Goal: Task Accomplishment & Management: Manage account settings

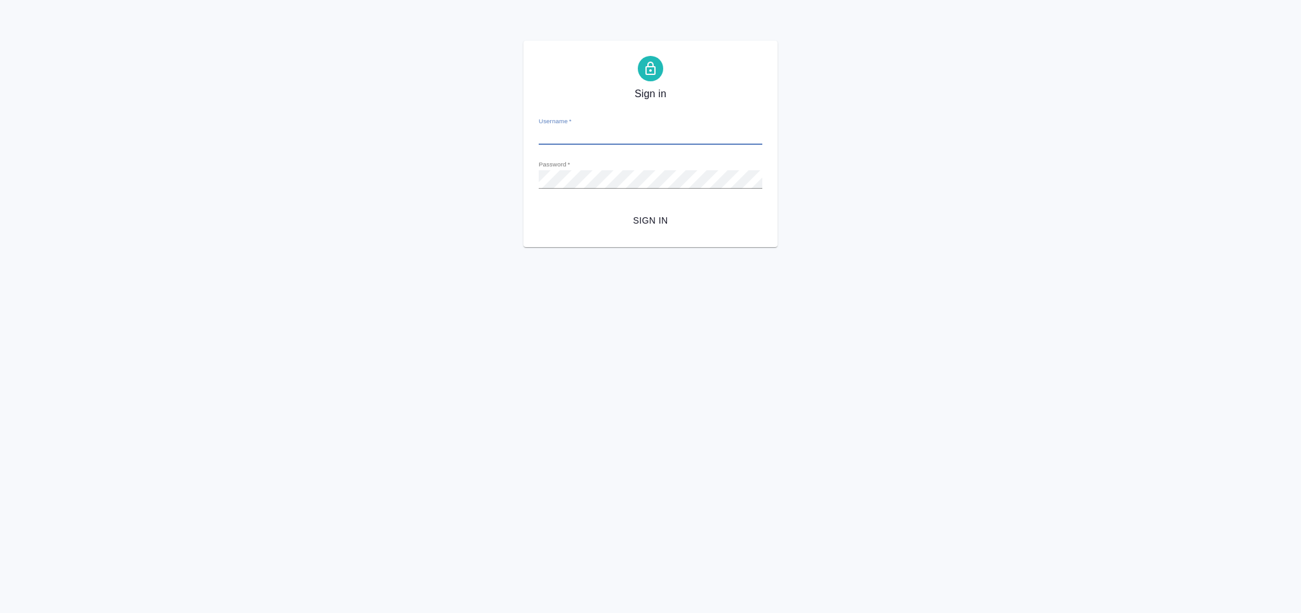
type input "[PERSON_NAME][EMAIL_ADDRESS][DOMAIN_NAME]"
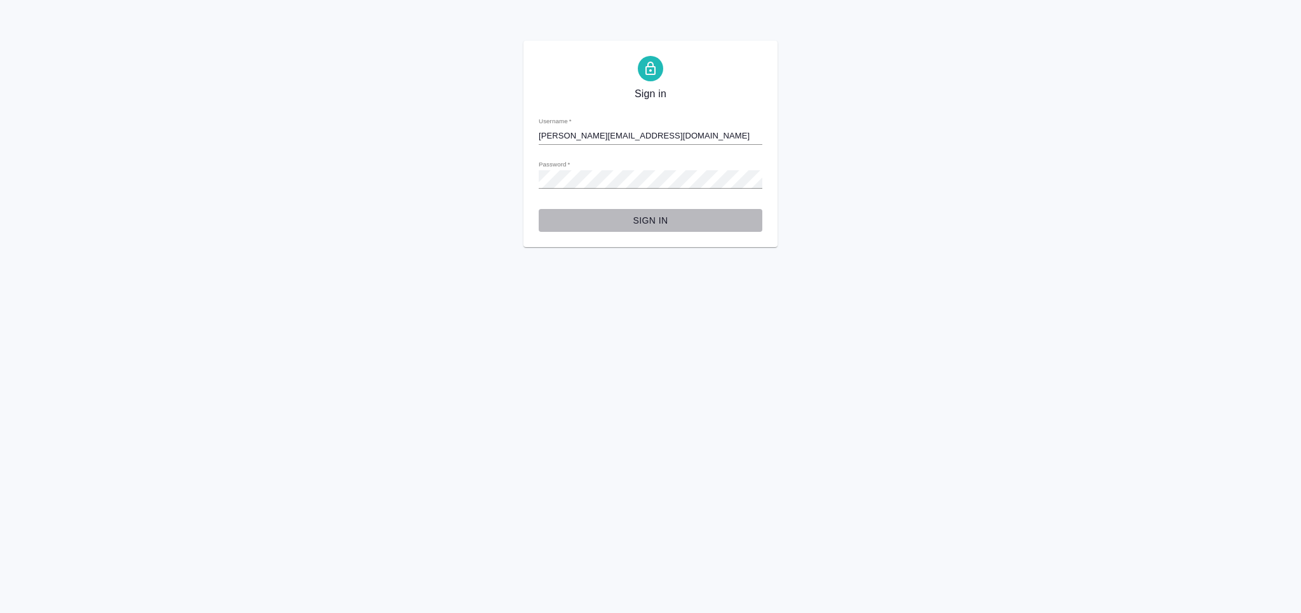
click at [646, 221] on span "Sign in" at bounding box center [650, 221] width 203 height 16
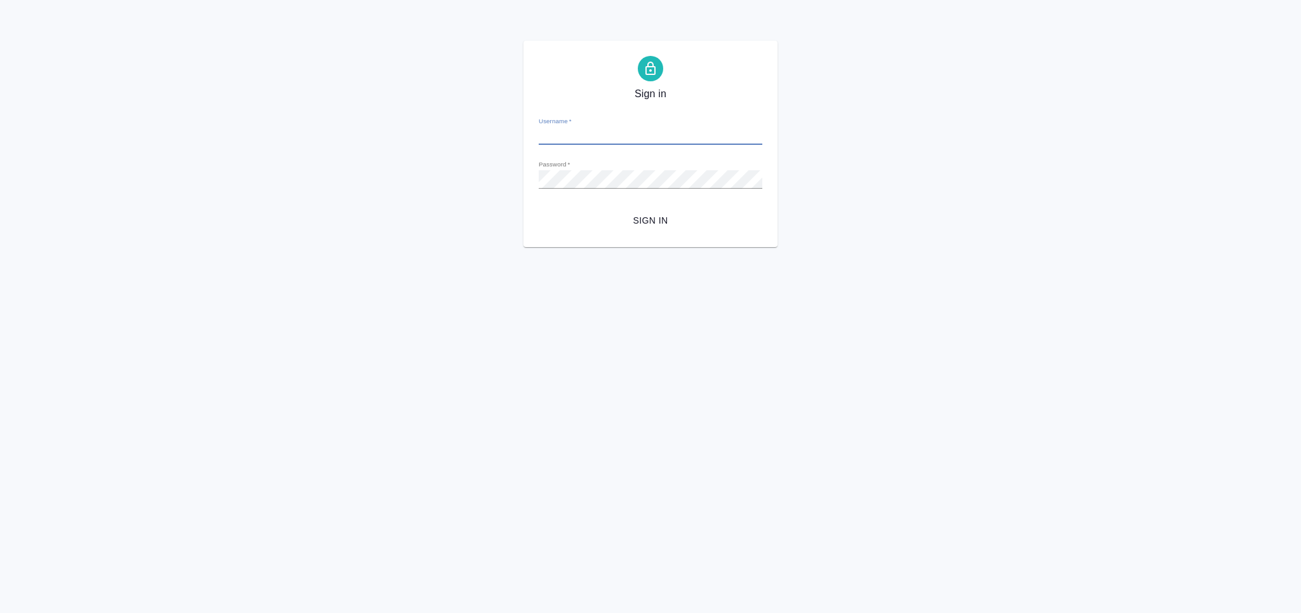
type input "[PERSON_NAME][EMAIL_ADDRESS][DOMAIN_NAME]"
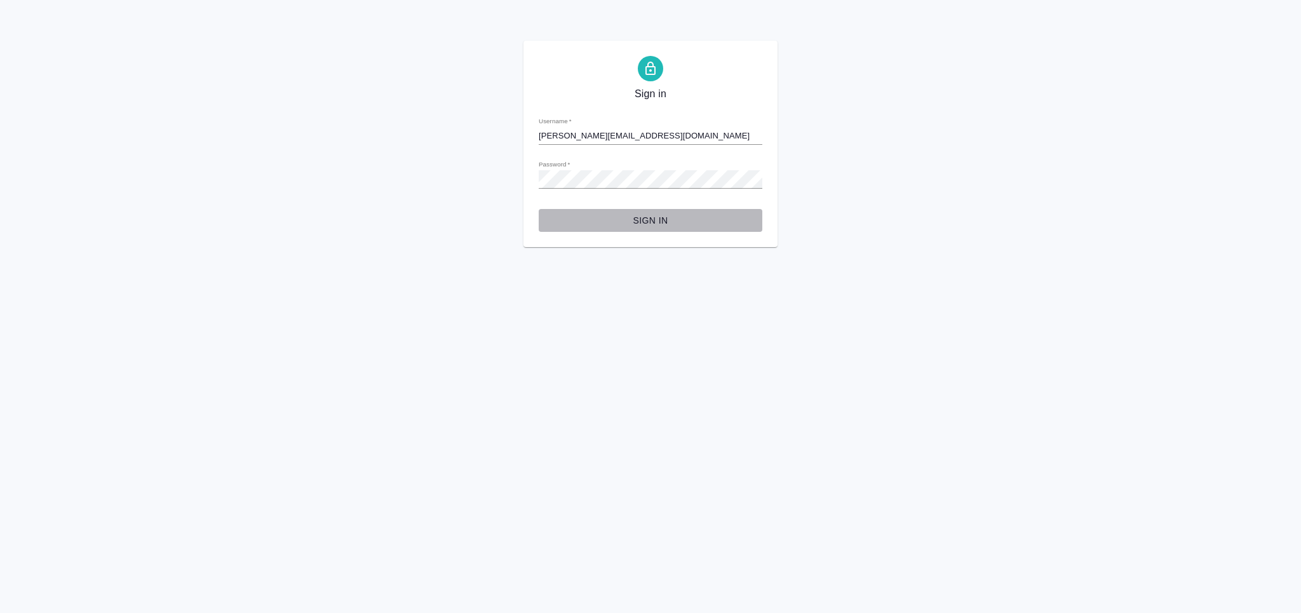
click at [653, 226] on span "Sign in" at bounding box center [650, 221] width 203 height 16
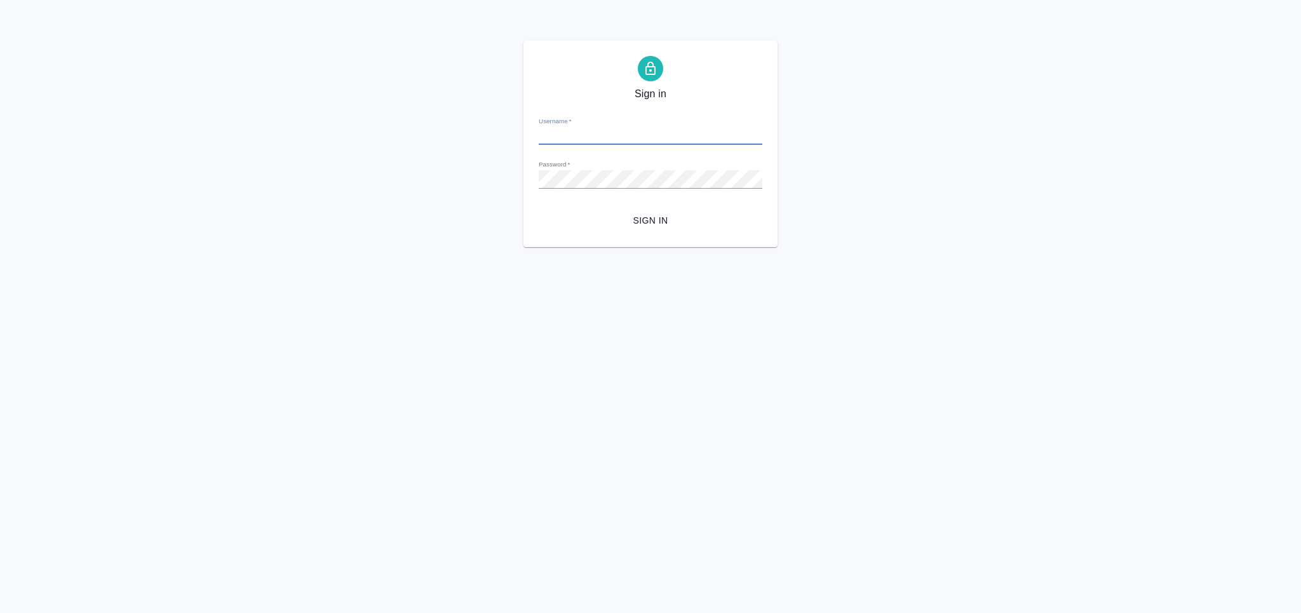
type input "[PERSON_NAME][EMAIL_ADDRESS][DOMAIN_NAME]"
click at [644, 209] on button "Sign in" at bounding box center [651, 221] width 224 height 24
click at [627, 168] on div "Password   *" at bounding box center [651, 174] width 224 height 28
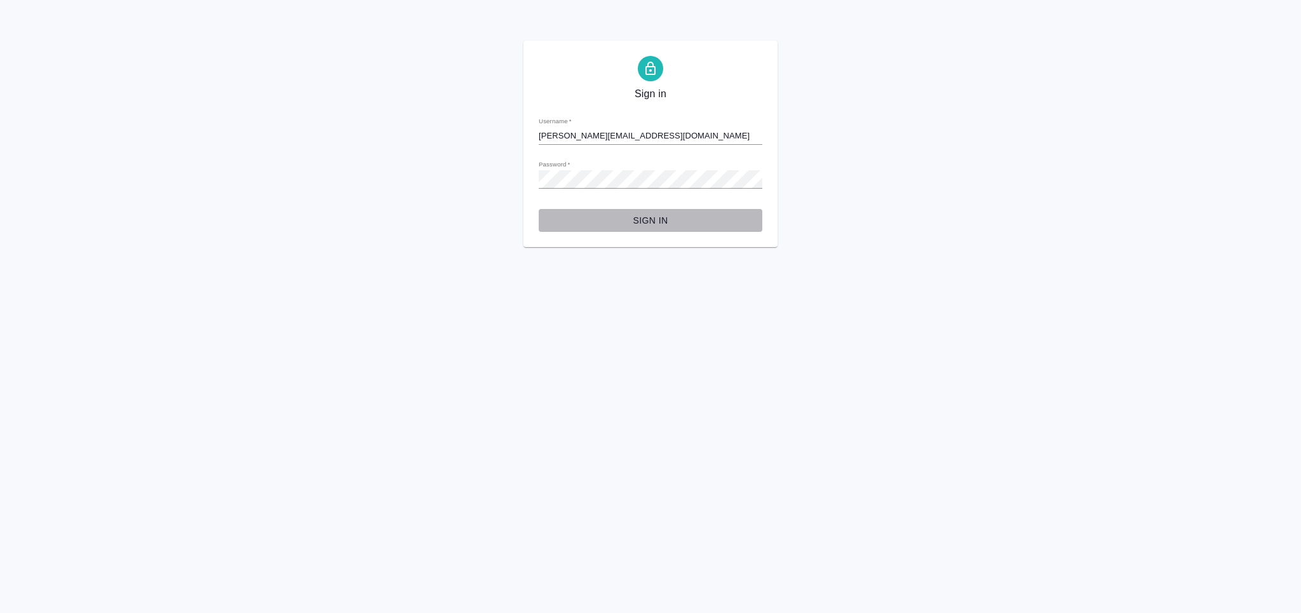
click at [620, 226] on span "Sign in" at bounding box center [650, 221] width 203 height 16
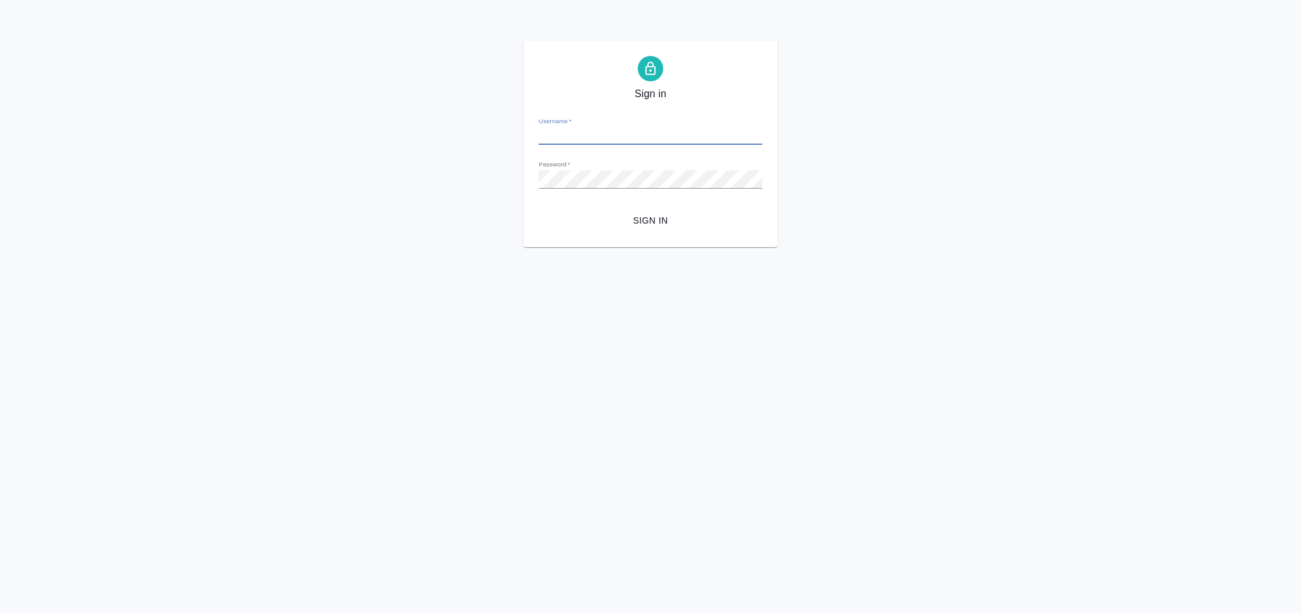
type input "[PERSON_NAME][EMAIL_ADDRESS][DOMAIN_NAME]"
click at [663, 219] on span "Sign in" at bounding box center [650, 221] width 203 height 16
type input "m.grabko@awatera.com"
click at [635, 224] on span "Sign in" at bounding box center [650, 221] width 203 height 16
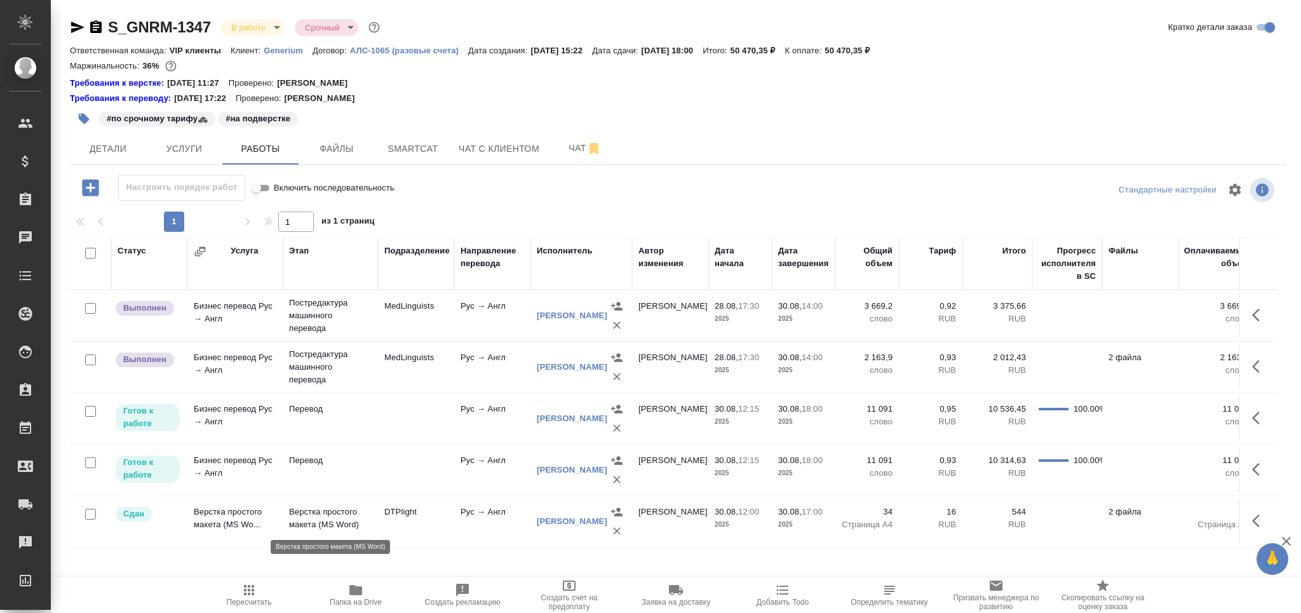
click at [327, 516] on p "Верстка простого макета (MS Word)" at bounding box center [330, 518] width 83 height 25
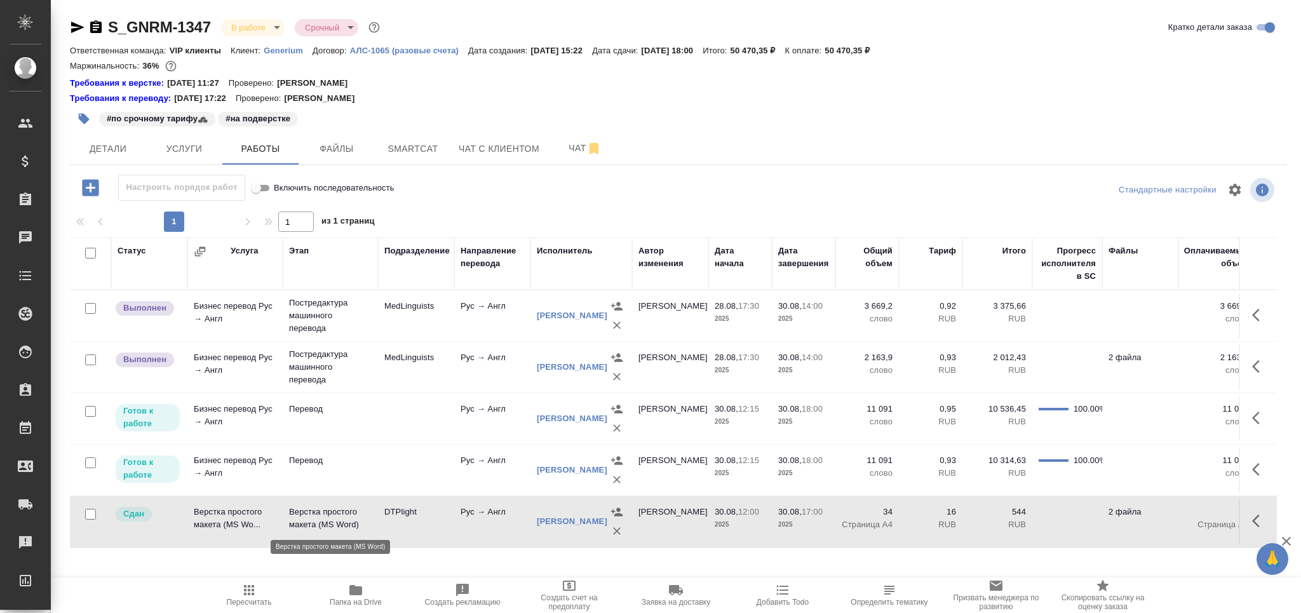
click at [327, 516] on p "Верстка простого макета (MS Word)" at bounding box center [330, 518] width 83 height 25
drag, startPoint x: 435, startPoint y: 147, endPoint x: 420, endPoint y: 141, distance: 15.9
click at [432, 147] on span "Smartcat" at bounding box center [413, 149] width 61 height 16
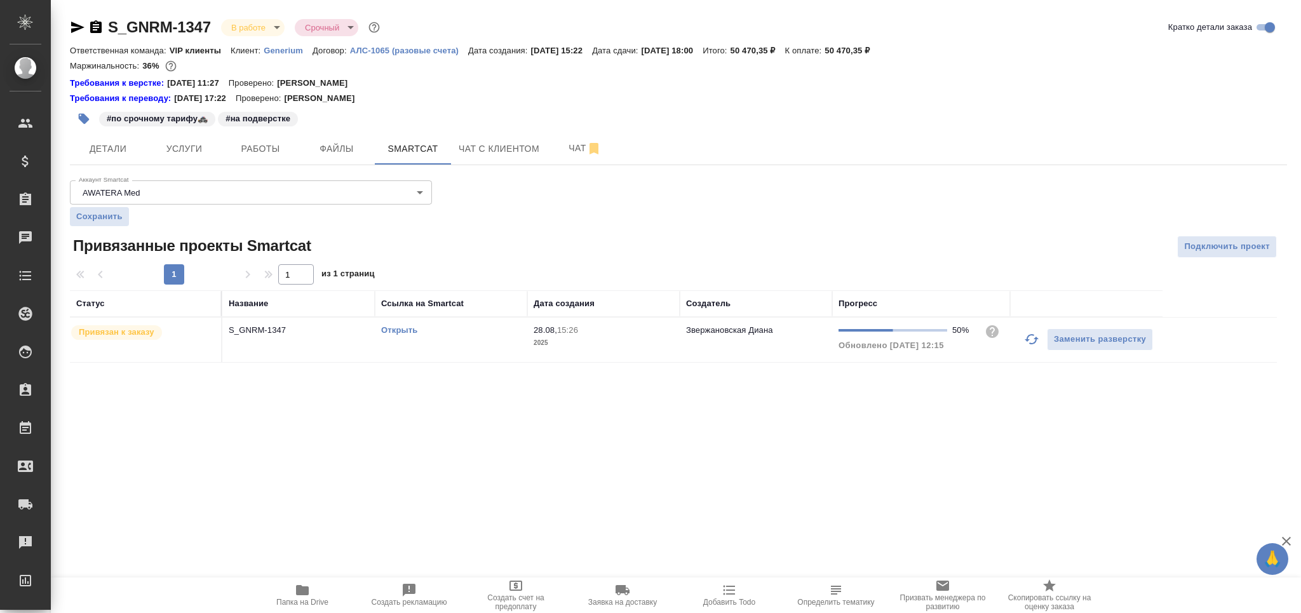
click at [479, 339] on td "Открыть" at bounding box center [451, 340] width 153 height 44
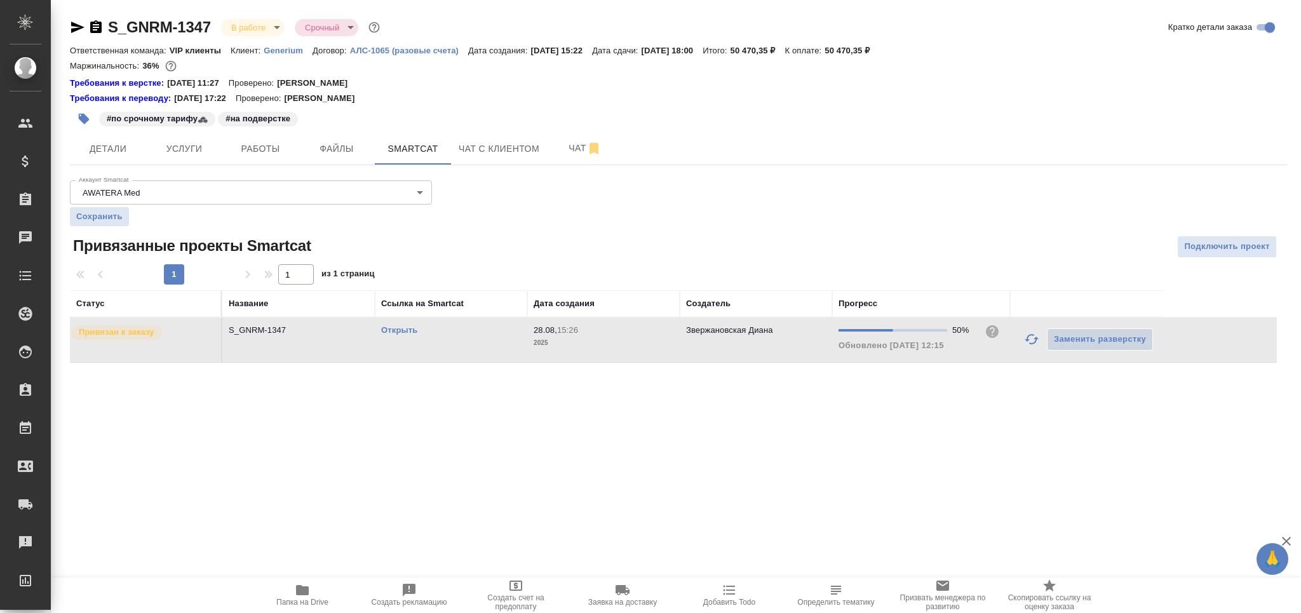
click at [479, 339] on td "Открыть" at bounding box center [451, 340] width 153 height 44
click at [256, 159] on button "Работы" at bounding box center [260, 149] width 76 height 32
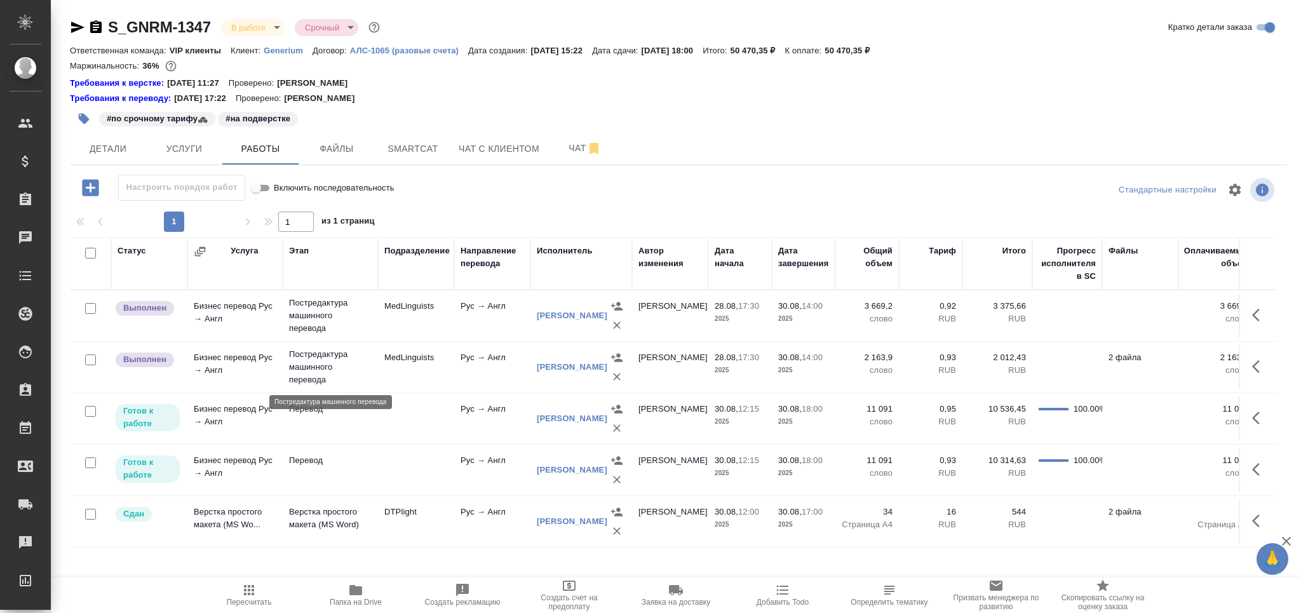
click at [354, 377] on p "Постредактура машинного перевода" at bounding box center [330, 367] width 83 height 38
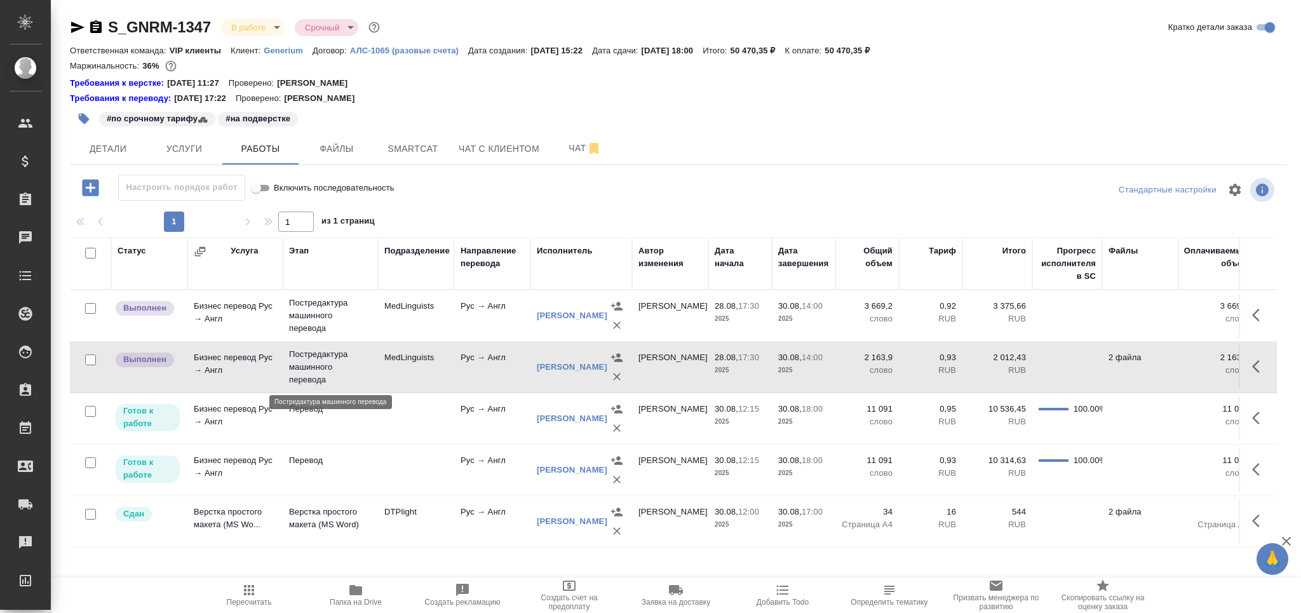
click at [354, 377] on p "Постредактура машинного перевода" at bounding box center [330, 367] width 83 height 38
click at [369, 309] on p "Постредактура машинного перевода" at bounding box center [330, 316] width 83 height 38
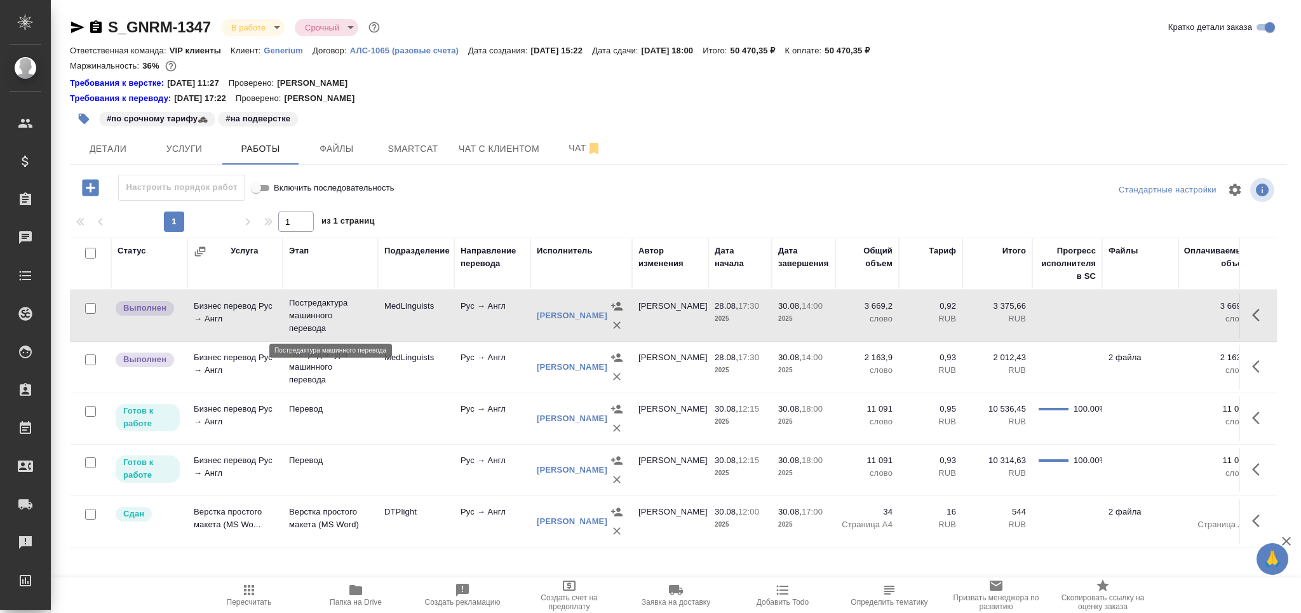
click at [369, 309] on p "Постредактура машинного перевода" at bounding box center [330, 316] width 83 height 38
click at [621, 428] on icon "button" at bounding box center [617, 428] width 13 height 13
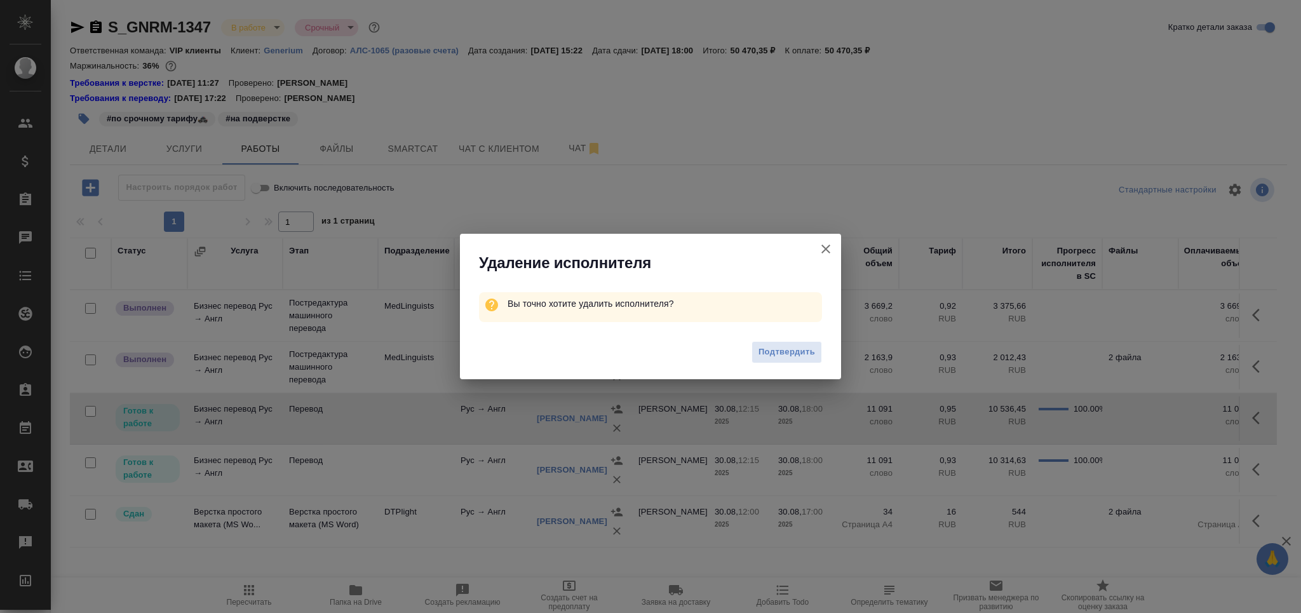
drag, startPoint x: 768, startPoint y: 353, endPoint x: 731, endPoint y: 374, distance: 42.7
click at [769, 353] on span "Подтвердить" at bounding box center [787, 352] width 57 height 15
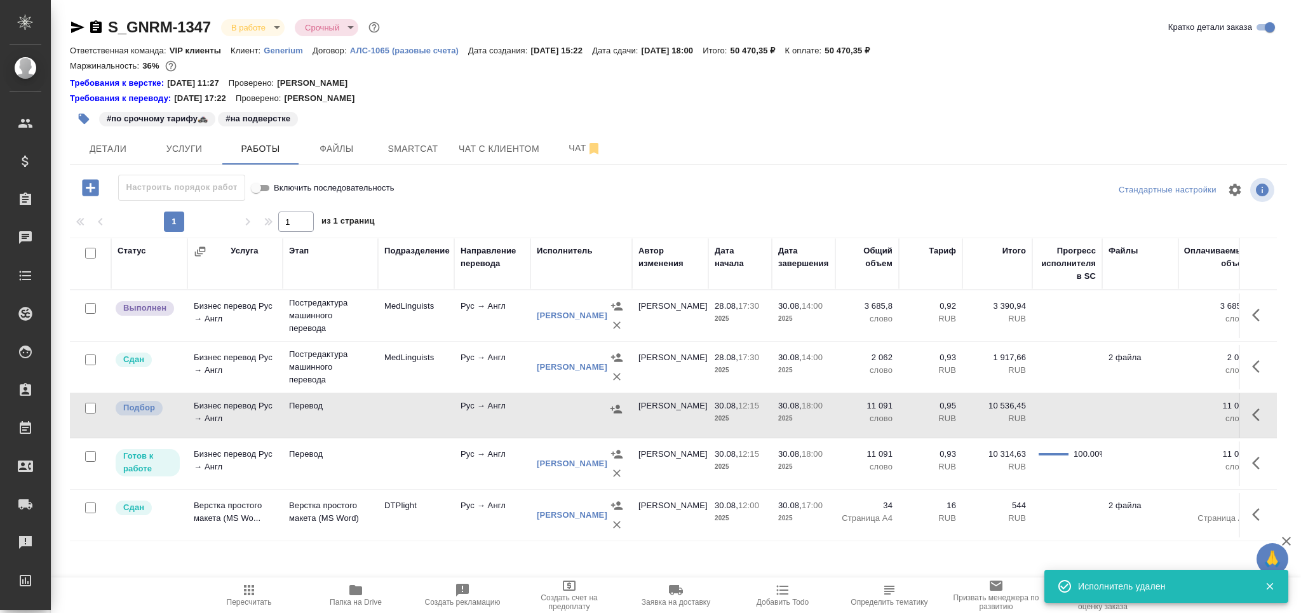
click at [616, 486] on td "Комова Татьяна" at bounding box center [582, 463] width 102 height 51
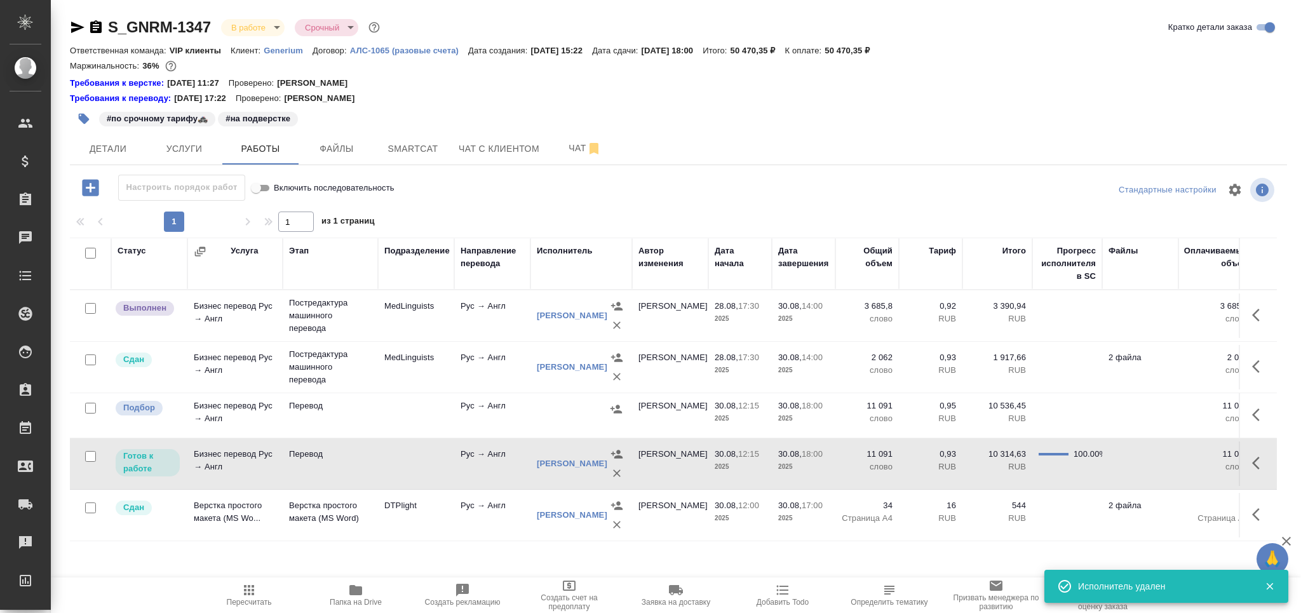
click at [614, 470] on icon "button" at bounding box center [617, 473] width 13 height 13
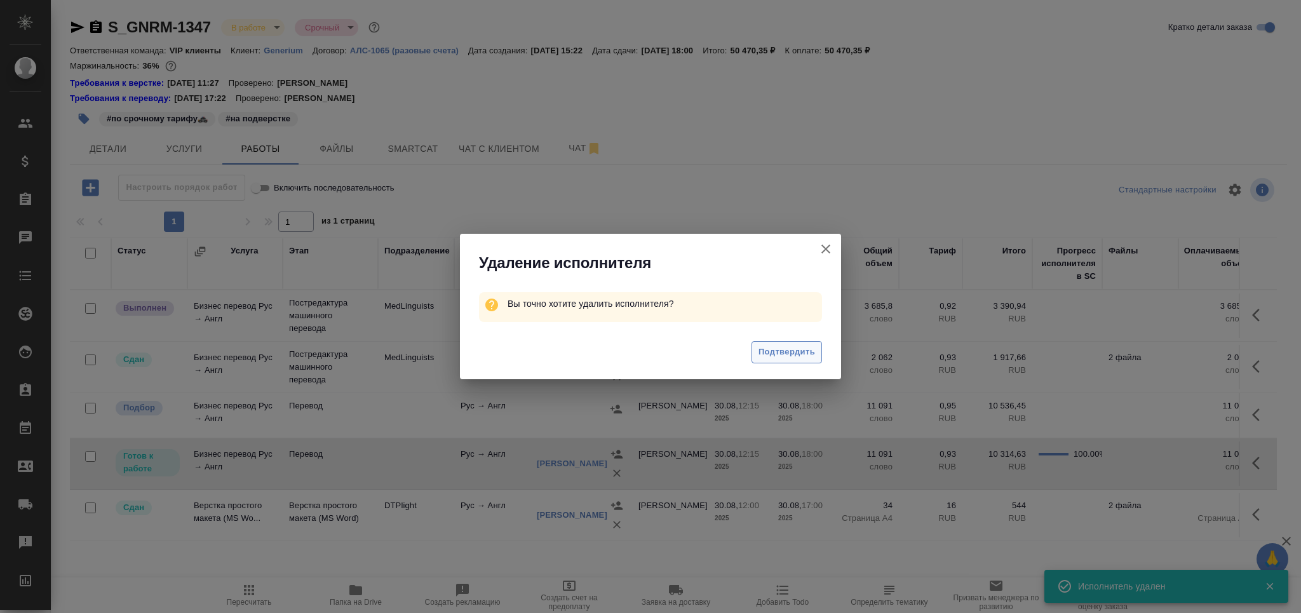
drag, startPoint x: 778, startPoint y: 353, endPoint x: 712, endPoint y: 392, distance: 76.9
click at [778, 353] on span "Подтвердить" at bounding box center [787, 352] width 57 height 15
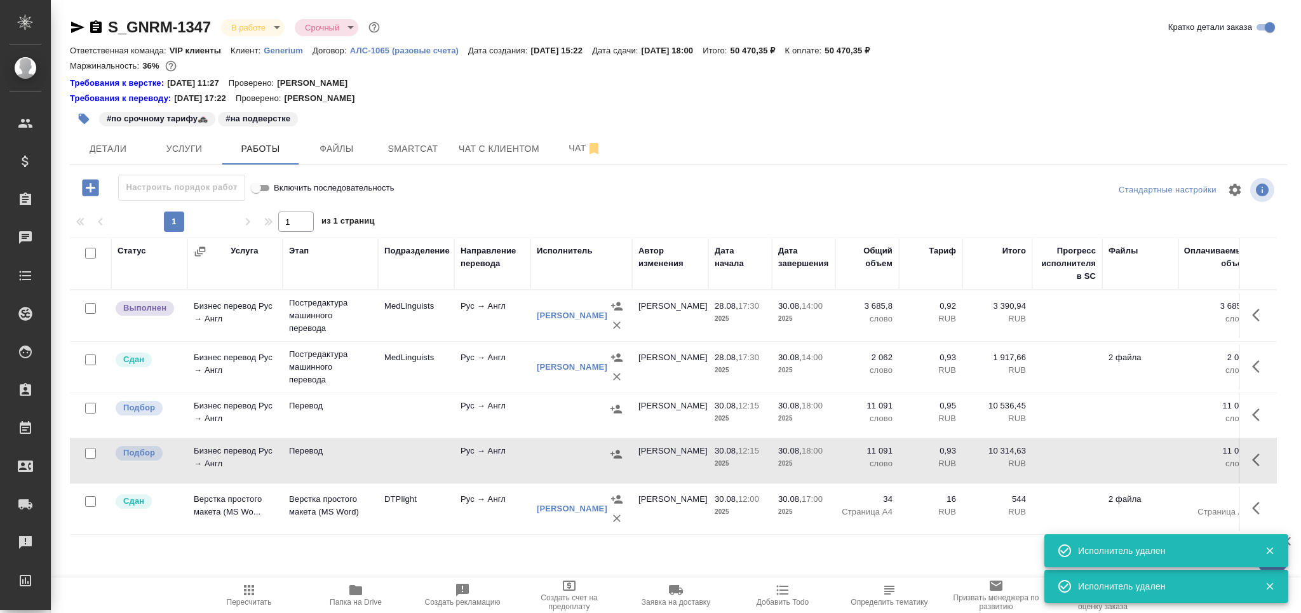
drag, startPoint x: 93, startPoint y: 412, endPoint x: 90, endPoint y: 430, distance: 18.1
click at [92, 412] on input "checkbox" at bounding box center [90, 408] width 11 height 11
checkbox input "true"
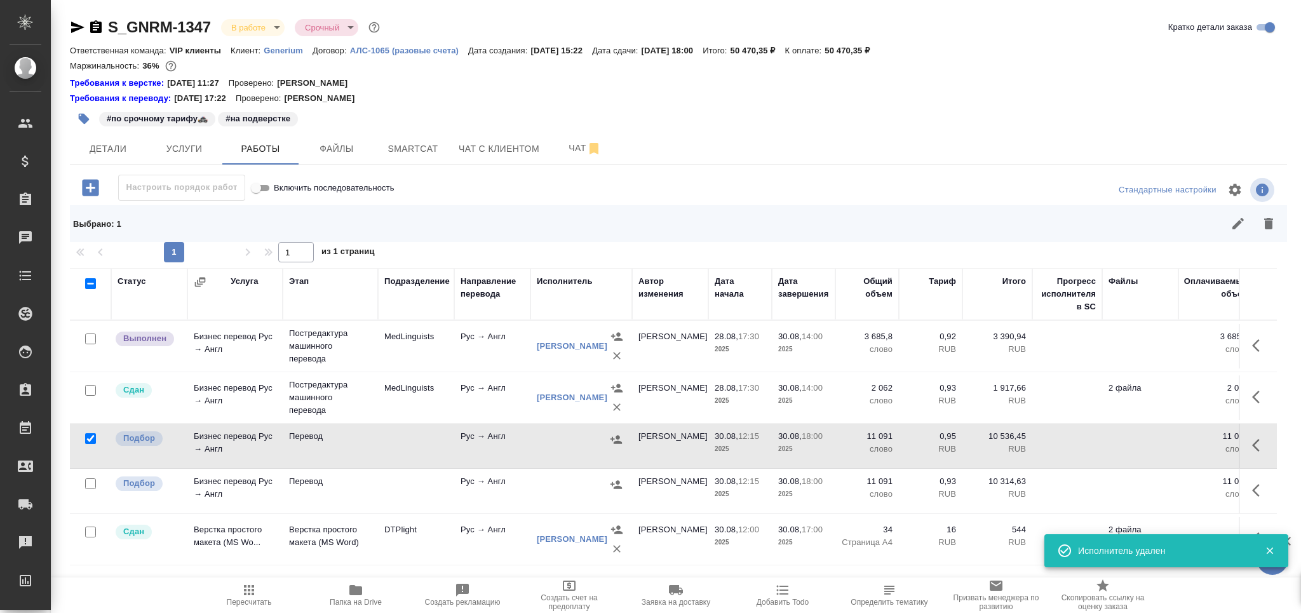
click at [93, 483] on input "checkbox" at bounding box center [90, 484] width 11 height 11
checkbox input "true"
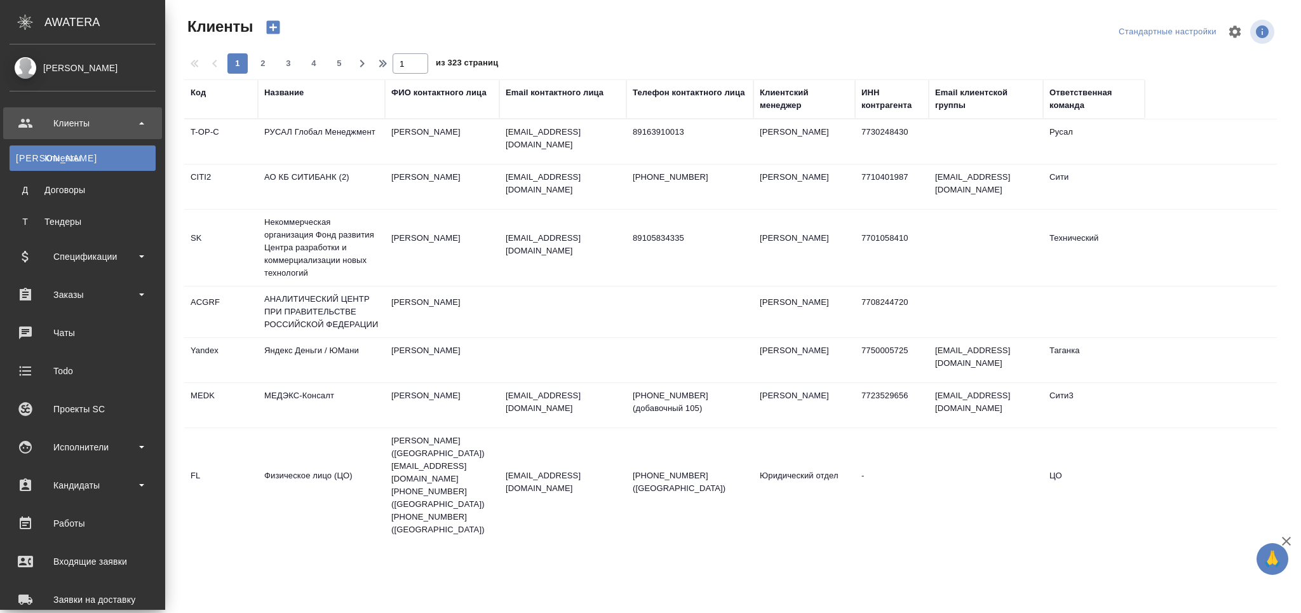
select select "RU"
click at [43, 297] on div "Заказы" at bounding box center [83, 294] width 146 height 19
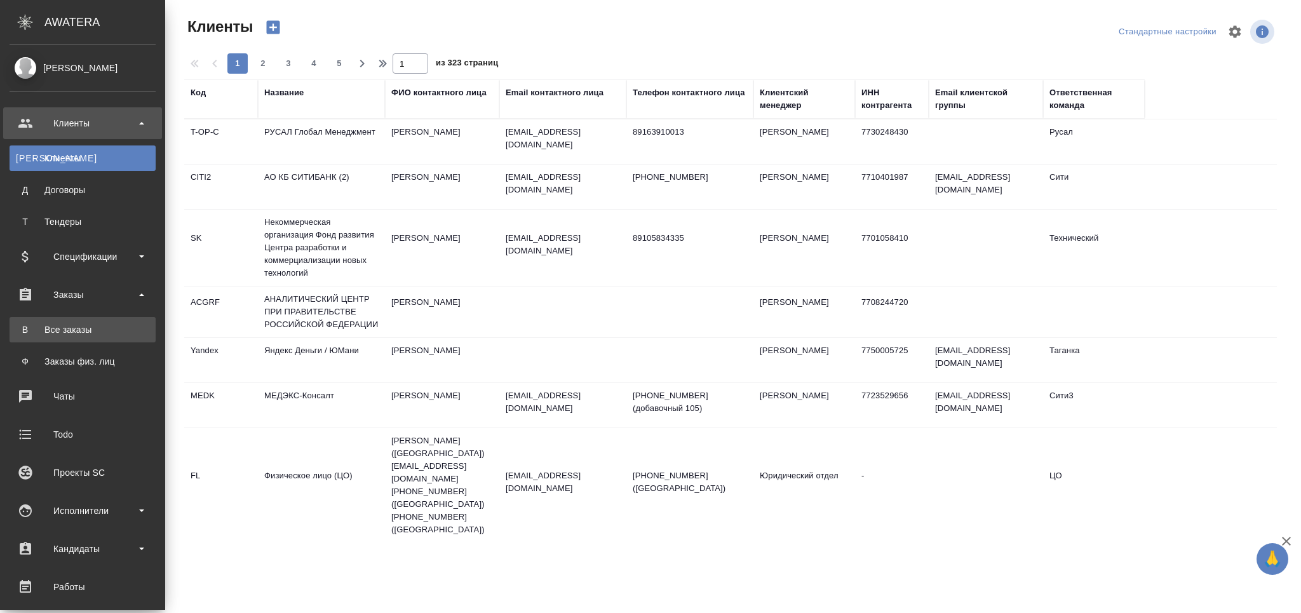
click at [60, 331] on div "Все заказы" at bounding box center [82, 329] width 133 height 13
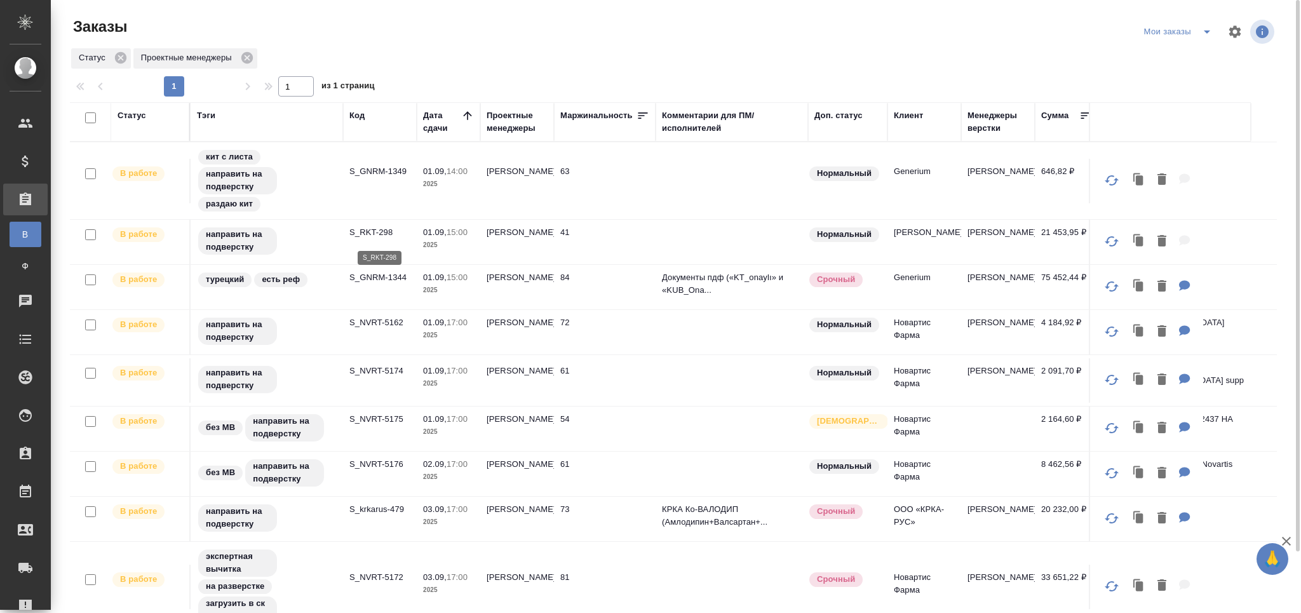
click at [377, 238] on p "S_RKT-298" at bounding box center [380, 232] width 61 height 13
click at [383, 284] on p "S_GNRM-1344" at bounding box center [380, 277] width 61 height 13
click at [389, 329] on p "S_NVRT-5162" at bounding box center [380, 322] width 61 height 13
click at [374, 373] on p "S_NVRT-5174" at bounding box center [380, 371] width 61 height 13
click p "S_NVRT-5175"
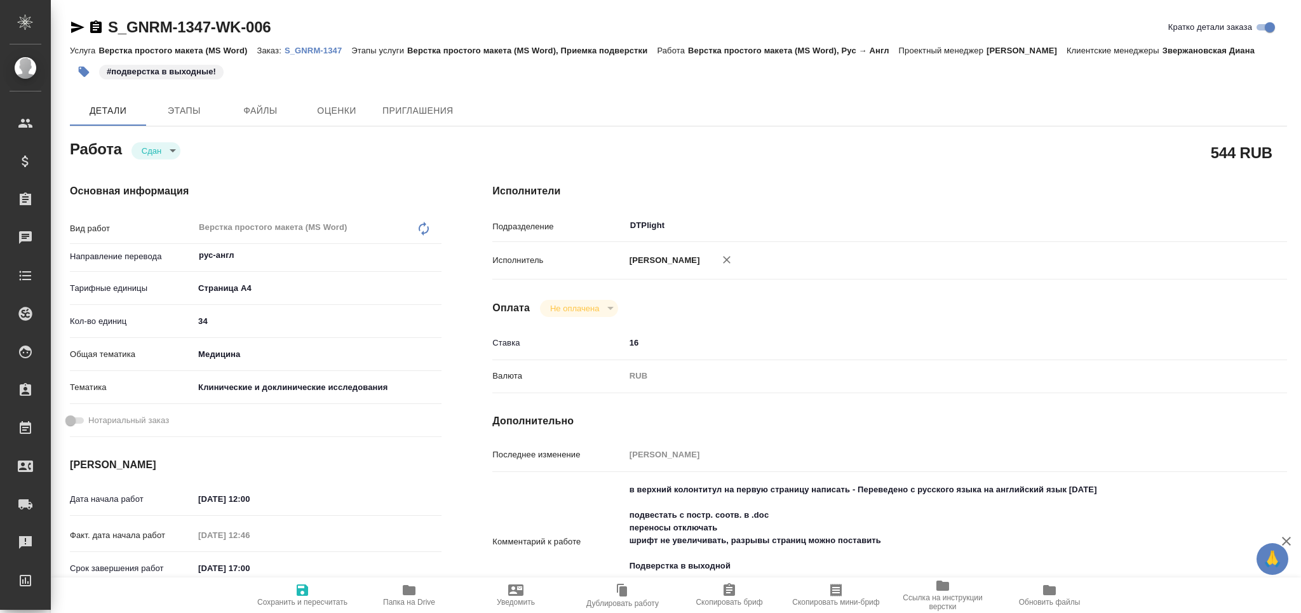
type textarea "x"
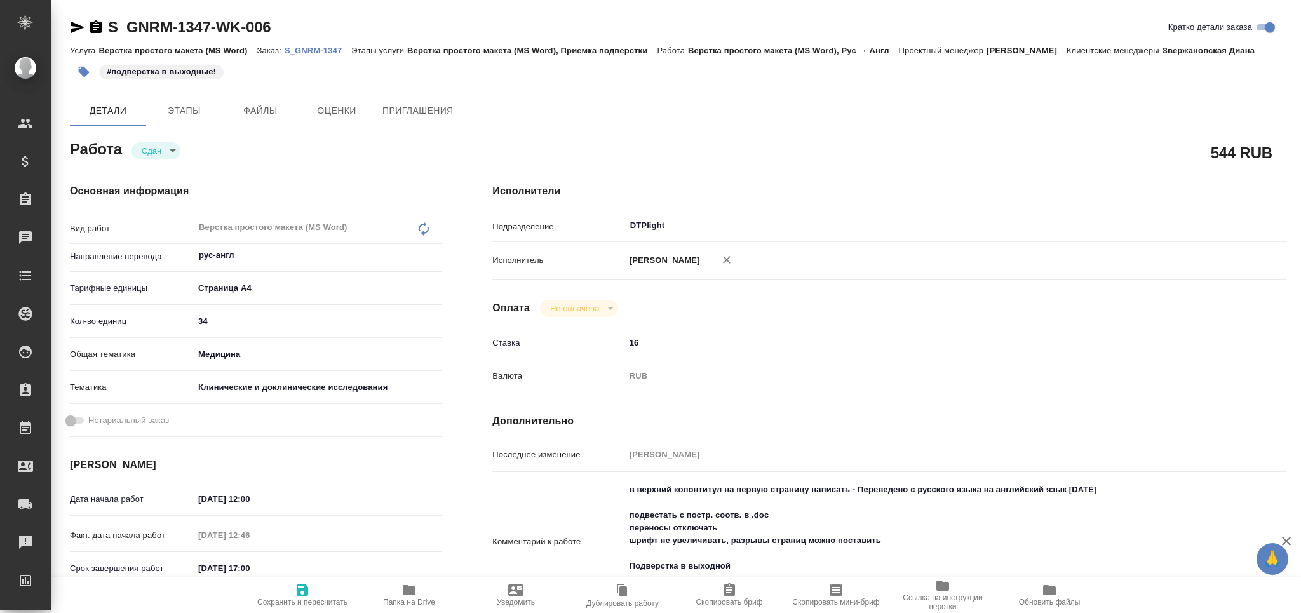
type textarea "x"
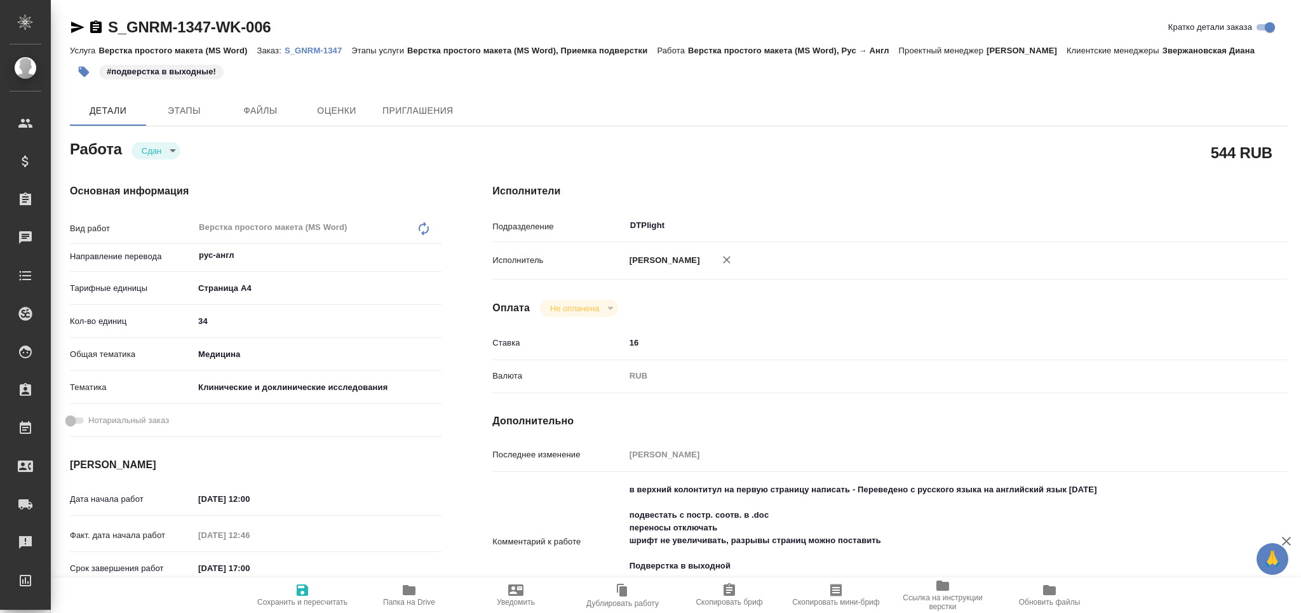
click at [413, 594] on icon "button" at bounding box center [409, 590] width 13 height 10
type textarea "x"
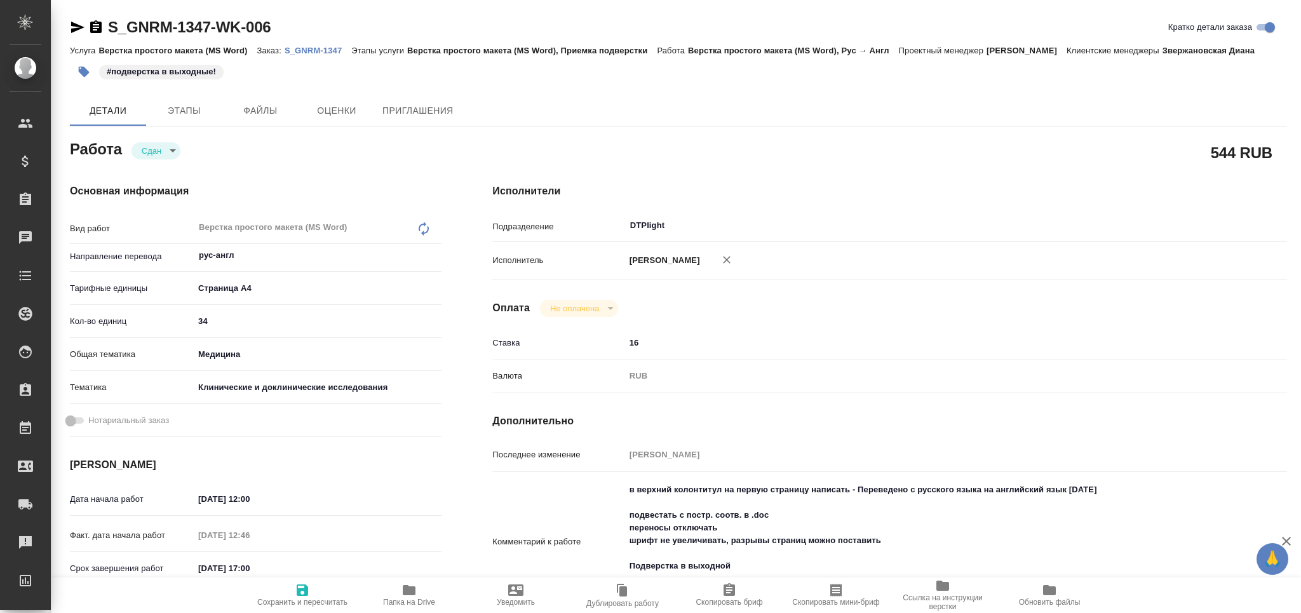
type textarea "x"
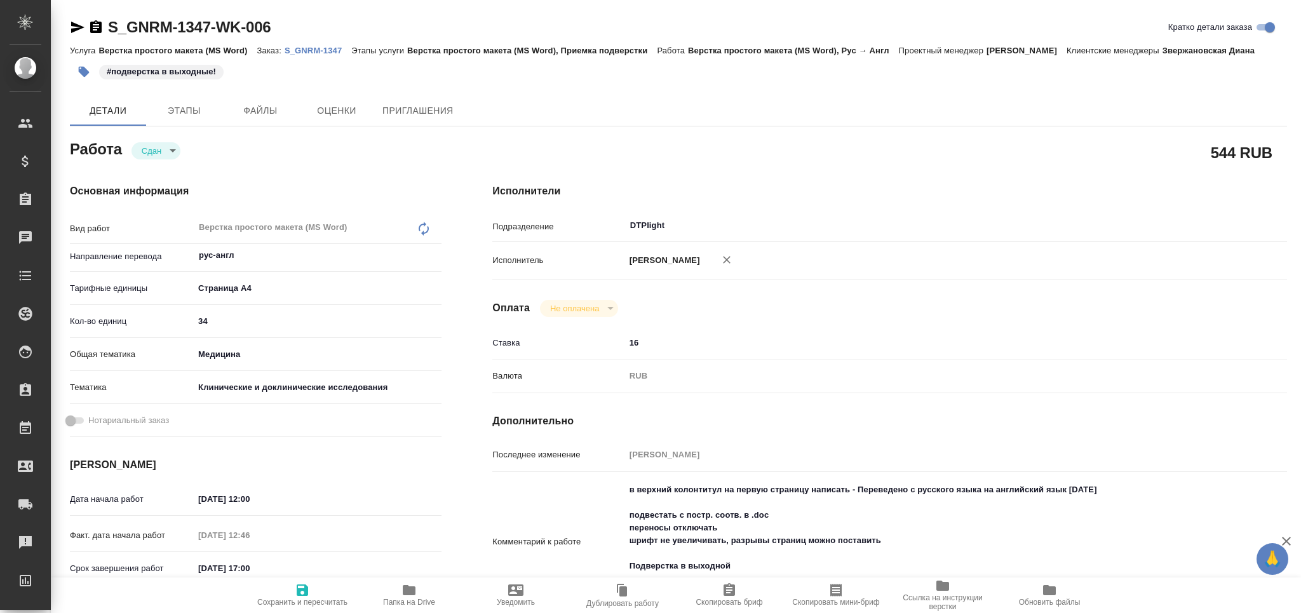
type textarea "x"
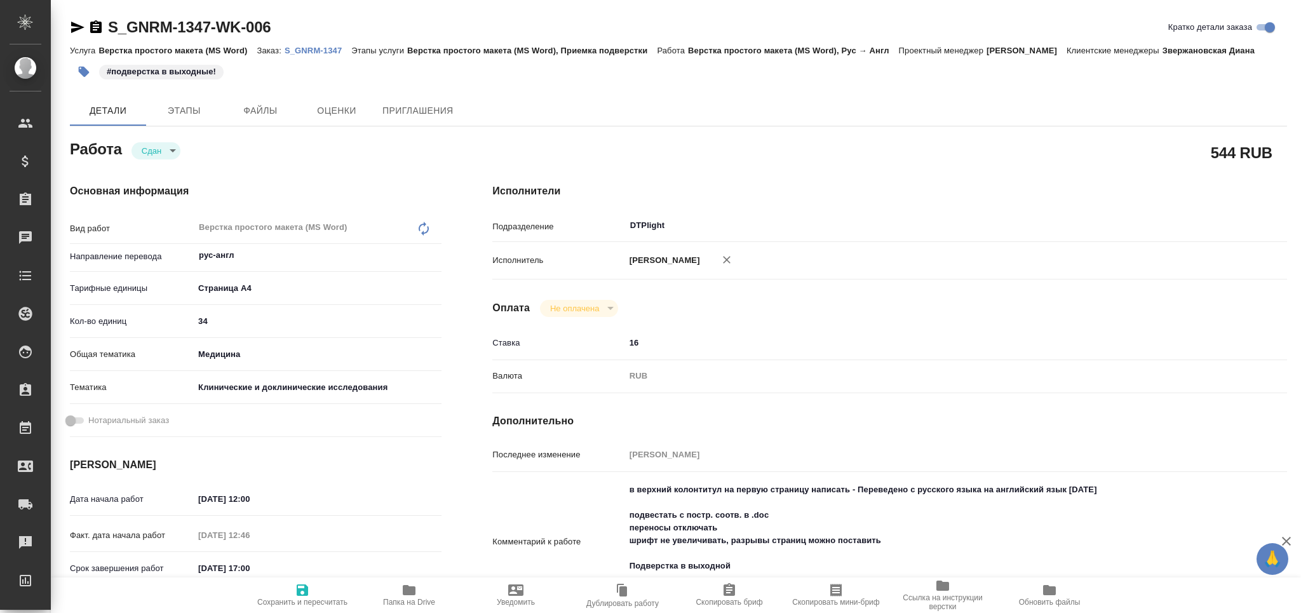
type textarea "x"
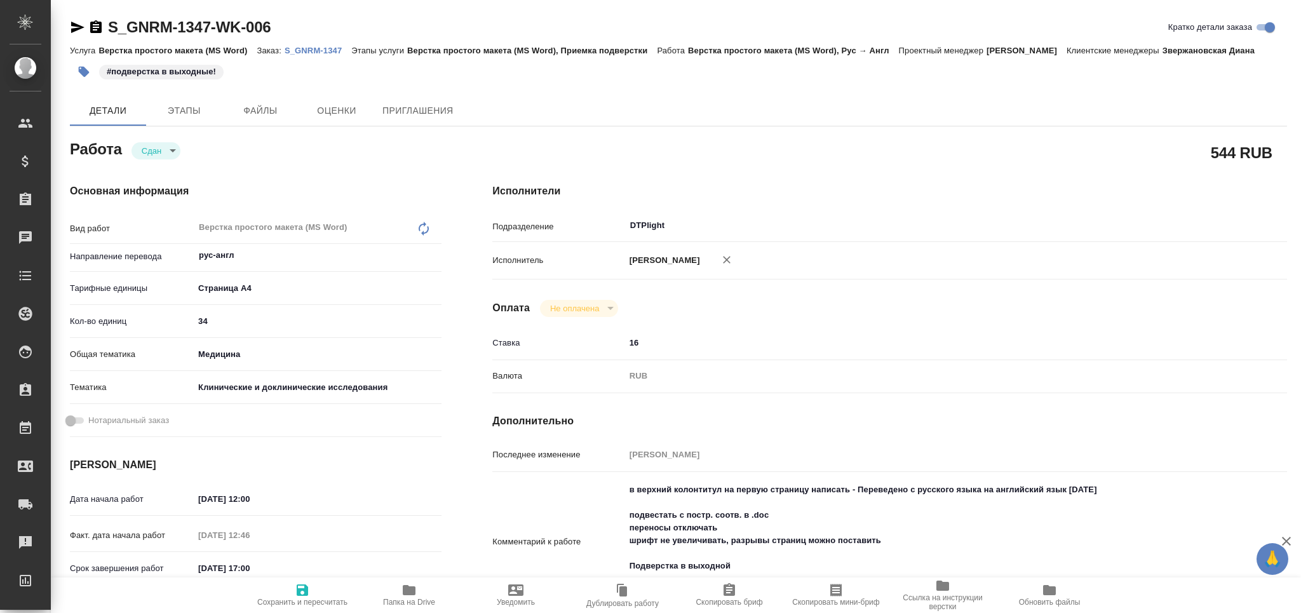
type textarea "x"
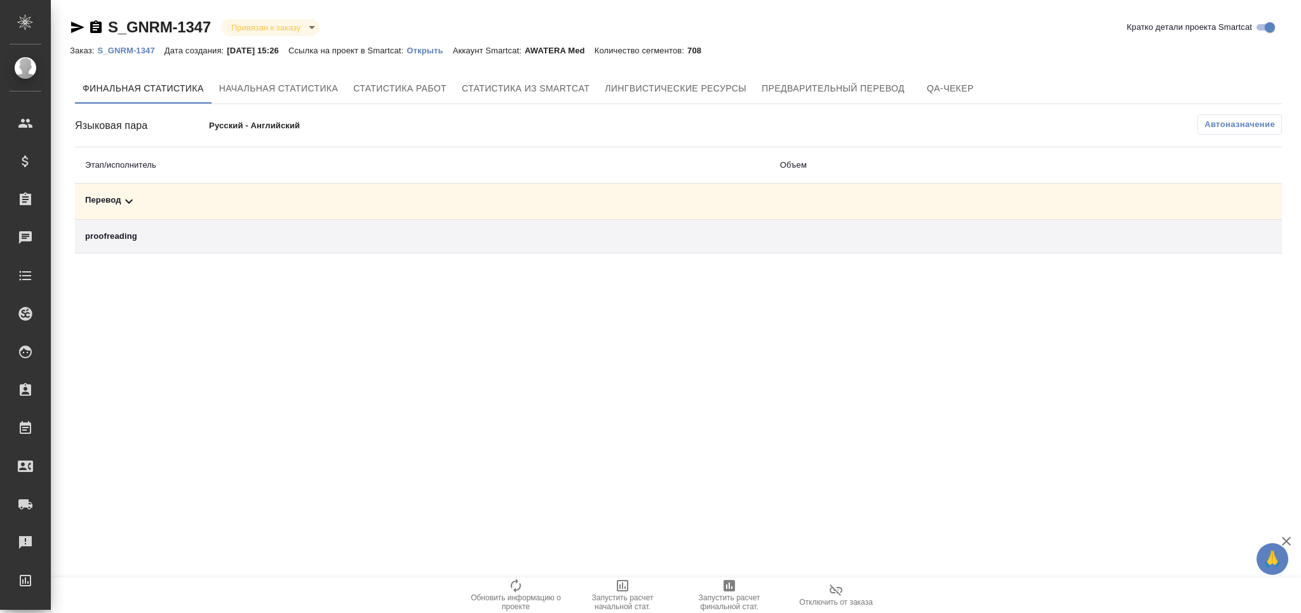
click at [147, 203] on div "Перевод" at bounding box center [422, 201] width 675 height 15
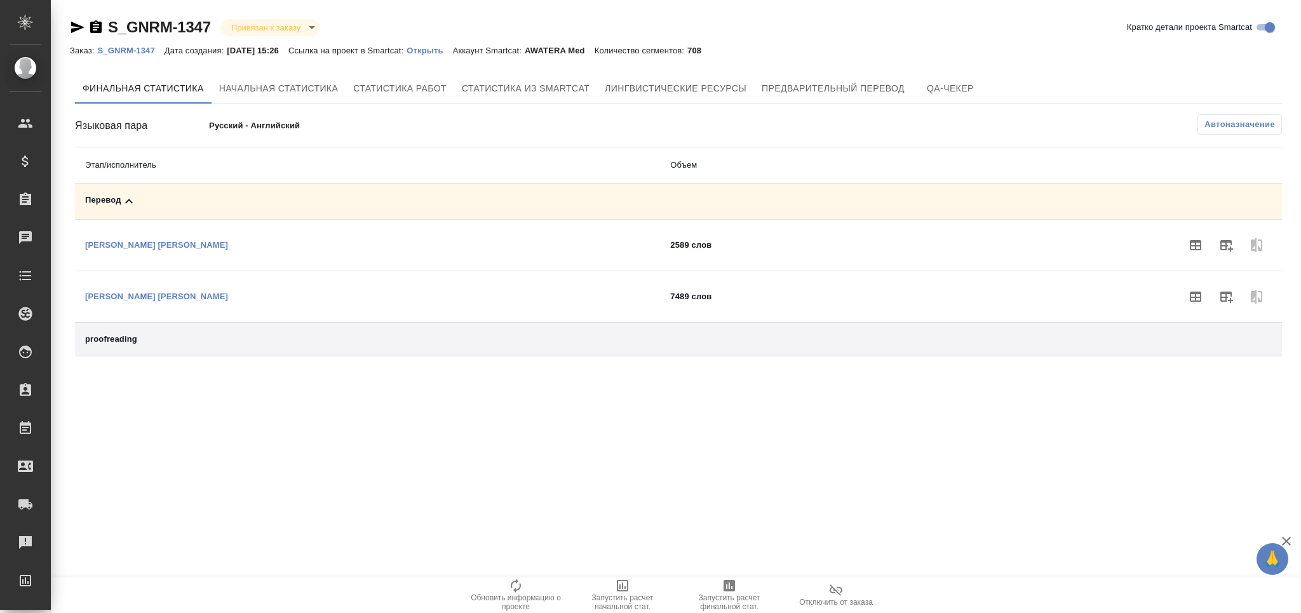
drag, startPoint x: 1178, startPoint y: 244, endPoint x: 1186, endPoint y: 239, distance: 9.7
click at [1176, 244] on div at bounding box center [1082, 245] width 381 height 31
click at [1192, 241] on icon "button" at bounding box center [1195, 245] width 11 height 10
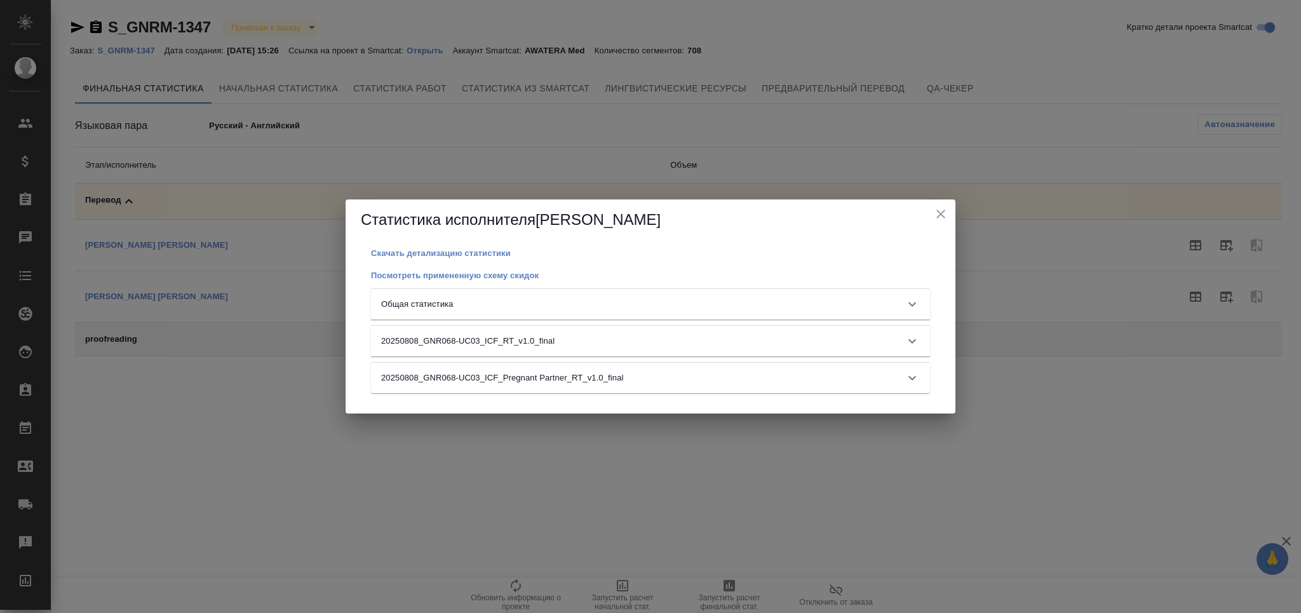
click at [568, 329] on div "20250808_GNR068-UC03_ICF_RT_v1.0_final" at bounding box center [650, 341] width 559 height 31
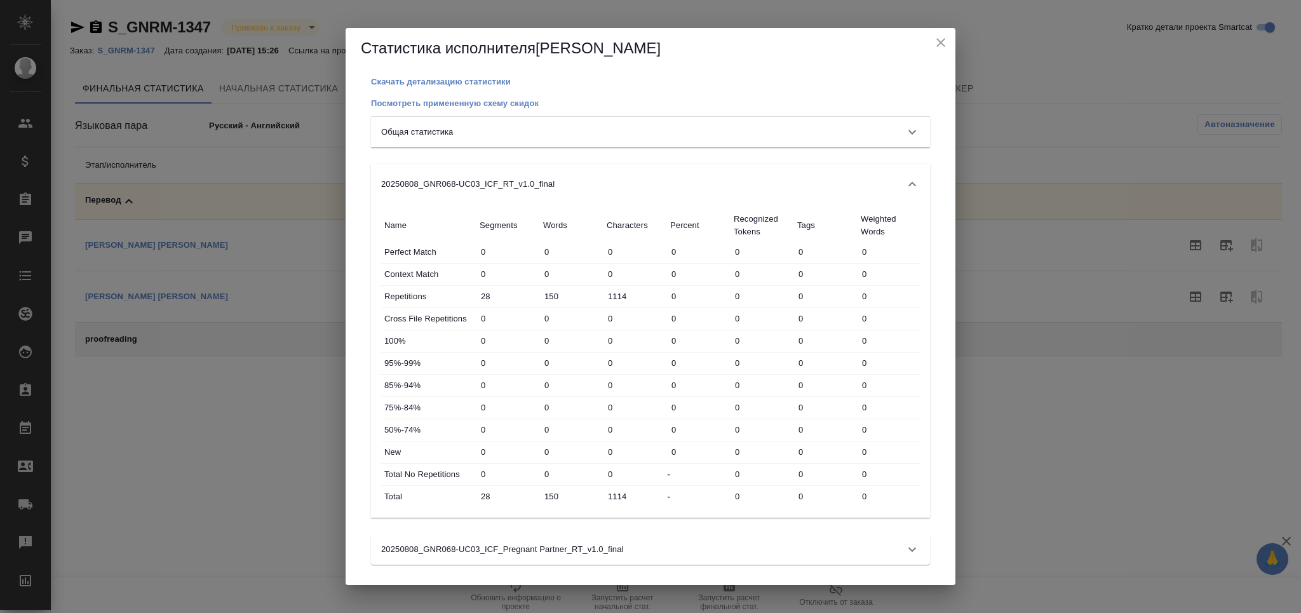
click at [530, 183] on p "20250808_GNR068-UC03_ICF_RT_v1.0_final" at bounding box center [467, 184] width 173 height 13
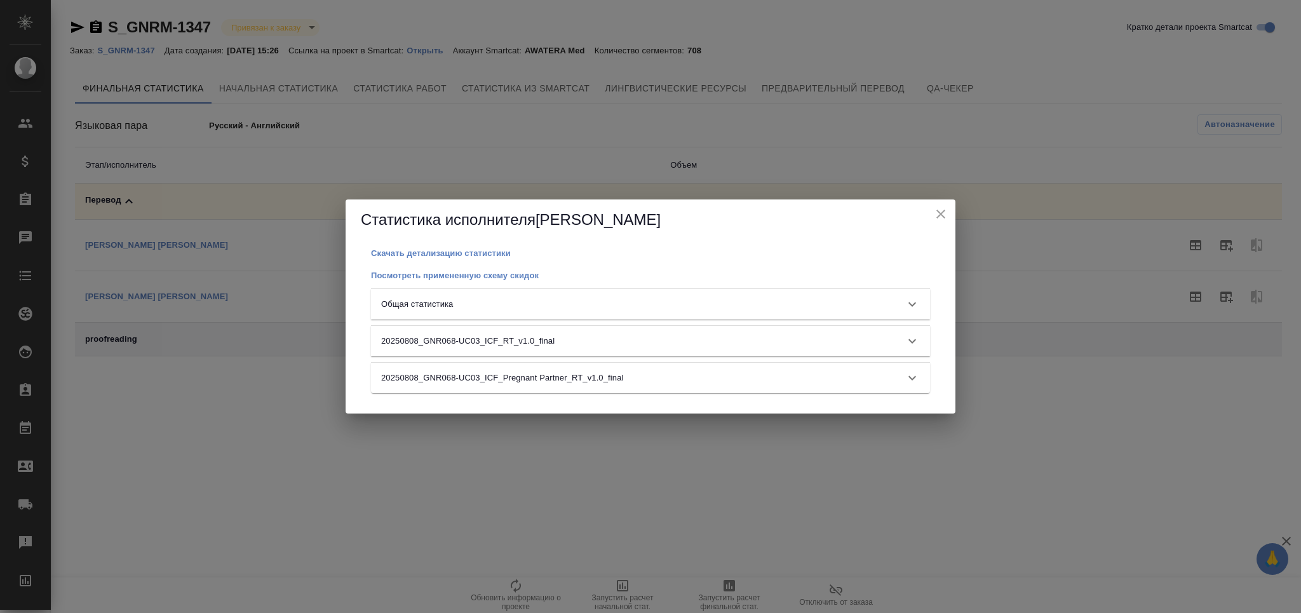
click at [484, 298] on div "Общая статистика" at bounding box center [639, 304] width 516 height 13
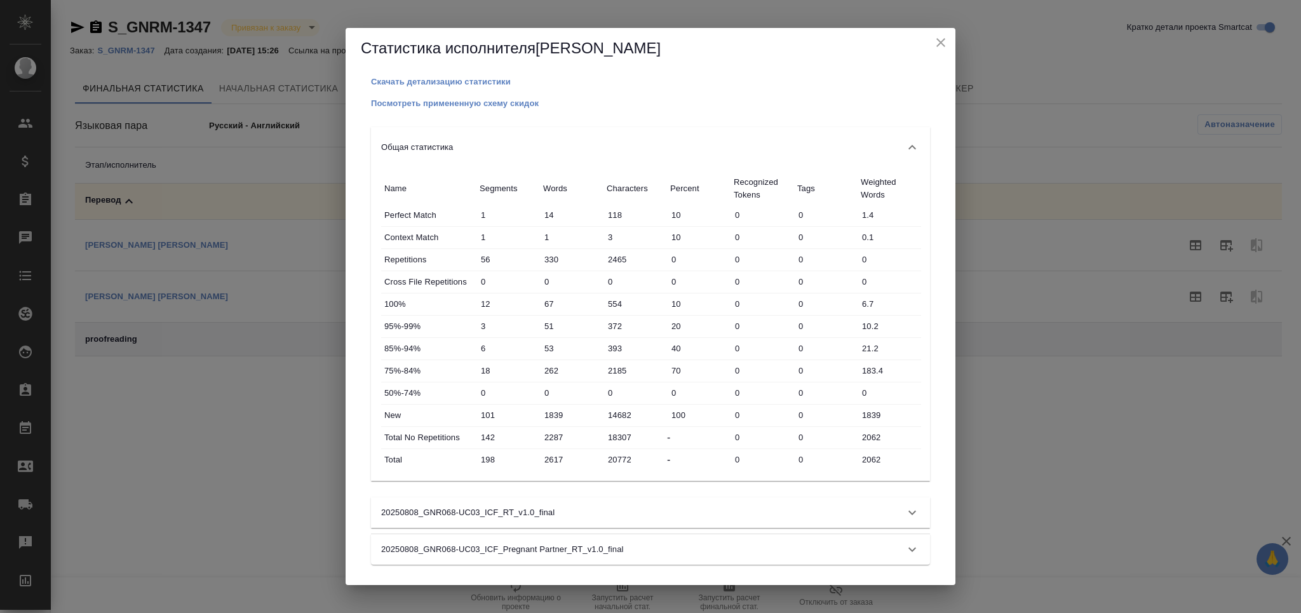
click at [877, 462] on input "2062" at bounding box center [890, 460] width 64 height 18
click at [877, 462] on input "2062" at bounding box center [890, 460] width 62 height 18
drag, startPoint x: 939, startPoint y: 37, endPoint x: 674, endPoint y: 124, distance: 278.9
click at [939, 37] on icon "close" at bounding box center [941, 42] width 15 height 15
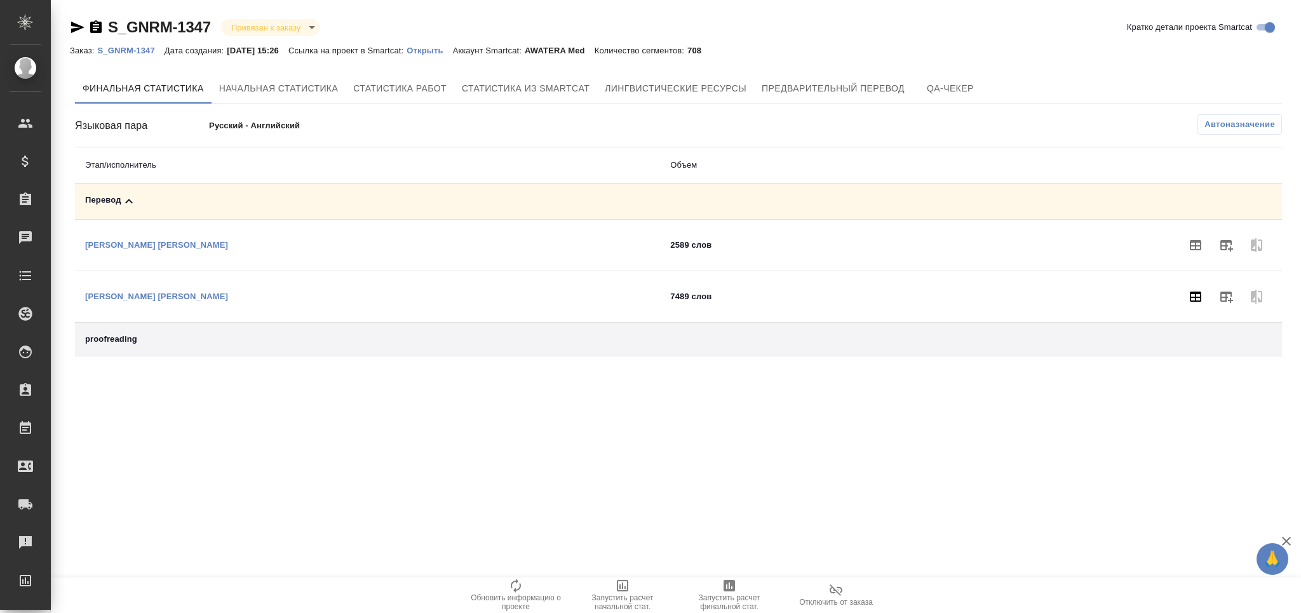
click at [1190, 298] on icon "button" at bounding box center [1195, 297] width 11 height 10
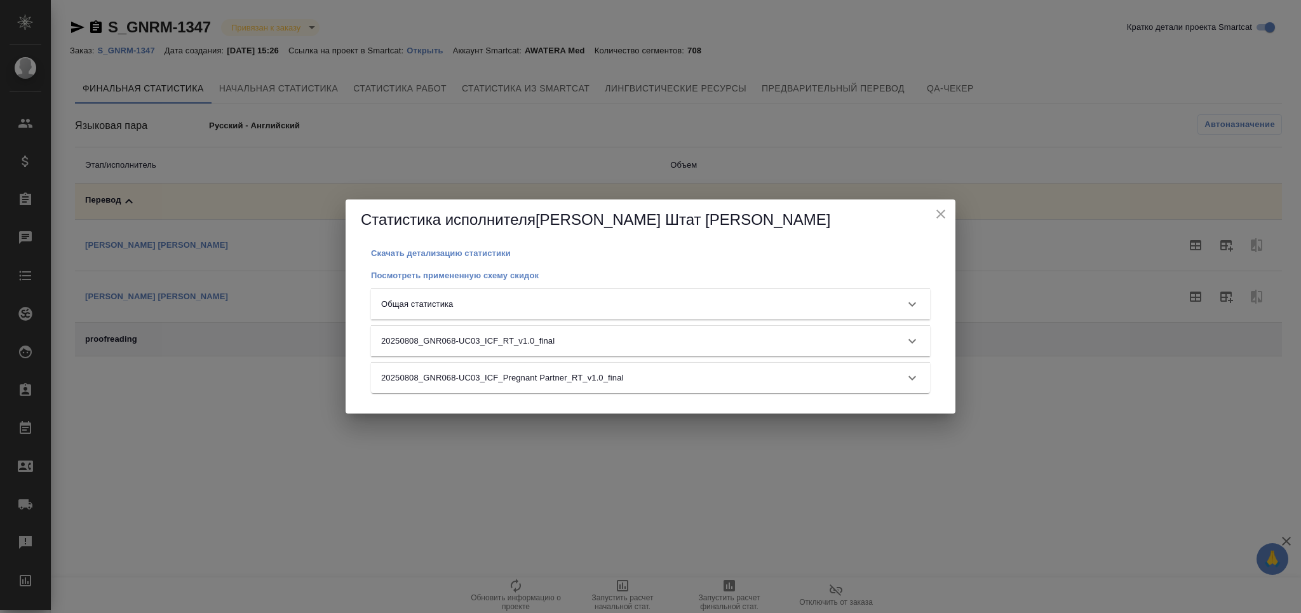
click at [469, 309] on div "Общая статистика" at bounding box center [639, 304] width 516 height 13
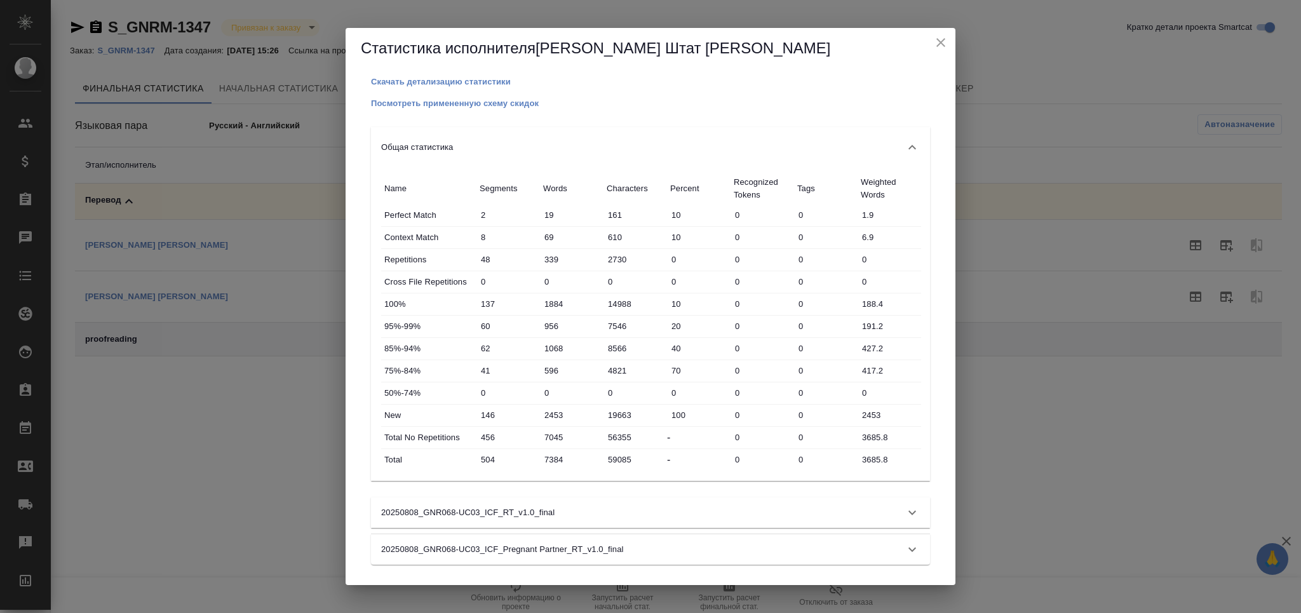
click at [879, 459] on input "3685.8" at bounding box center [890, 460] width 64 height 18
click at [879, 459] on input "3685.8" at bounding box center [890, 460] width 62 height 18
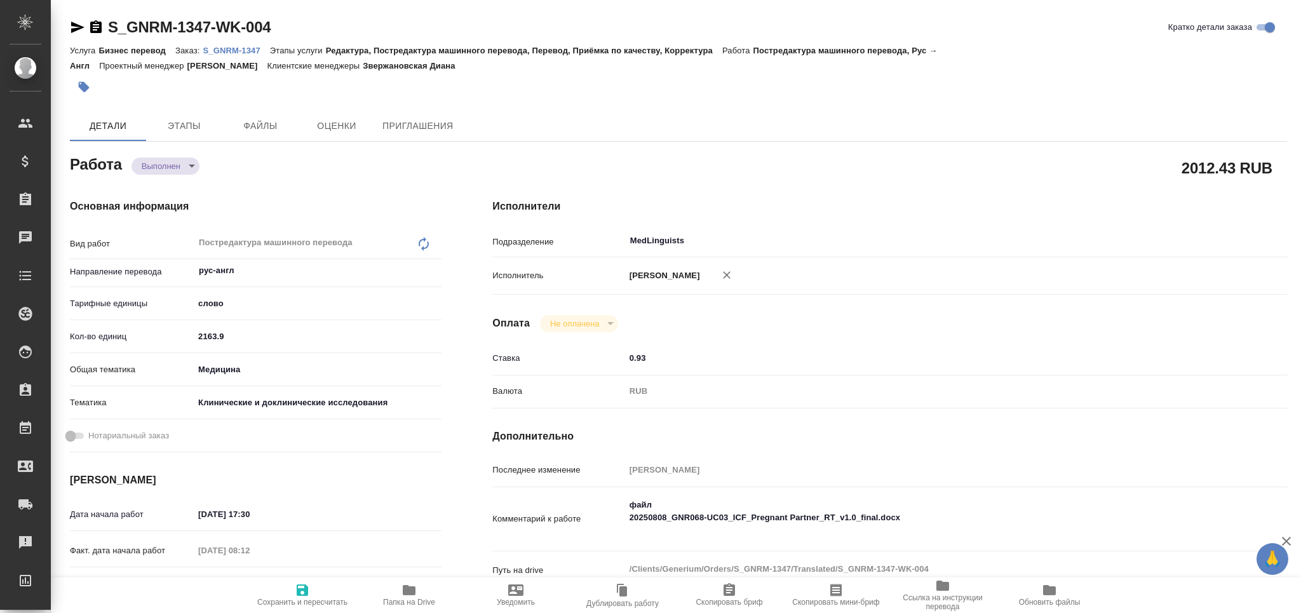
type textarea "x"
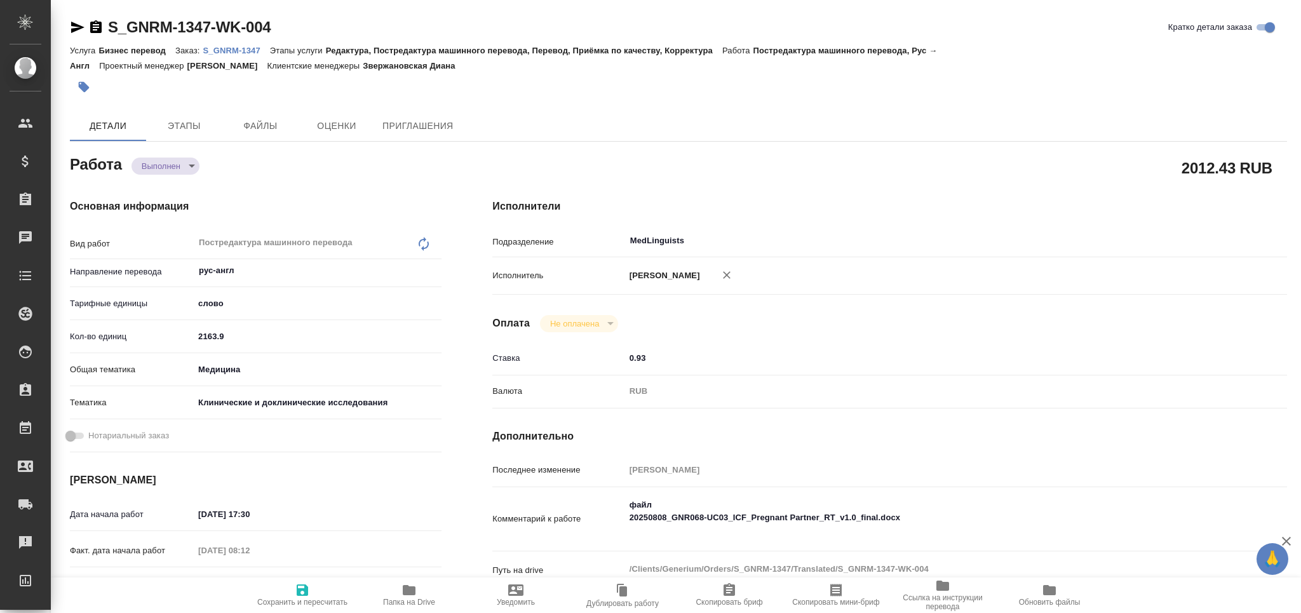
type textarea "x"
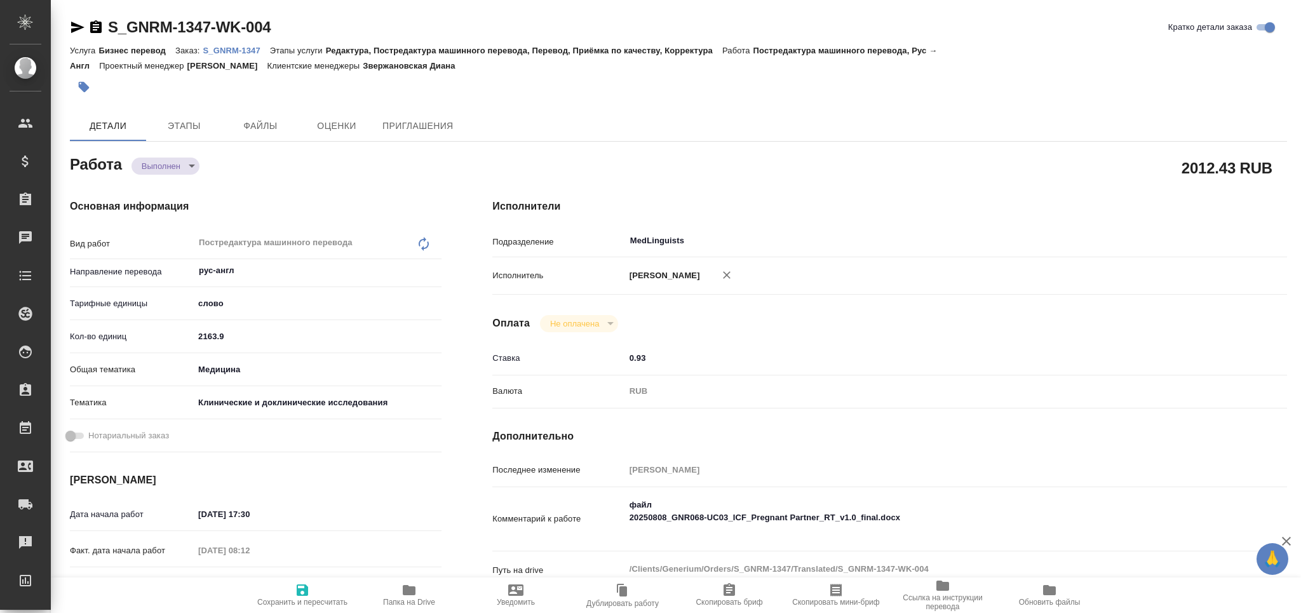
type textarea "x"
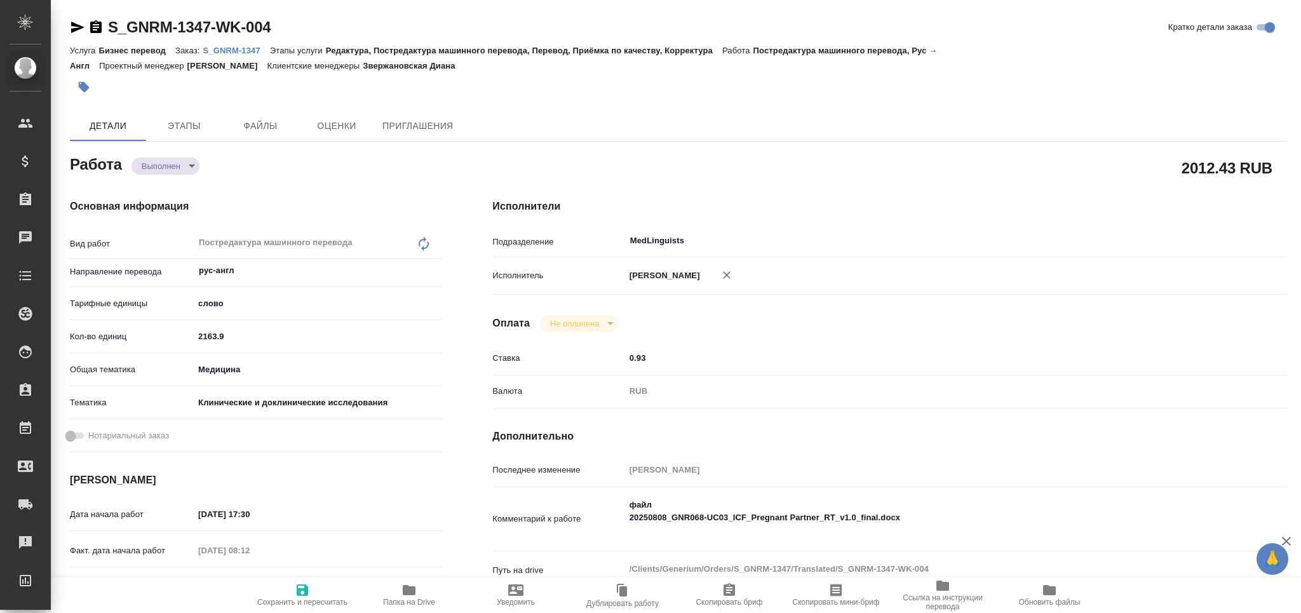
type textarea "x"
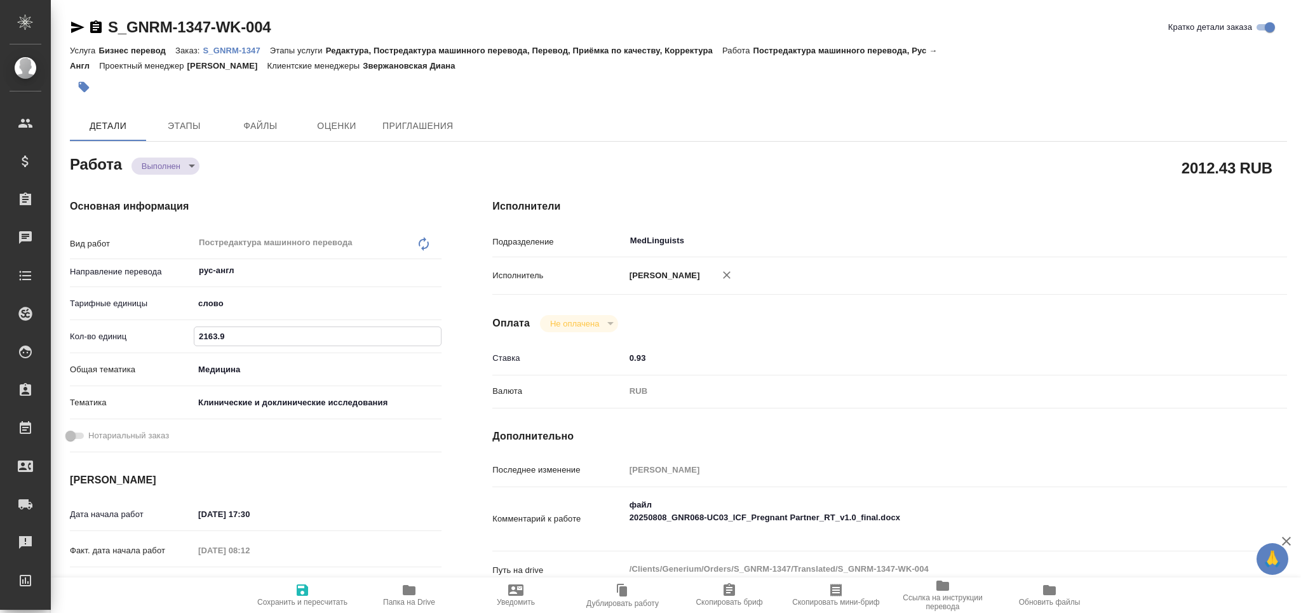
drag, startPoint x: 239, startPoint y: 340, endPoint x: 146, endPoint y: 346, distance: 93.0
click at [146, 346] on div "Кол-во единиц 2163.9" at bounding box center [256, 336] width 372 height 22
paste input "062"
type textarea "x"
type input "2062"
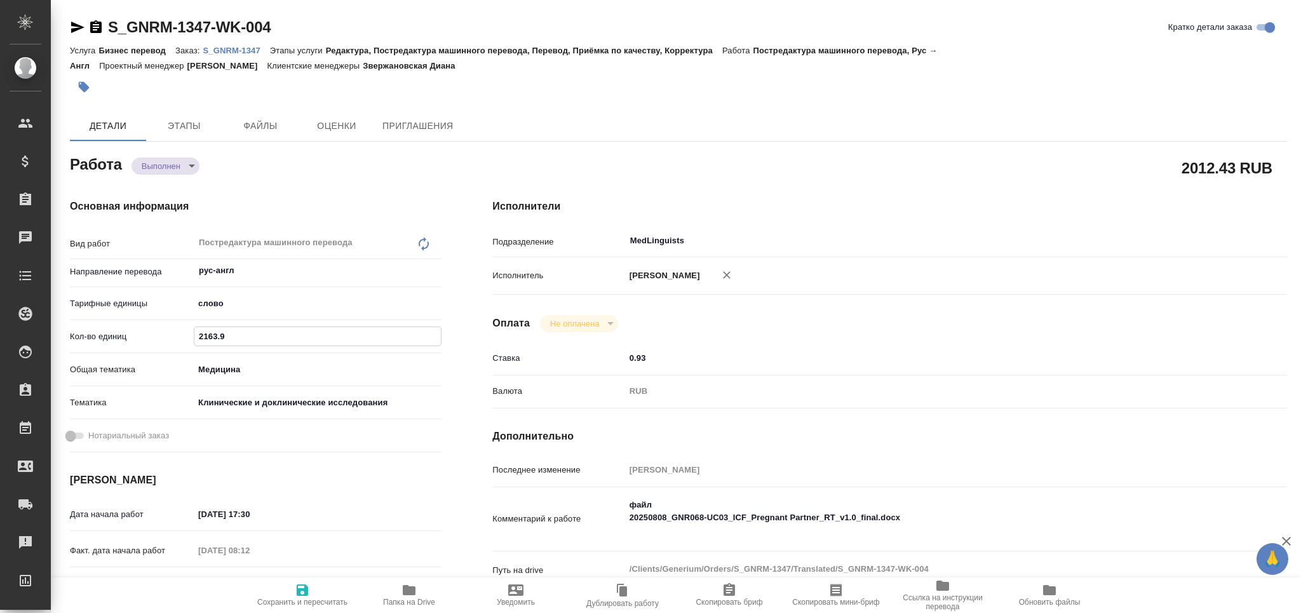
type textarea "x"
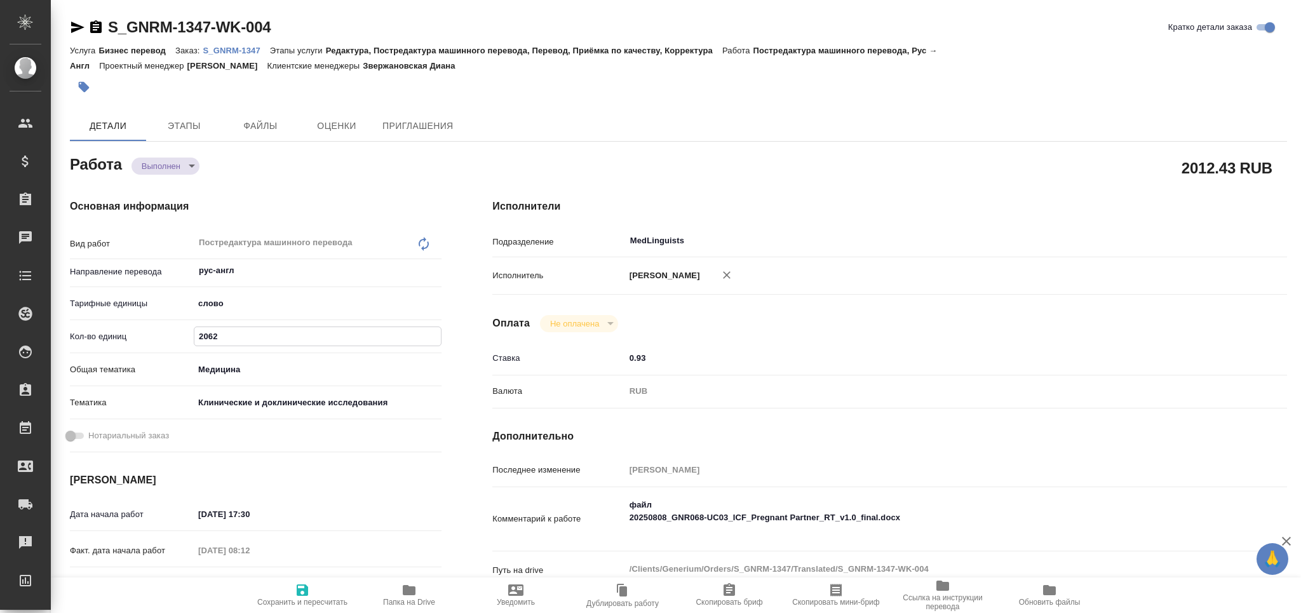
type textarea "x"
type input "2062"
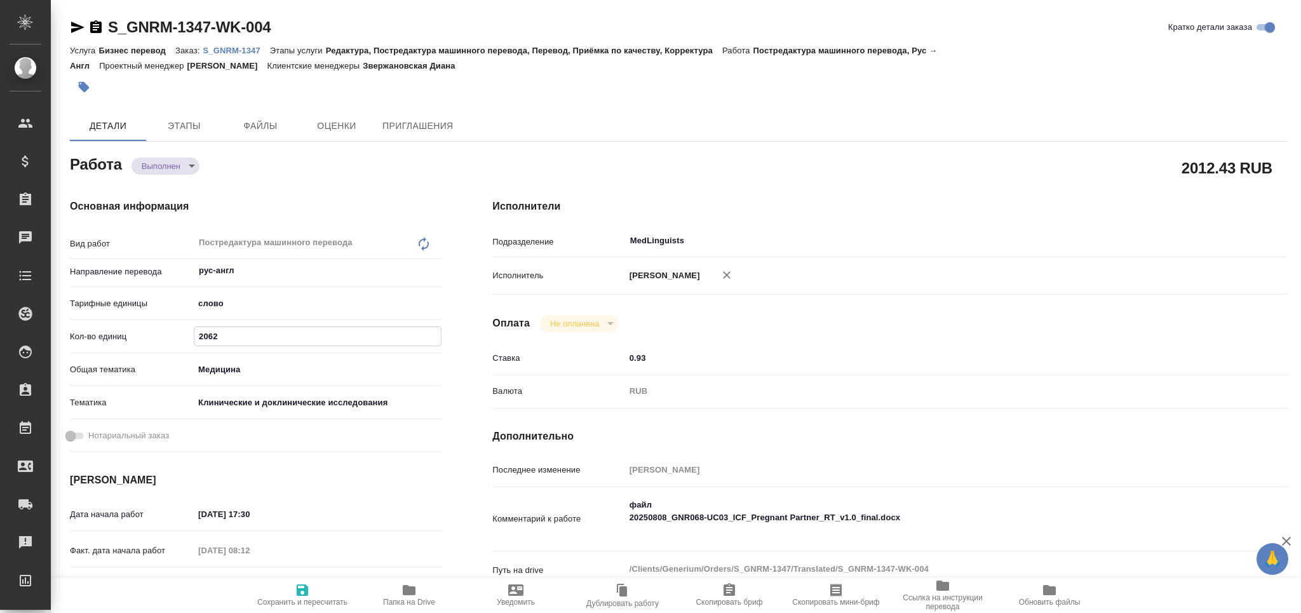
drag, startPoint x: 326, startPoint y: 600, endPoint x: 287, endPoint y: 517, distance: 91.3
click at [325, 600] on span "Сохранить и пересчитать" at bounding box center [302, 602] width 90 height 9
type textarea "x"
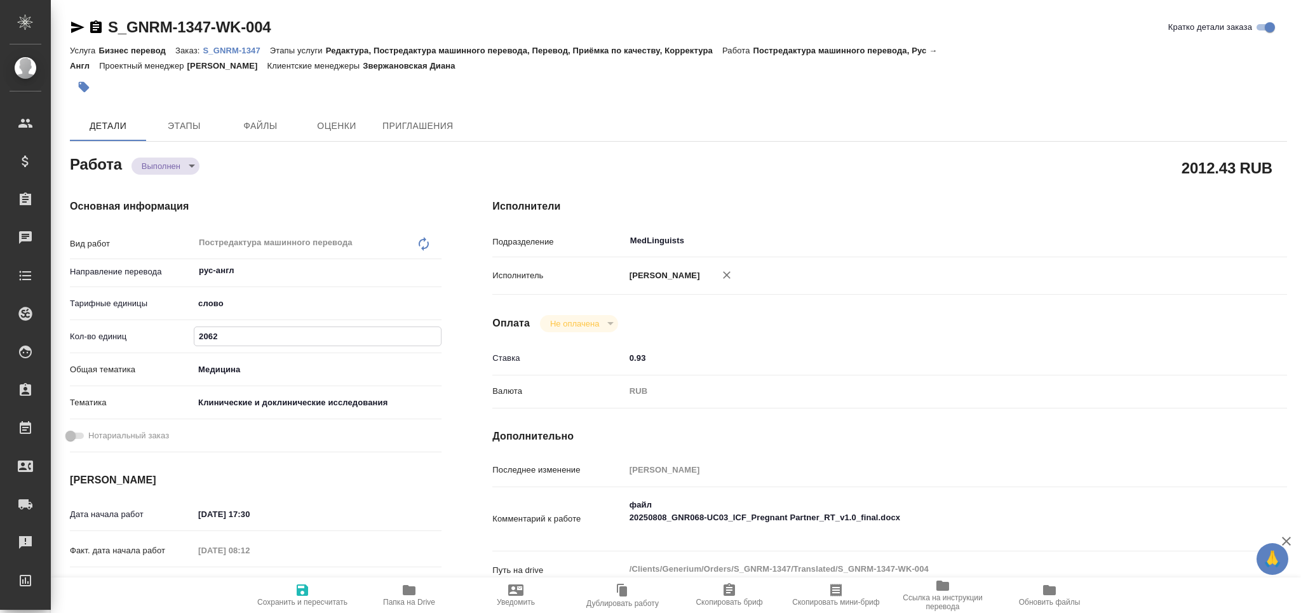
type textarea "x"
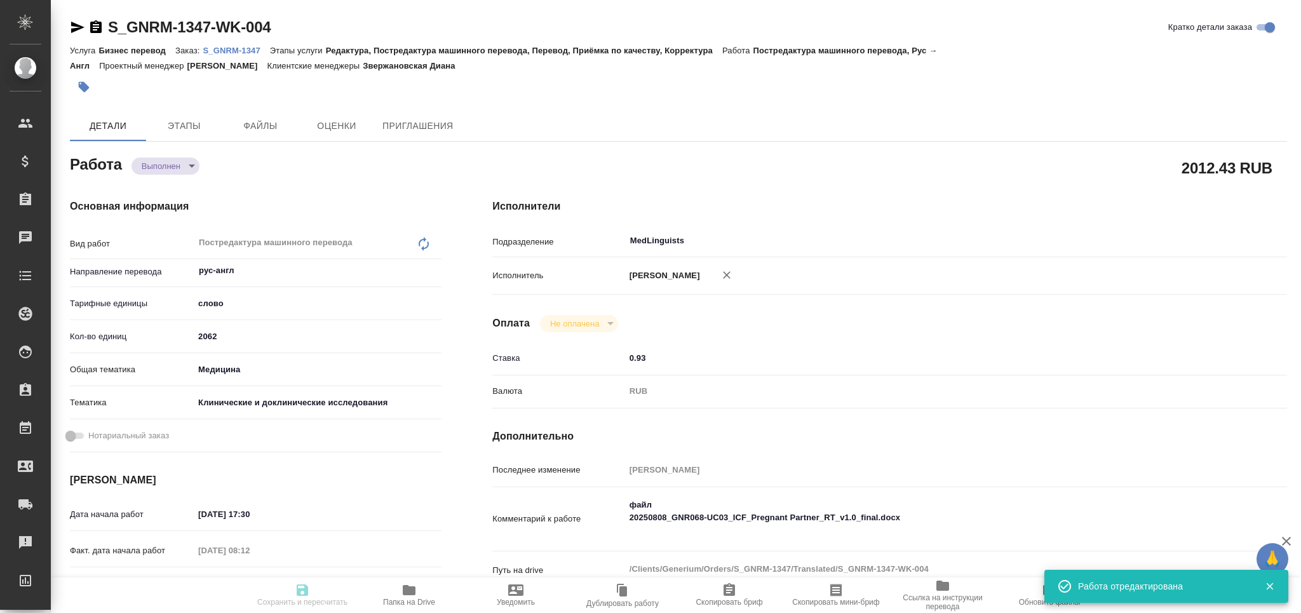
type textarea "x"
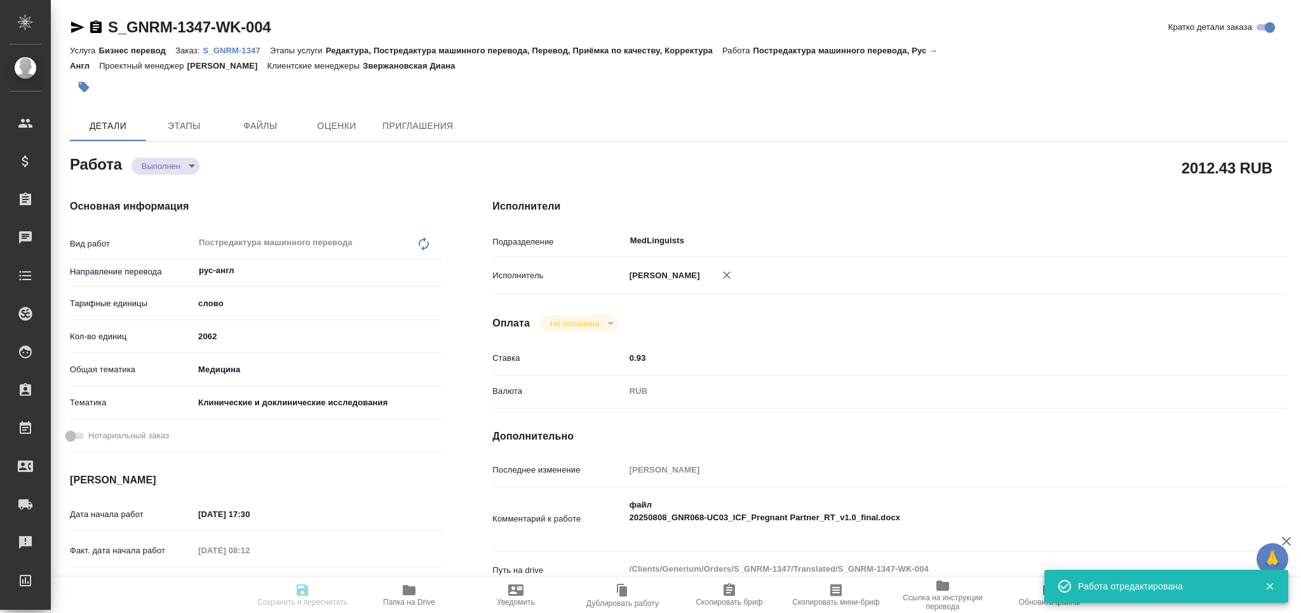
type input "completed"
type textarea "Постредактура машинного перевода"
type textarea "x"
type input "рус-англ"
type input "5a8b1489cc6b4906c91bfd90"
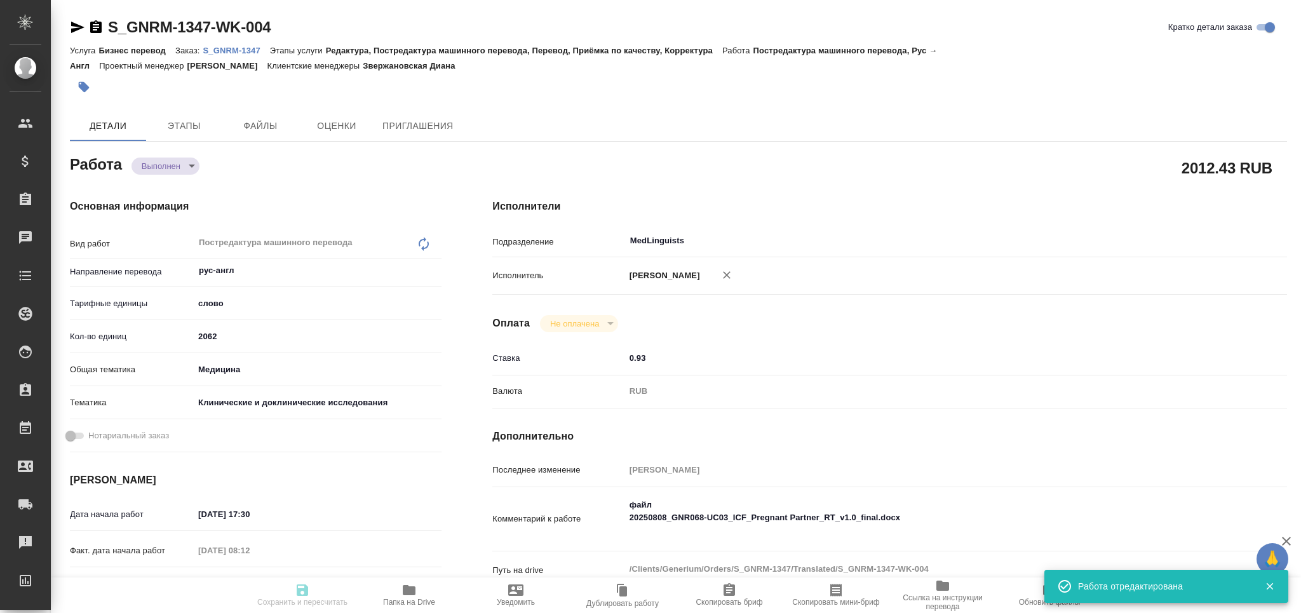
type input "2062"
type input "med"
type input "5a8b8b956a9677013d343d9e"
type input "[DATE] 17:30"
type input "[DATE] 08:12"
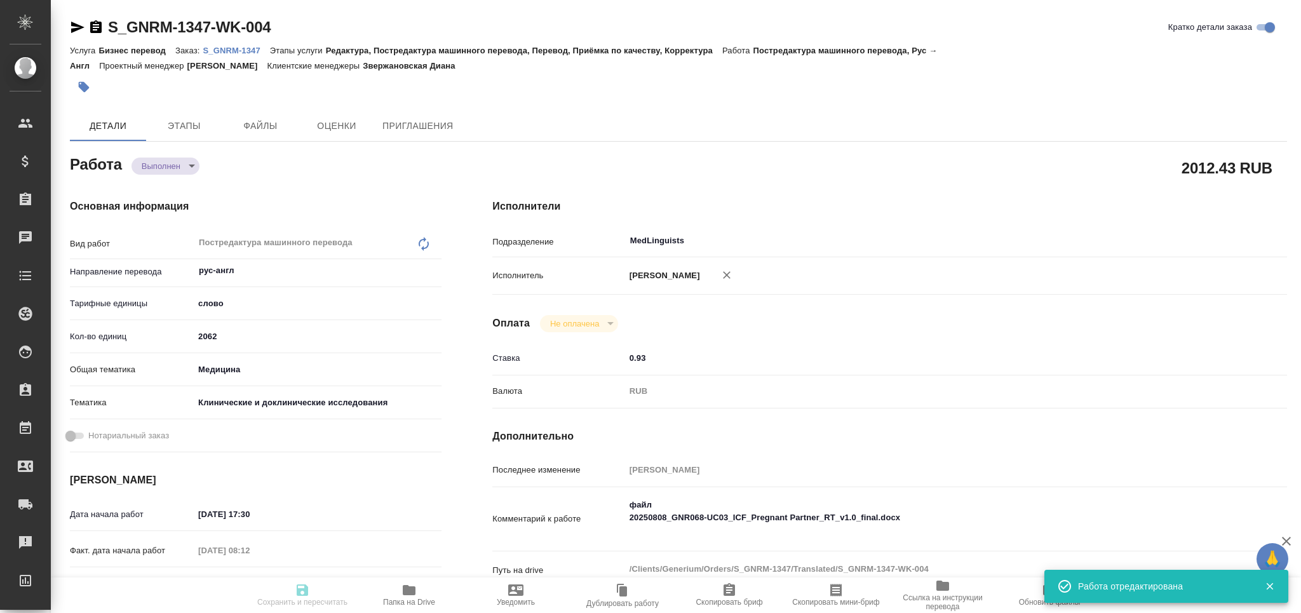
type input "[DATE] 14:00"
type input "30.08.2025 11:24"
type input "[DATE] 18:00"
type input "MedLinguists"
type input "notPayed"
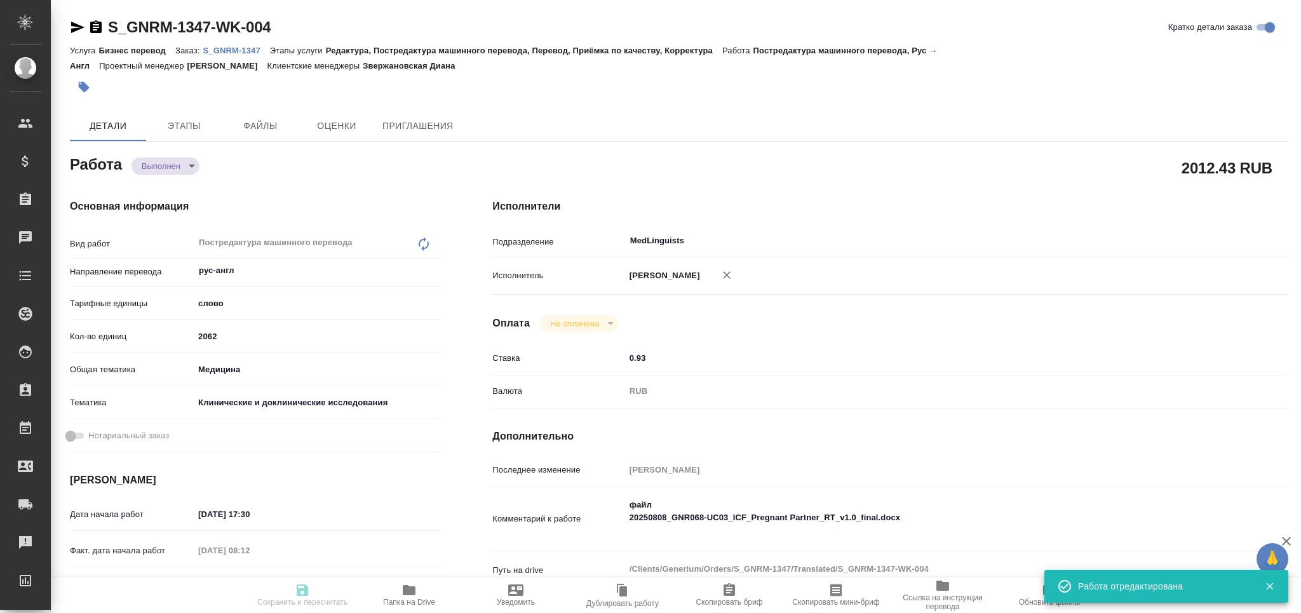
type input "0.93"
type input "RUB"
type input "[PERSON_NAME]"
type textarea "файл 20250808_GNR068-UC03_ICF_Pregnant Partner_RT_v1.0_final.docx"
type textarea "x"
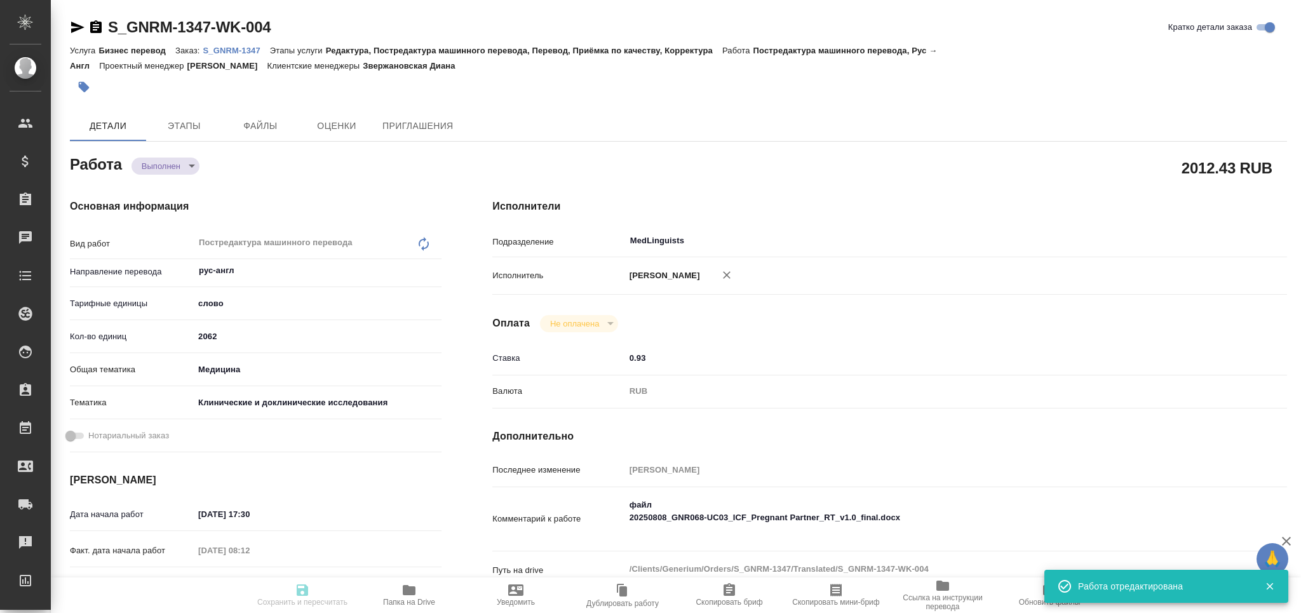
type textarea "/Clients/Generium/Orders/S_GNRM-1347/Translated/S_GNRM-1347-WK-004"
type textarea "x"
type input "S_GNRM-1347"
type input "Бизнес перевод"
type input "Редактура, Постредактура машинного перевода, Перевод, Приёмка по качеству, Корр…"
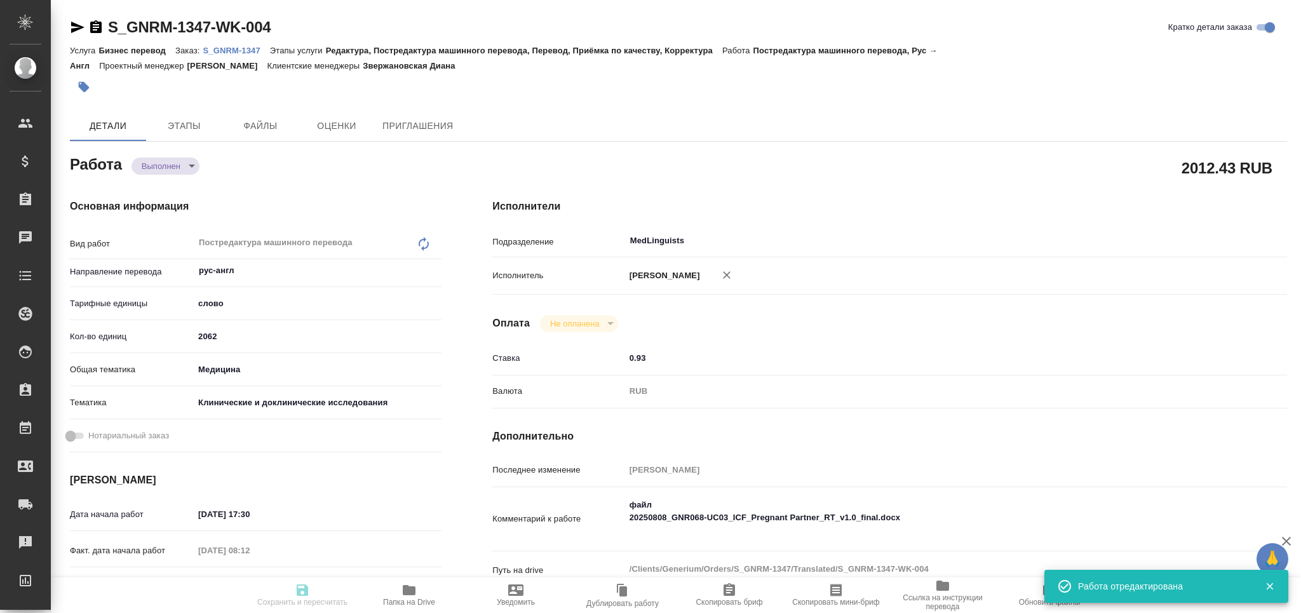
type input "Звержановская Диана"
type input "[PERSON_NAME]"
type input "/Clients/Generium/Orders/S_GNRM-1347"
type textarea "x"
type textarea "перевод с русского языка на английский ФИС основной и ФИС беременной партнерши …"
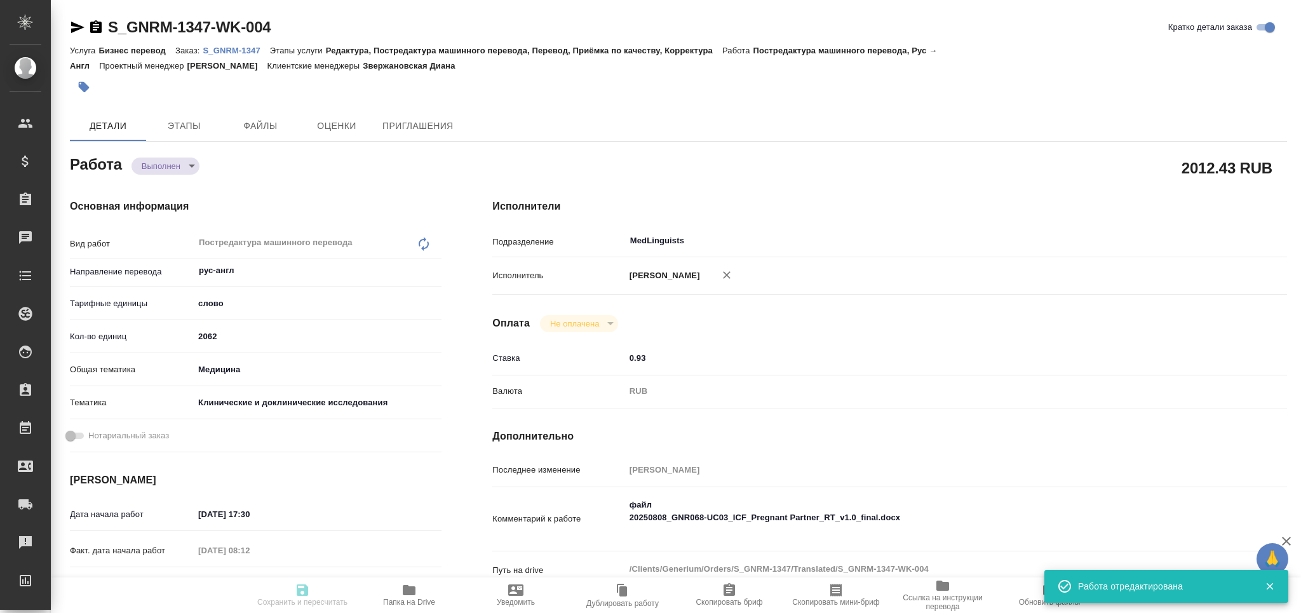
type textarea "x"
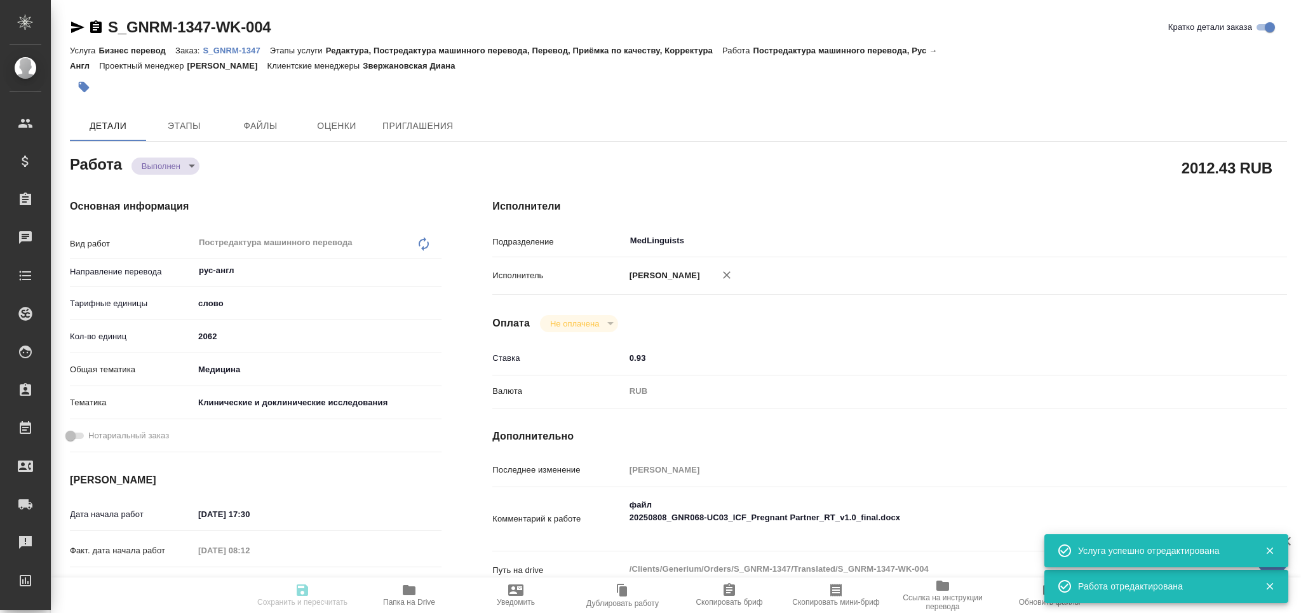
type textarea "x"
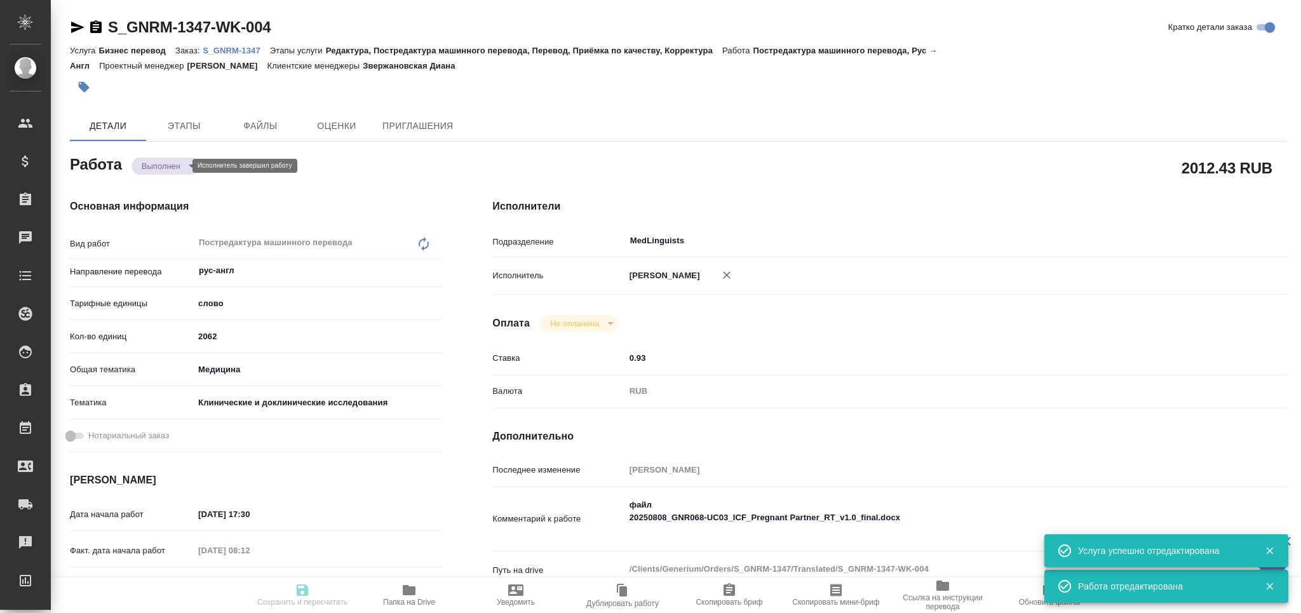
type textarea "x"
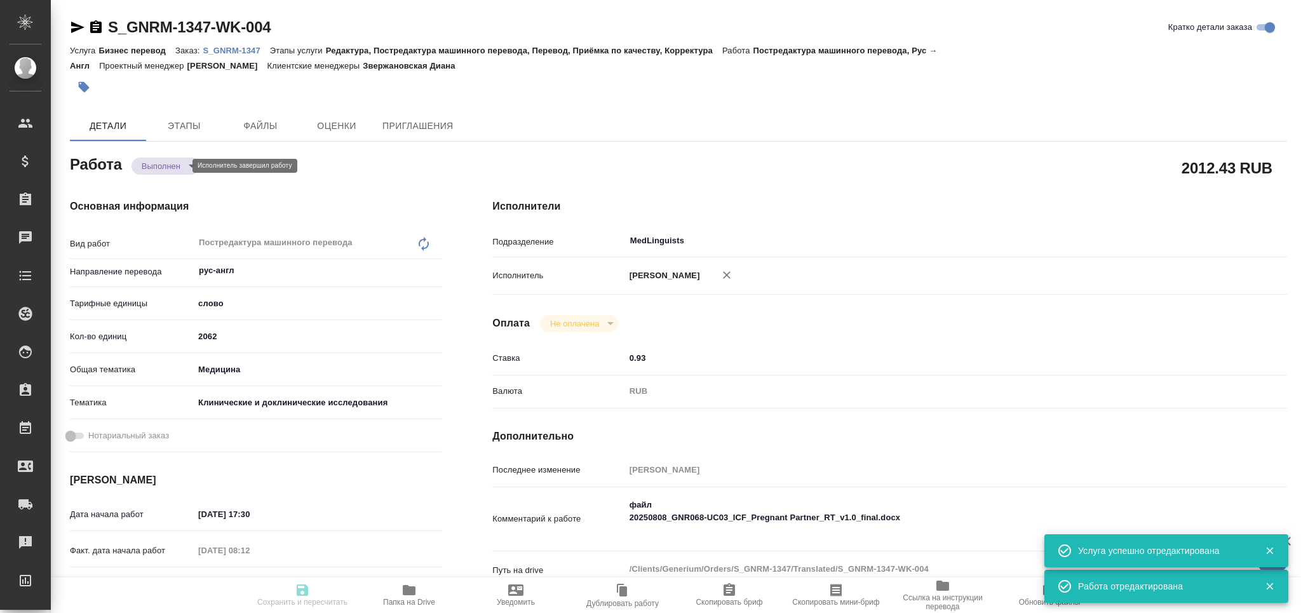
type textarea "x"
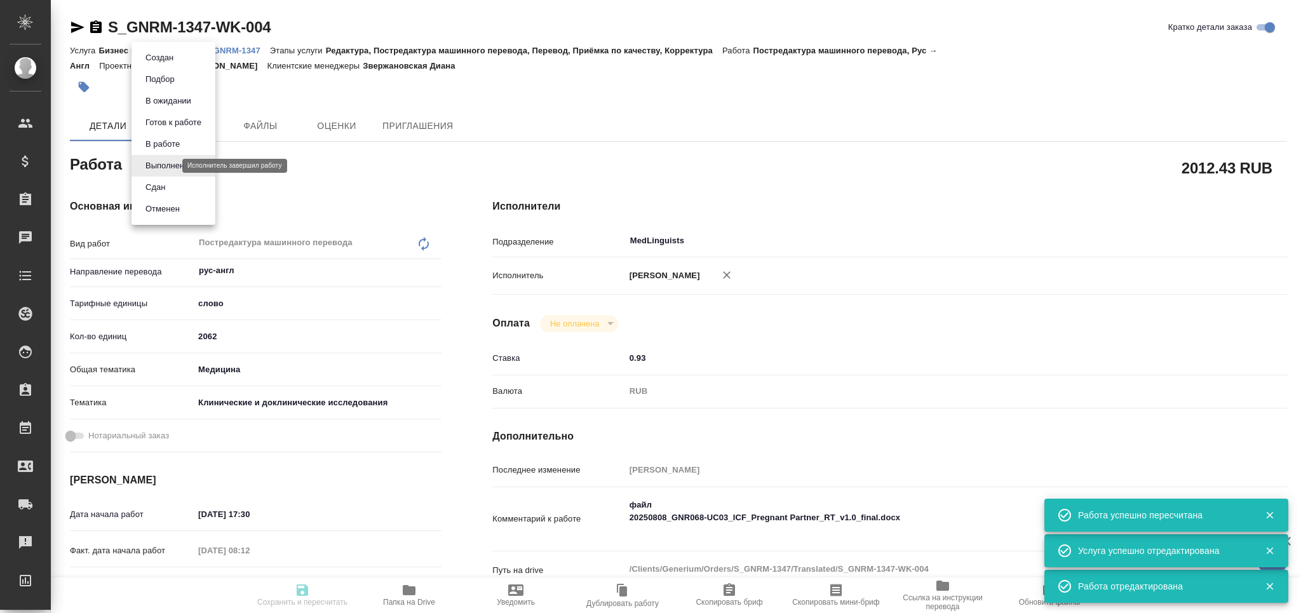
click at [166, 163] on body "🙏 .cls-1 fill:#fff; AWATERA Grabko Mariya Клиенты Спецификации Заказы Чаты Todo…" at bounding box center [650, 306] width 1301 height 613
type input "completed"
type textarea "Постредактура машинного перевода"
type textarea "x"
type input "рус-англ"
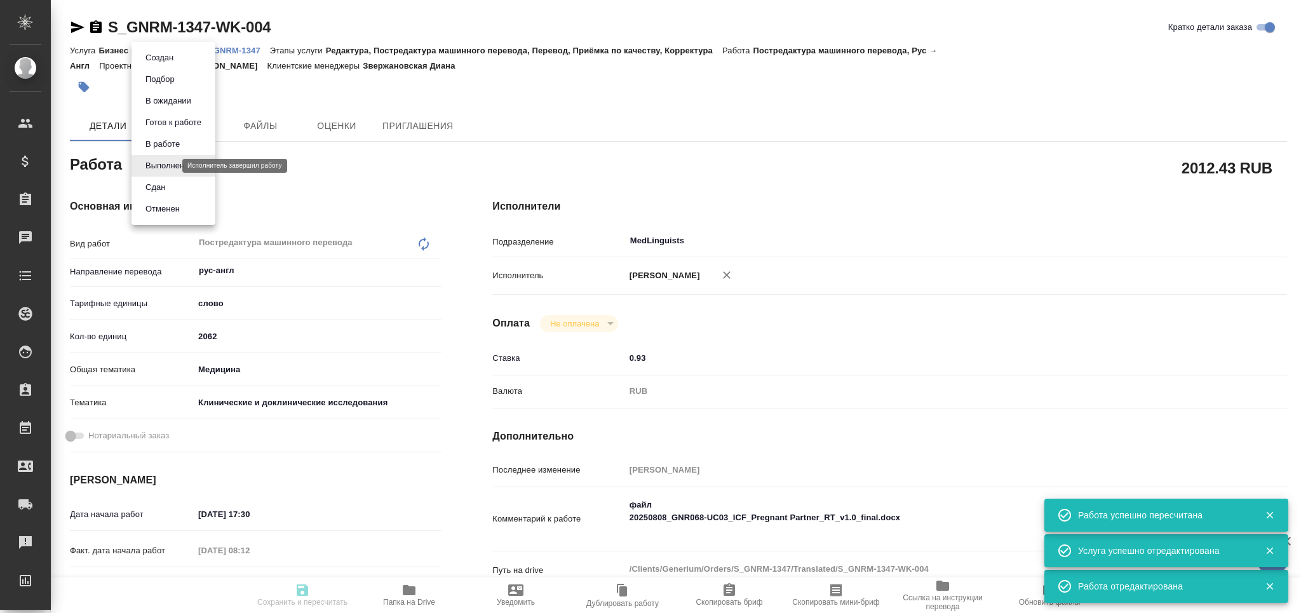
type input "5a8b1489cc6b4906c91bfd90"
type input "2062"
type input "med"
type input "5a8b8b956a9677013d343d9e"
type input "[DATE] 17:30"
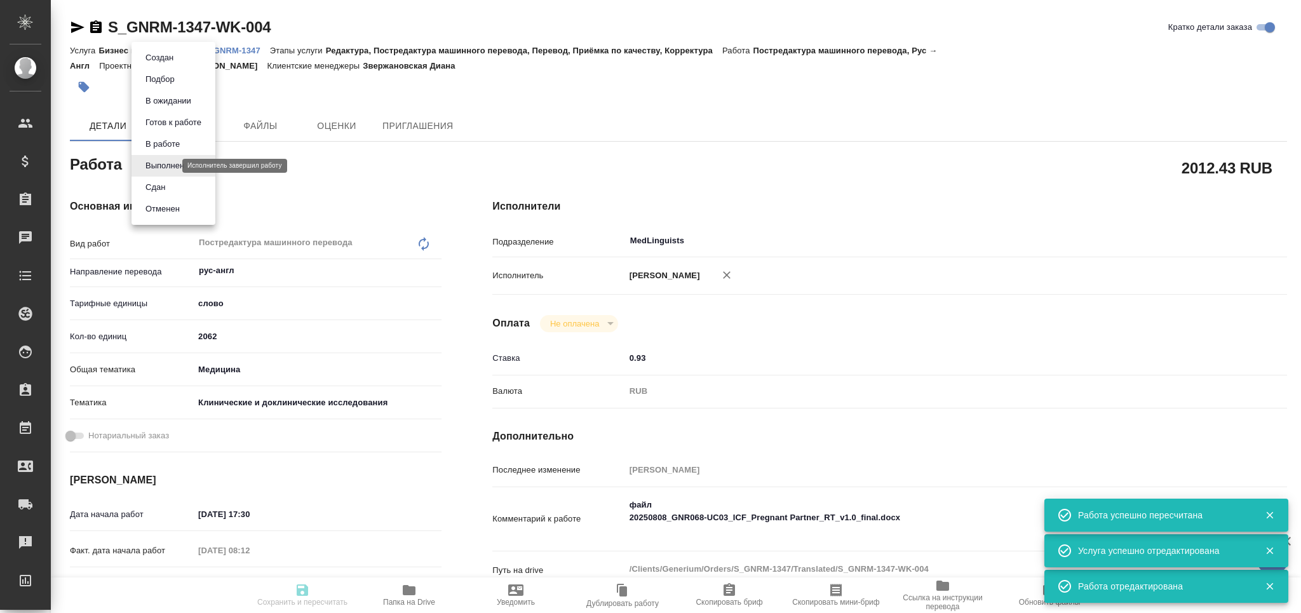
type input "30.08.2025 08:12"
type input "[DATE] 14:00"
type input "30.08.2025 11:24"
type input "[DATE] 18:00"
type input "MedLinguists"
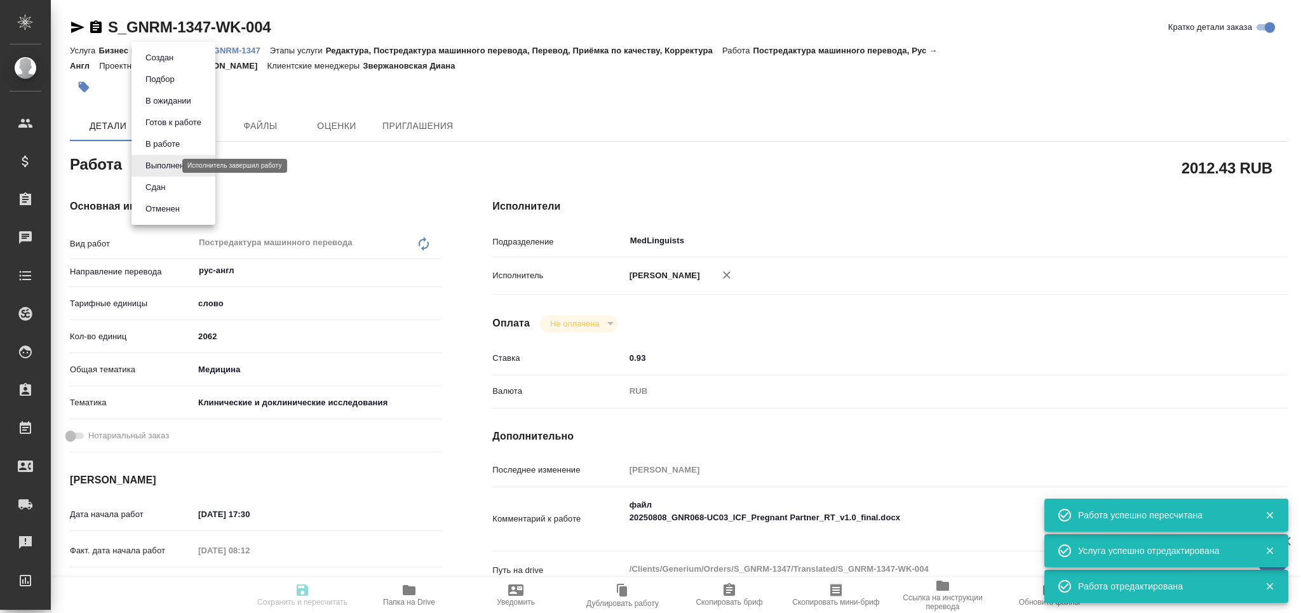
type input "notPayed"
type input "0.93"
type input "RUB"
type input "[PERSON_NAME]"
type textarea "файл 20250808_GNR068-UC03_ICF_Pregnant Partner_RT_v1.0_final.docx"
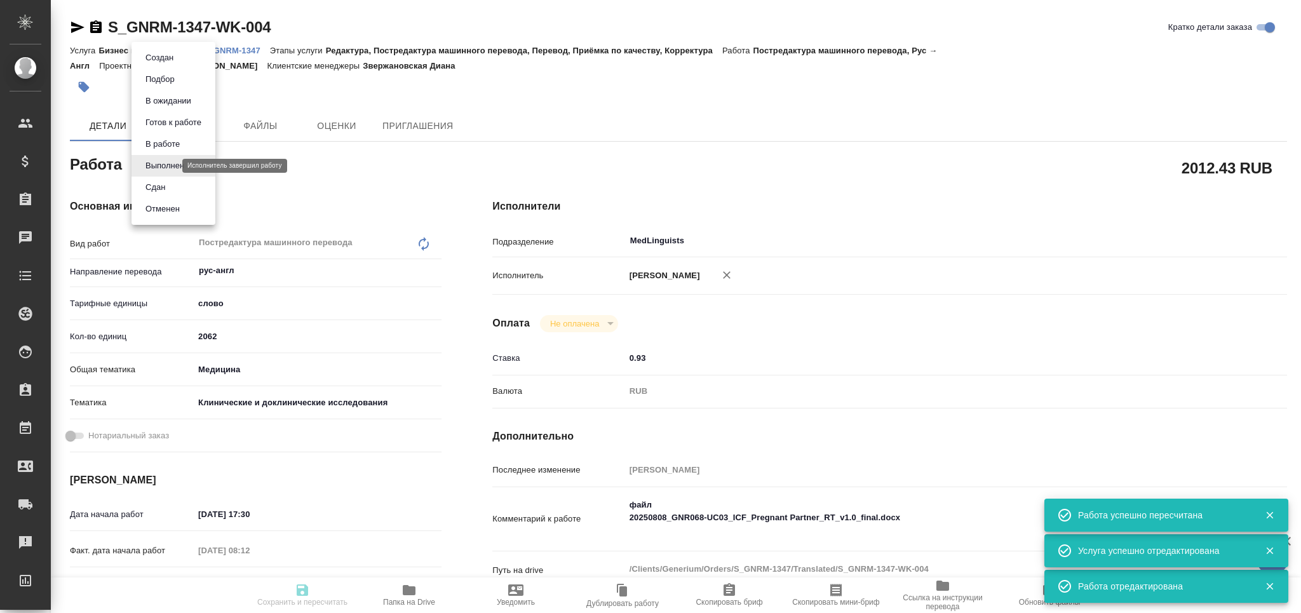
type textarea "x"
type textarea "/Clients/Generium/Orders/S_GNRM-1347/Translated/S_GNRM-1347-WK-004"
type textarea "x"
type input "S_GNRM-1347"
type input "Бизнес перевод"
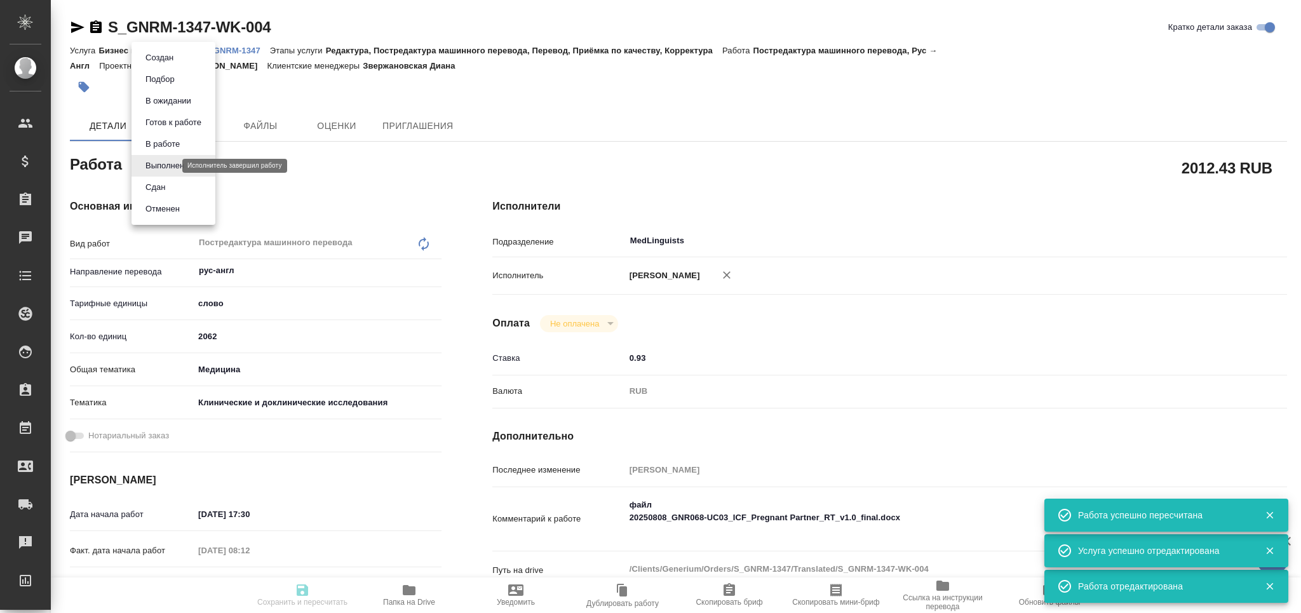
type input "Редактура, Постредактура машинного перевода, Перевод, Приёмка по качеству, Корр…"
type input "Звержановская Диана"
type input "[PERSON_NAME]"
type input "/Clients/Generium/Orders/S_GNRM-1347"
type textarea "x"
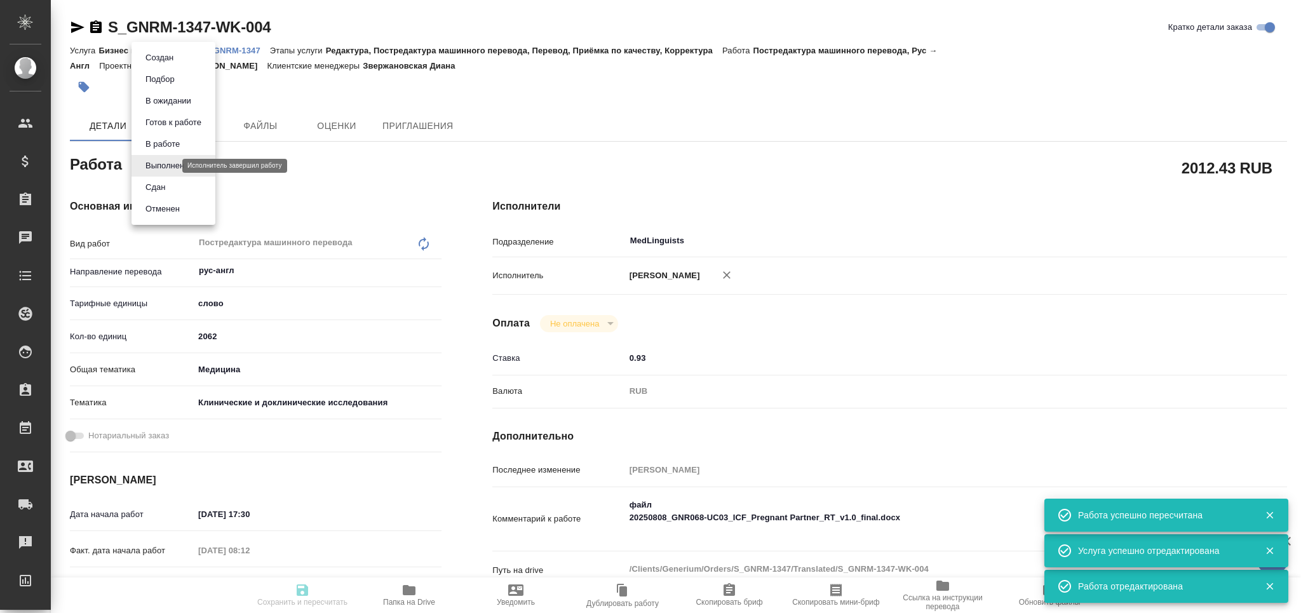
type textarea "перевод с русского языка на английский ФИС основной и ФИС беременной партнерши …"
type textarea "x"
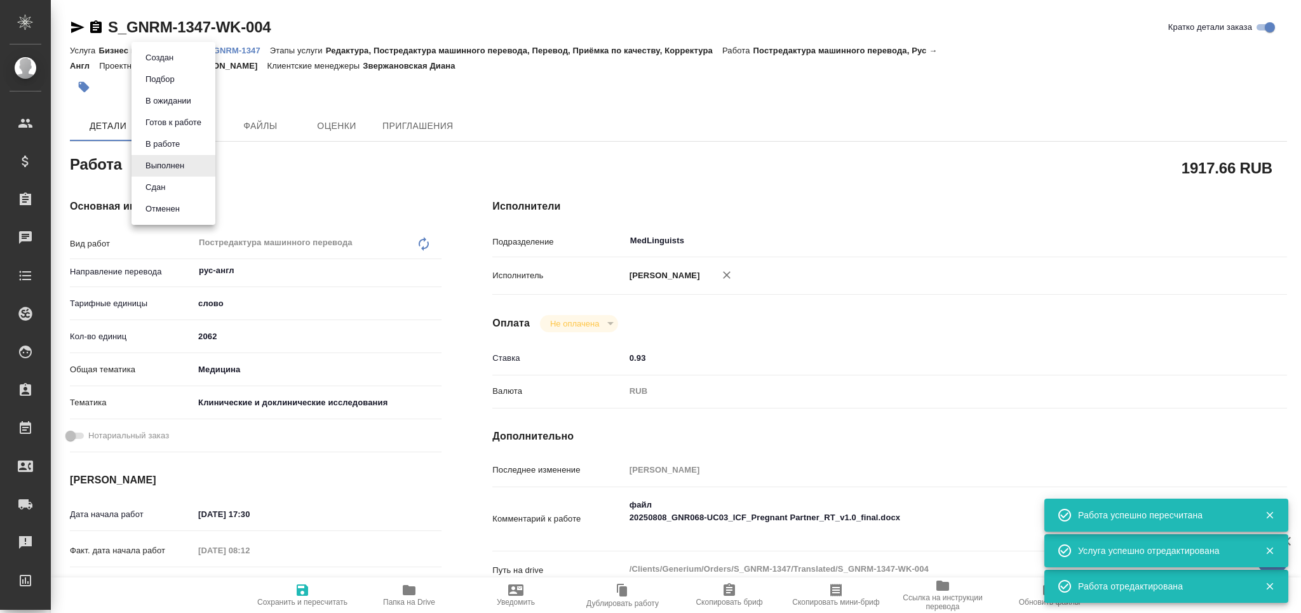
type textarea "x"
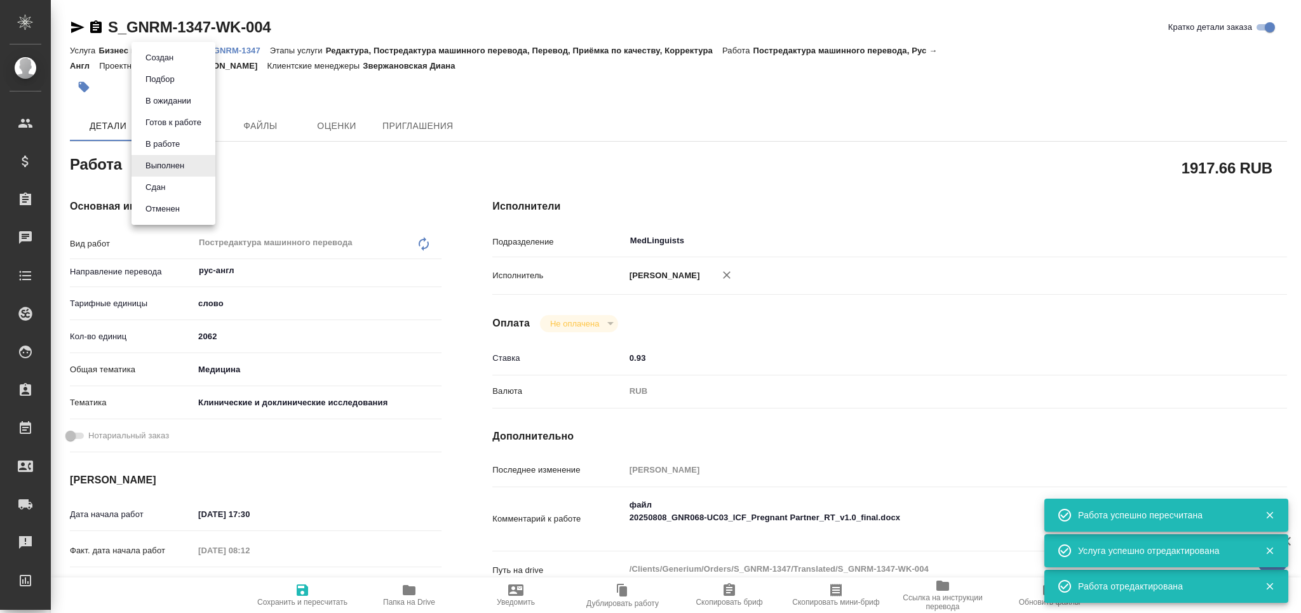
type textarea "x"
click at [173, 184] on li "Сдан" at bounding box center [174, 188] width 84 height 22
type textarea "x"
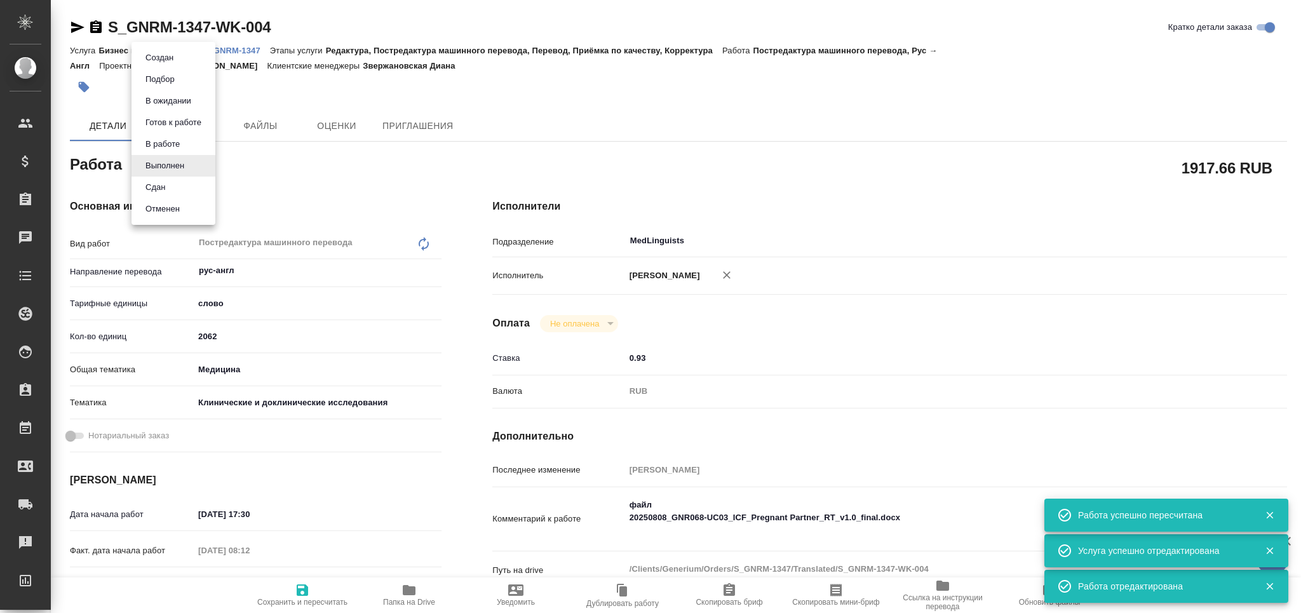
type textarea "x"
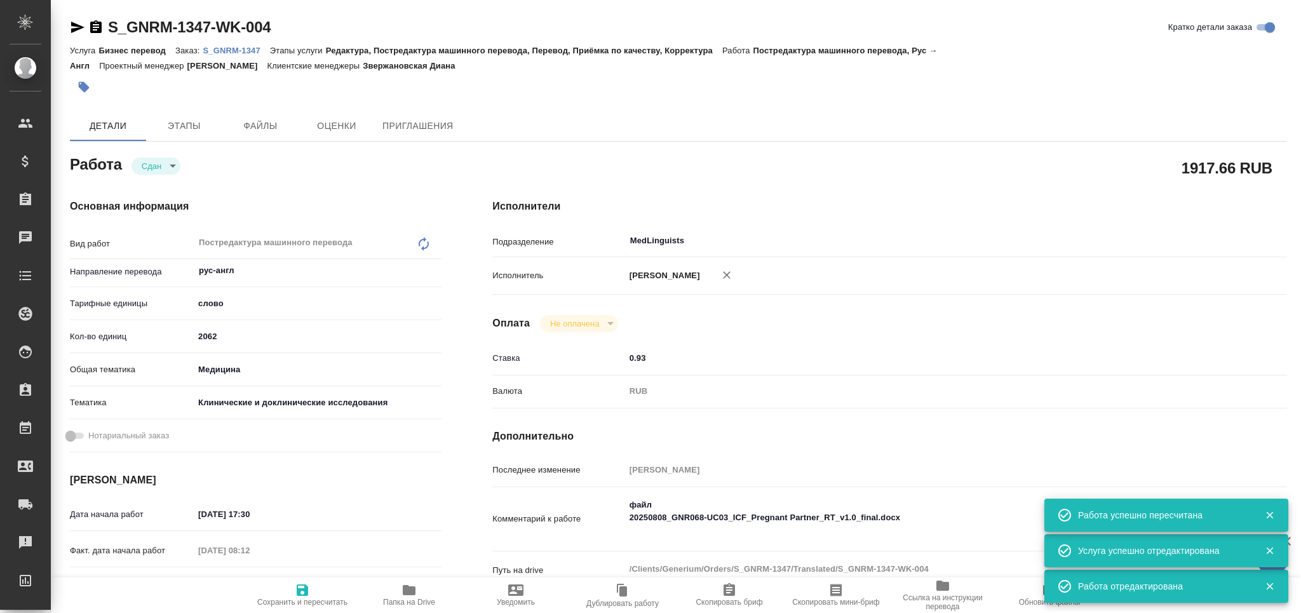
type textarea "x"
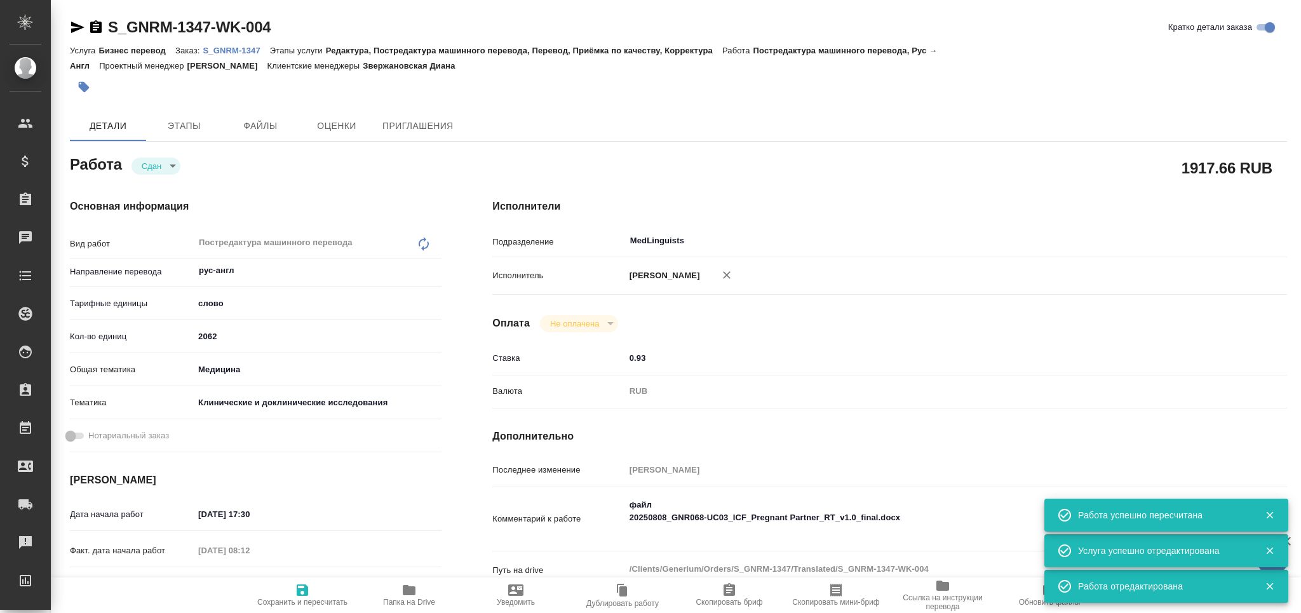
type textarea "x"
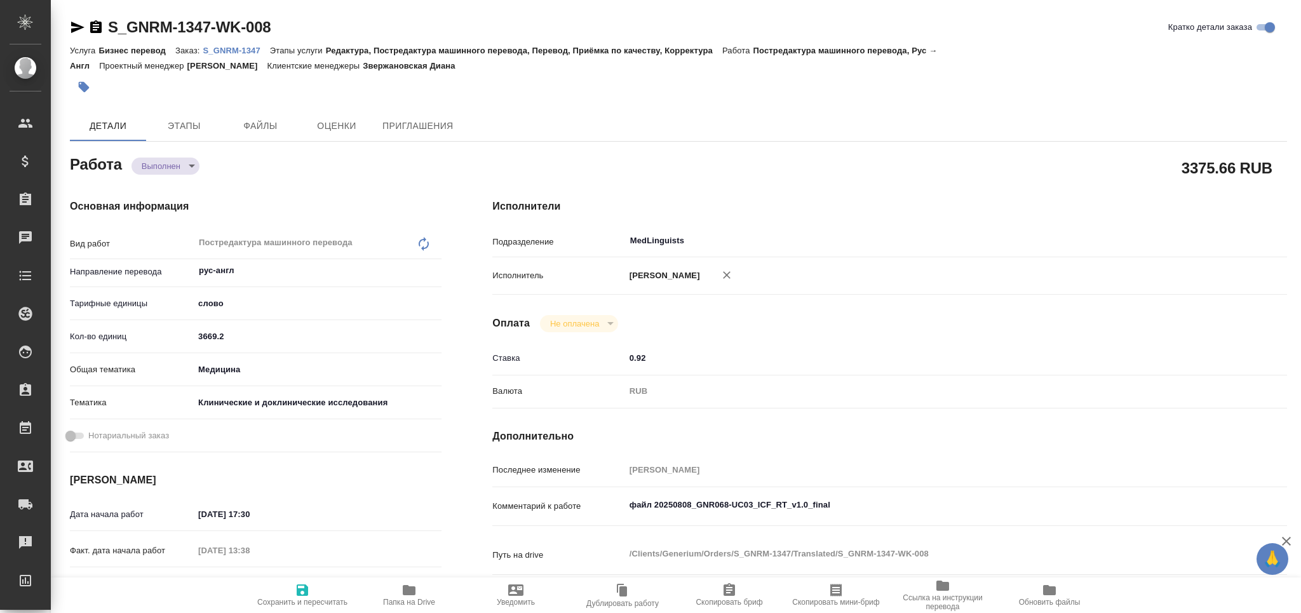
type textarea "x"
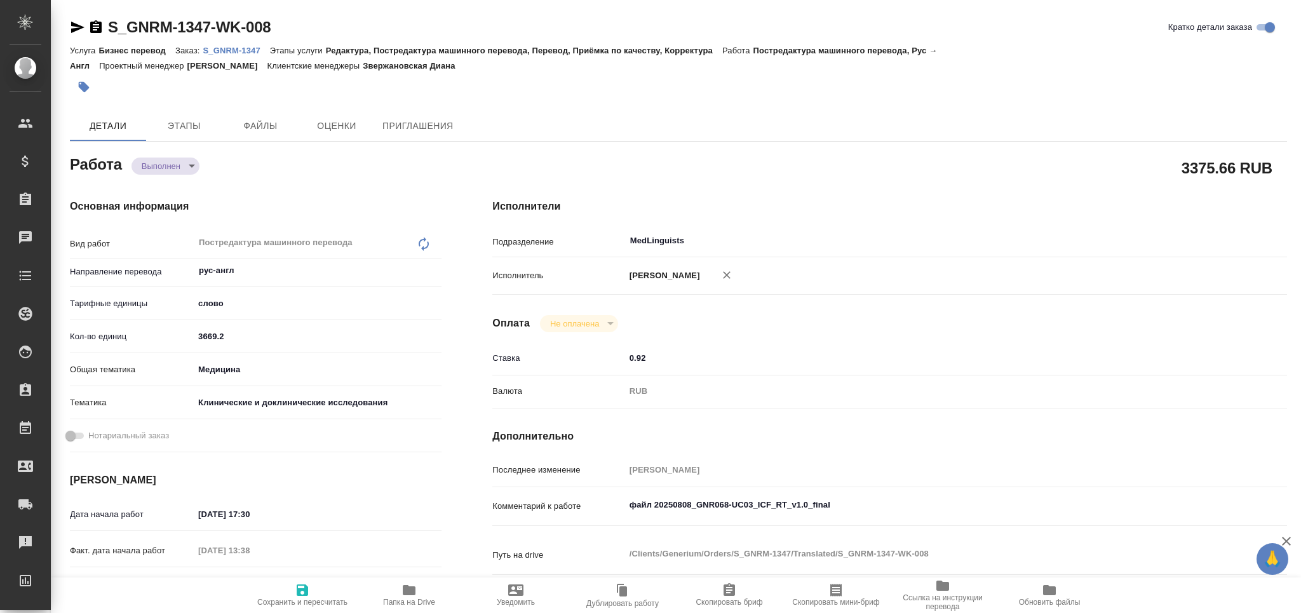
type textarea "x"
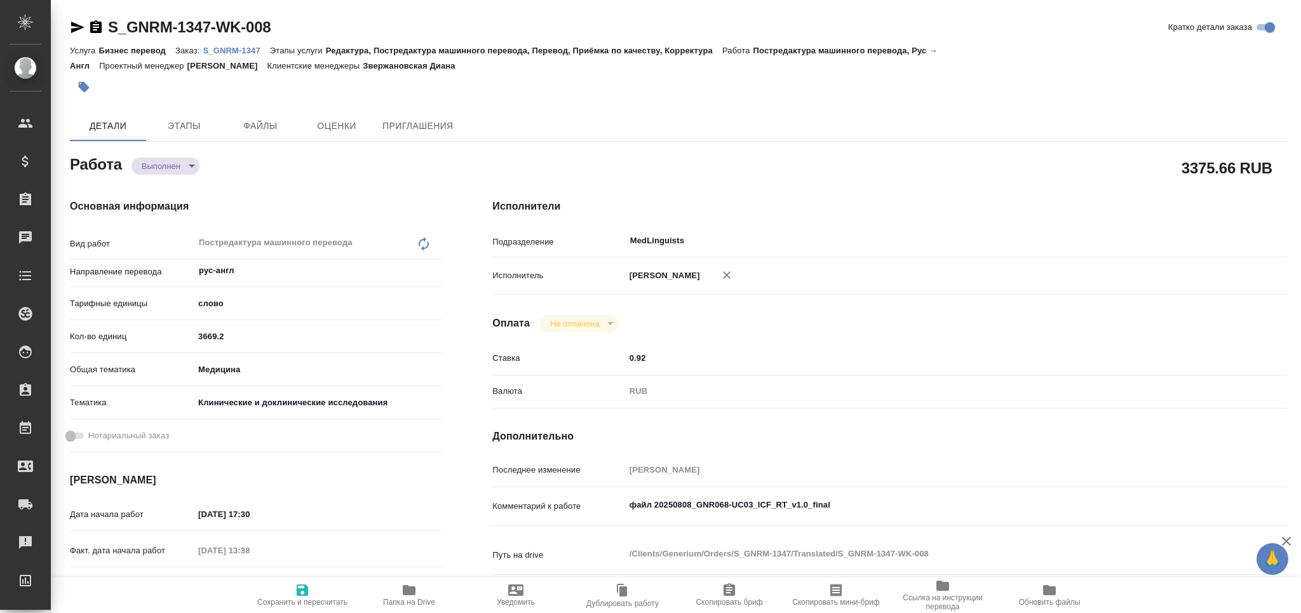
type textarea "x"
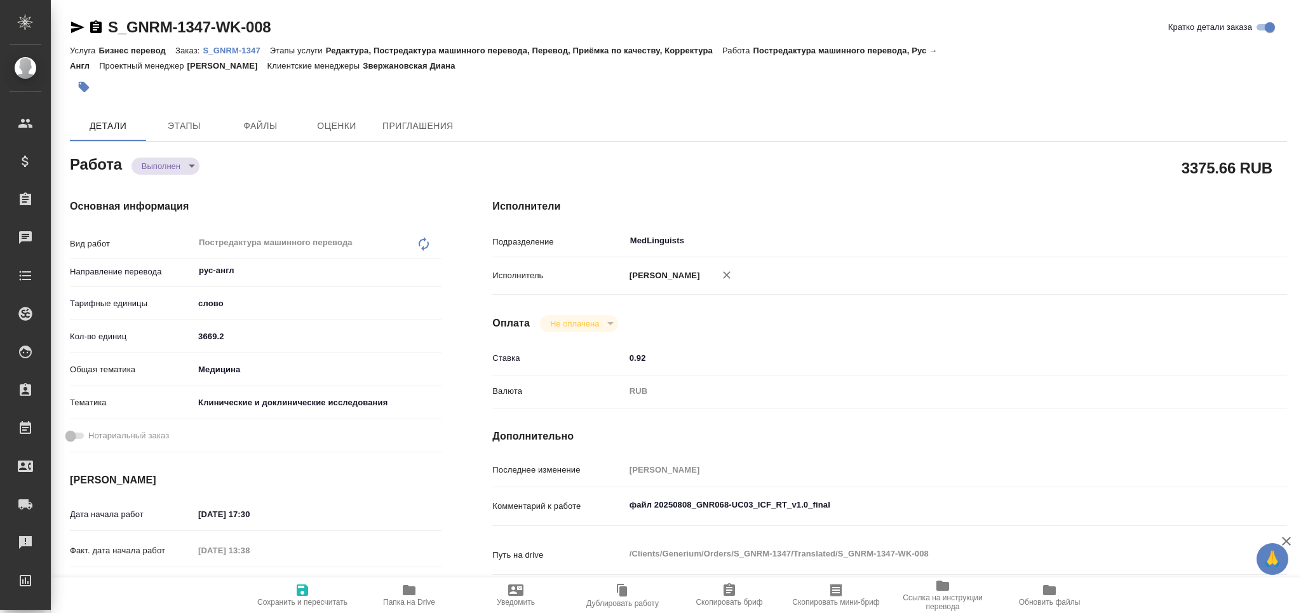
type textarea "x"
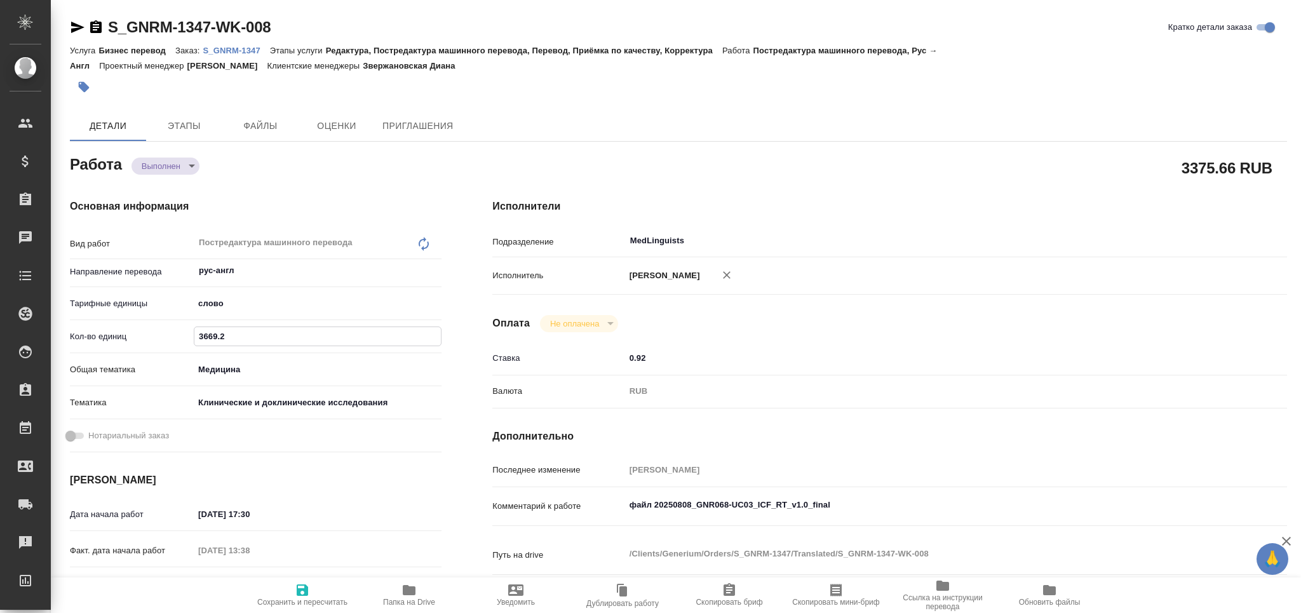
type textarea "x"
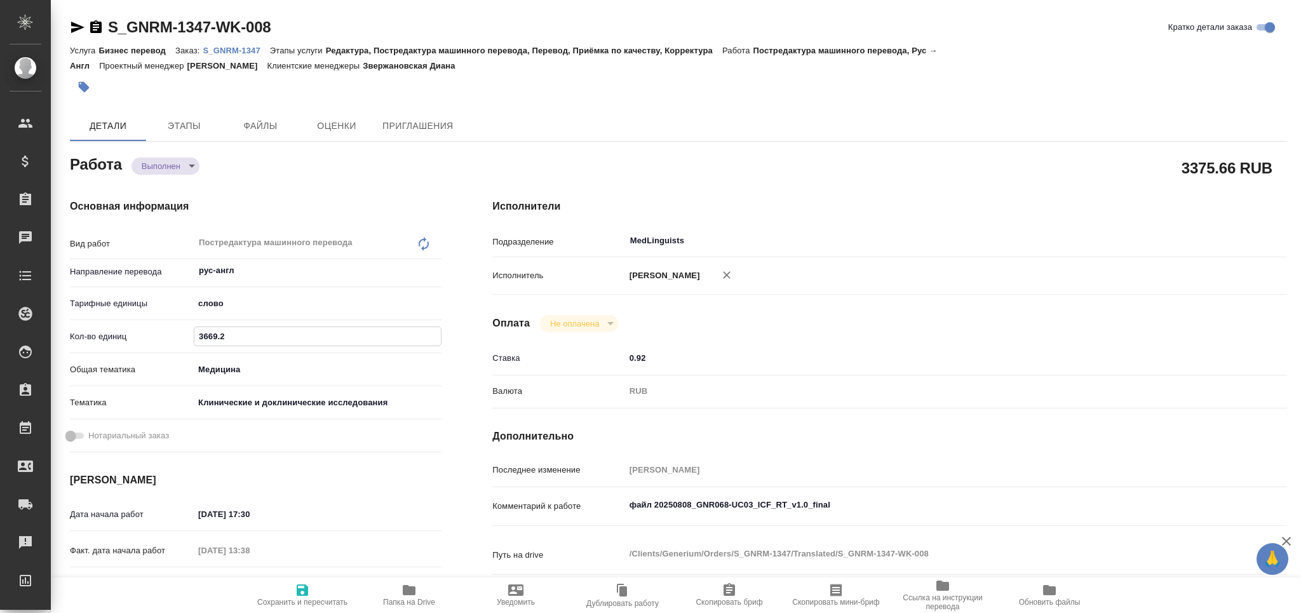
click at [142, 344] on div "Кол-во единиц 3669.2" at bounding box center [256, 336] width 372 height 22
paste input "85.8"
type textarea "x"
type input "3685.8"
type textarea "x"
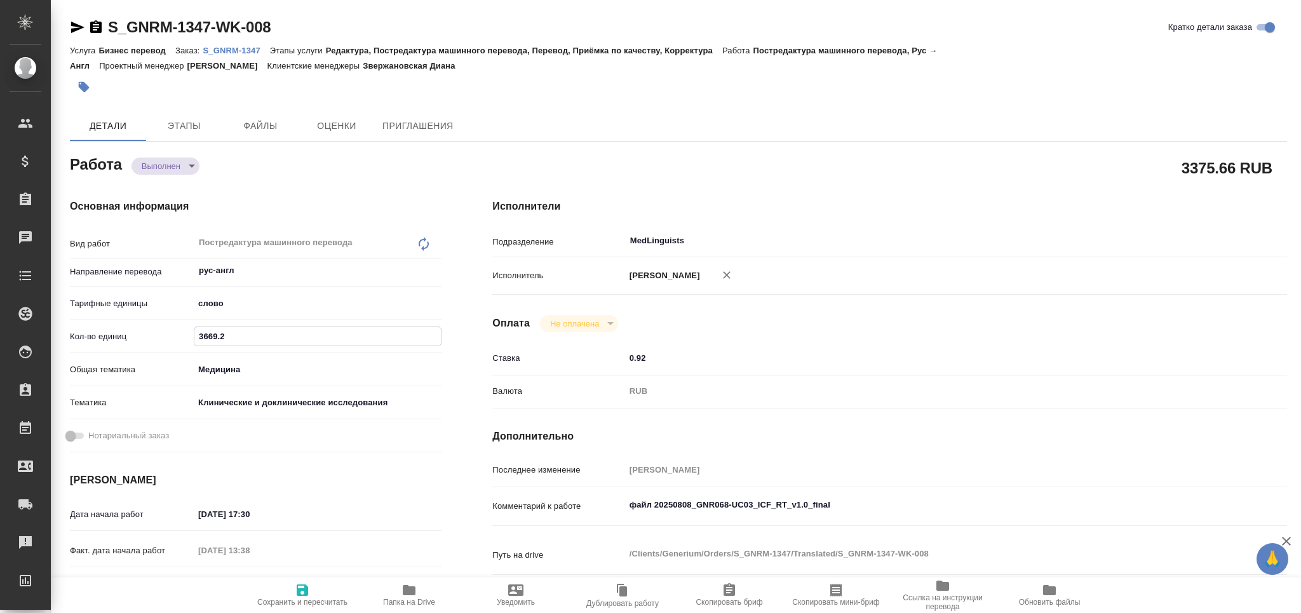
type textarea "x"
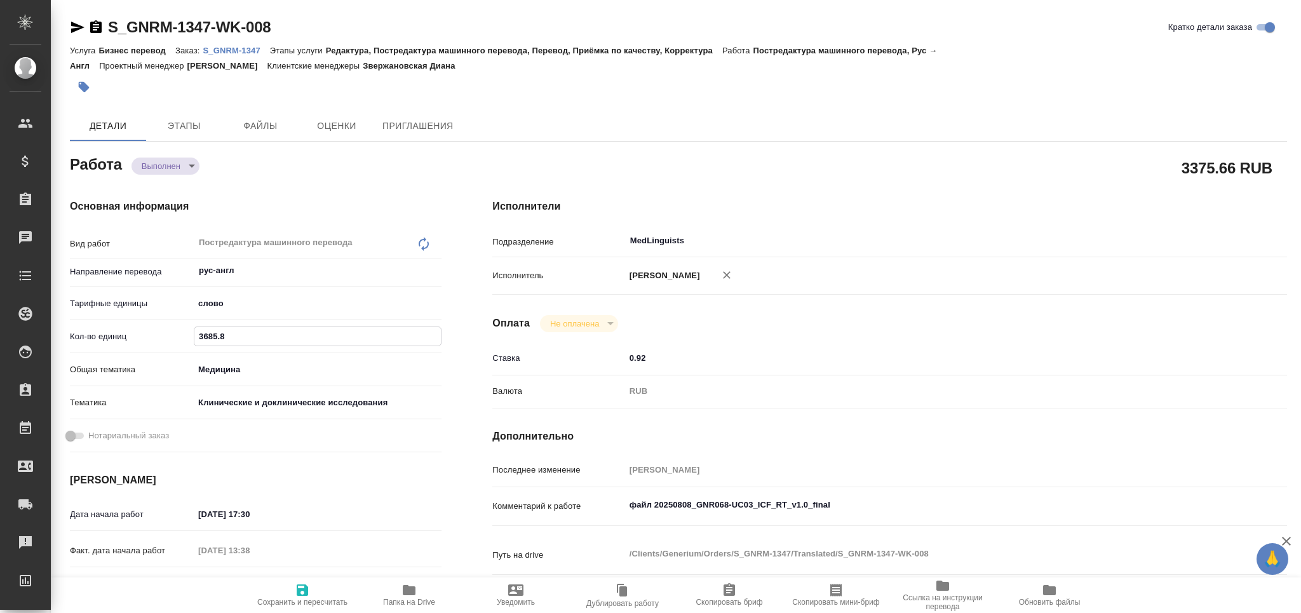
type textarea "x"
type input "3685.8"
click at [316, 597] on span "Сохранить и пересчитать" at bounding box center [303, 595] width 92 height 24
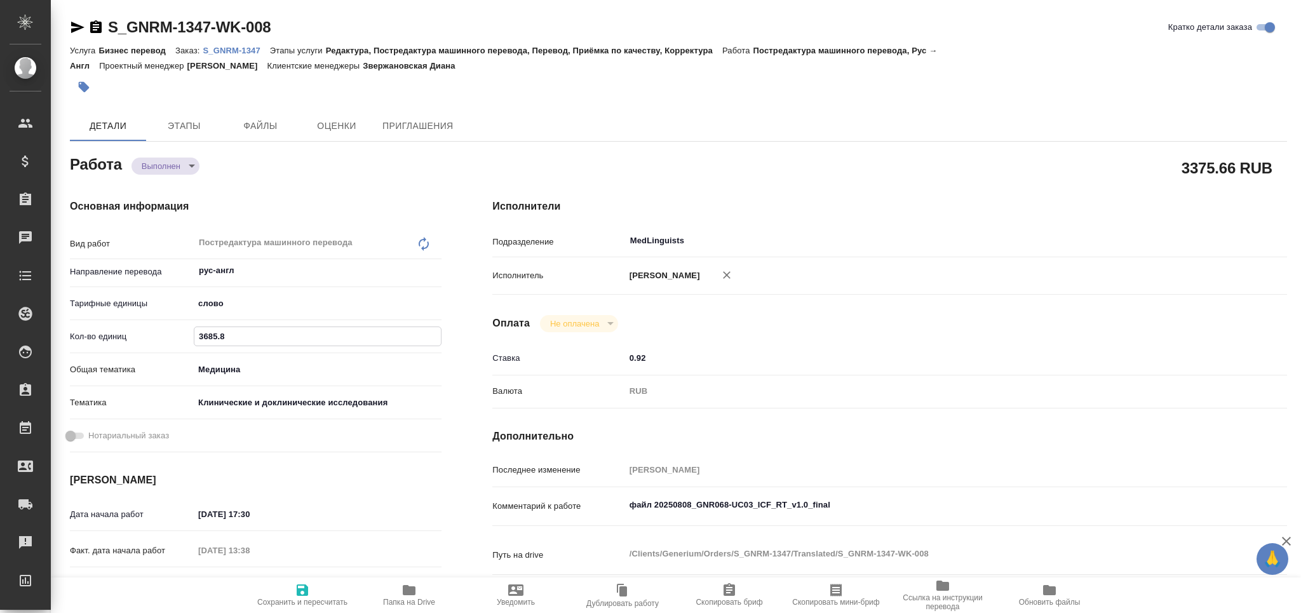
type textarea "x"
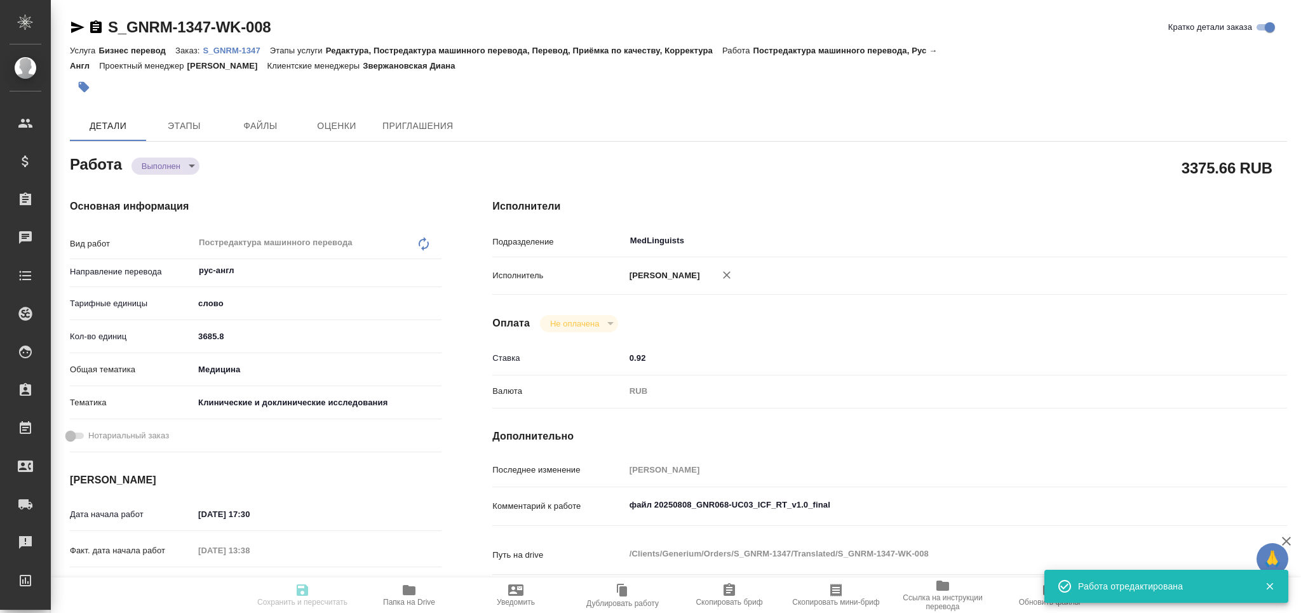
type textarea "x"
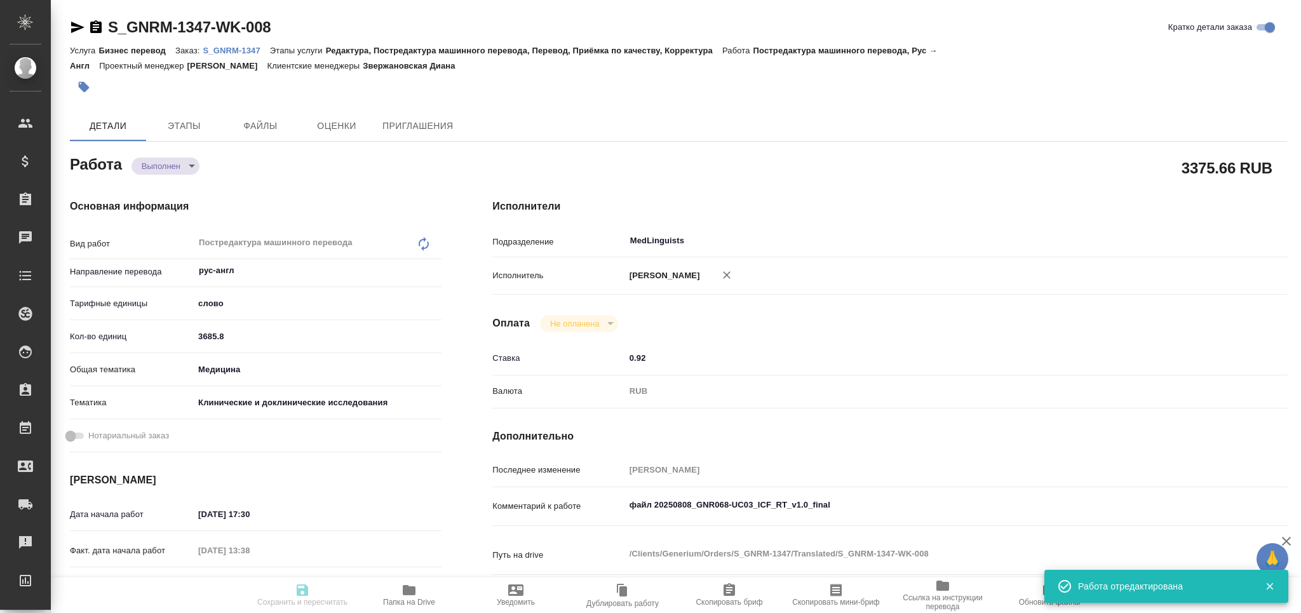
type textarea "x"
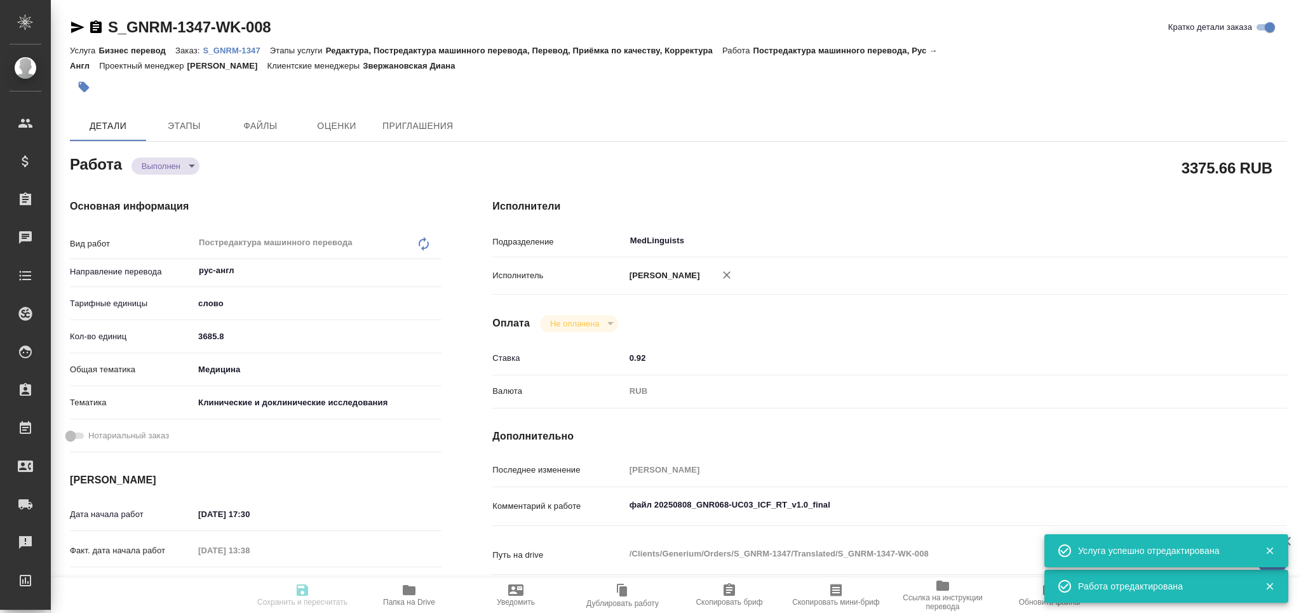
type input "completed"
type textarea "Постредактура машинного перевода"
type textarea "x"
type input "рус-англ"
type input "5a8b1489cc6b4906c91bfd90"
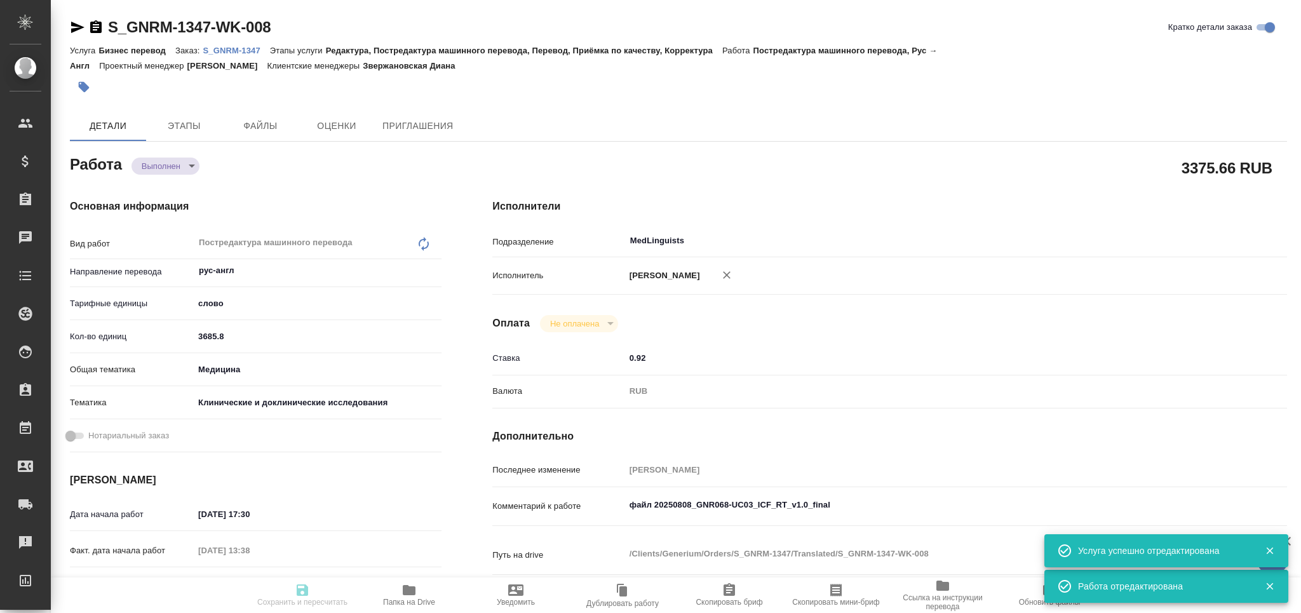
type input "3685.8"
type input "med"
type input "5a8b8b956a9677013d343d9e"
type input "28.08.2025 17:30"
type input "29.08.2025 13:38"
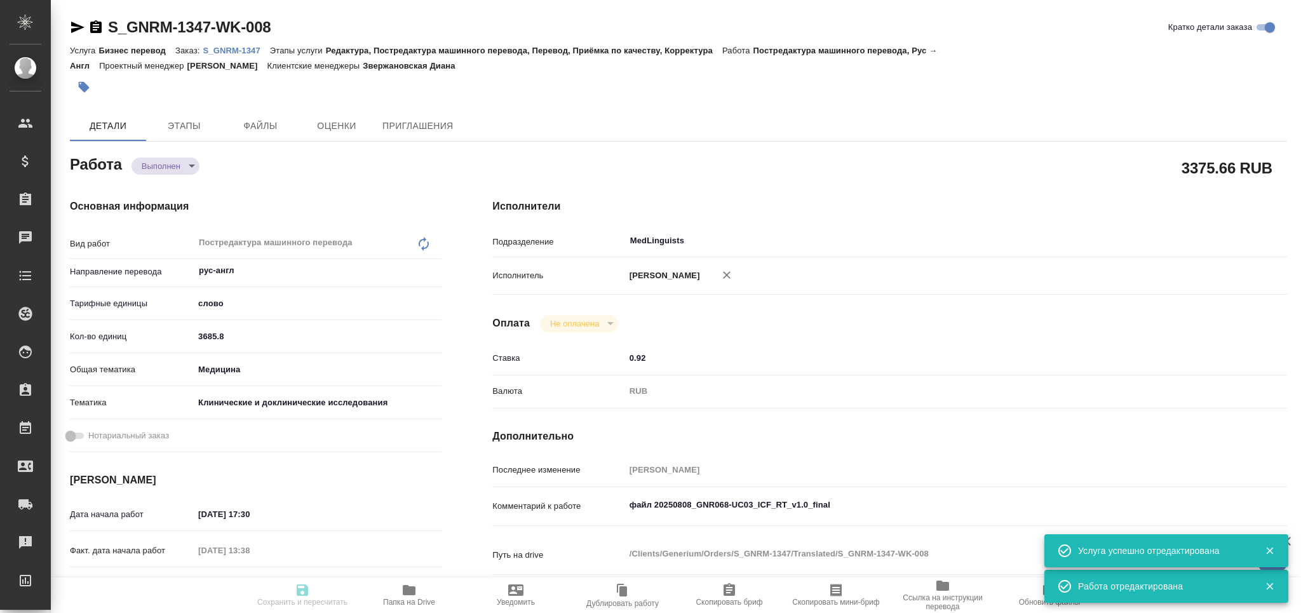
type input "30.08.2025 14:00"
type input "30.08.2025 12:11"
type input "30.08.2025 18:00"
type input "MedLinguists"
type input "notPayed"
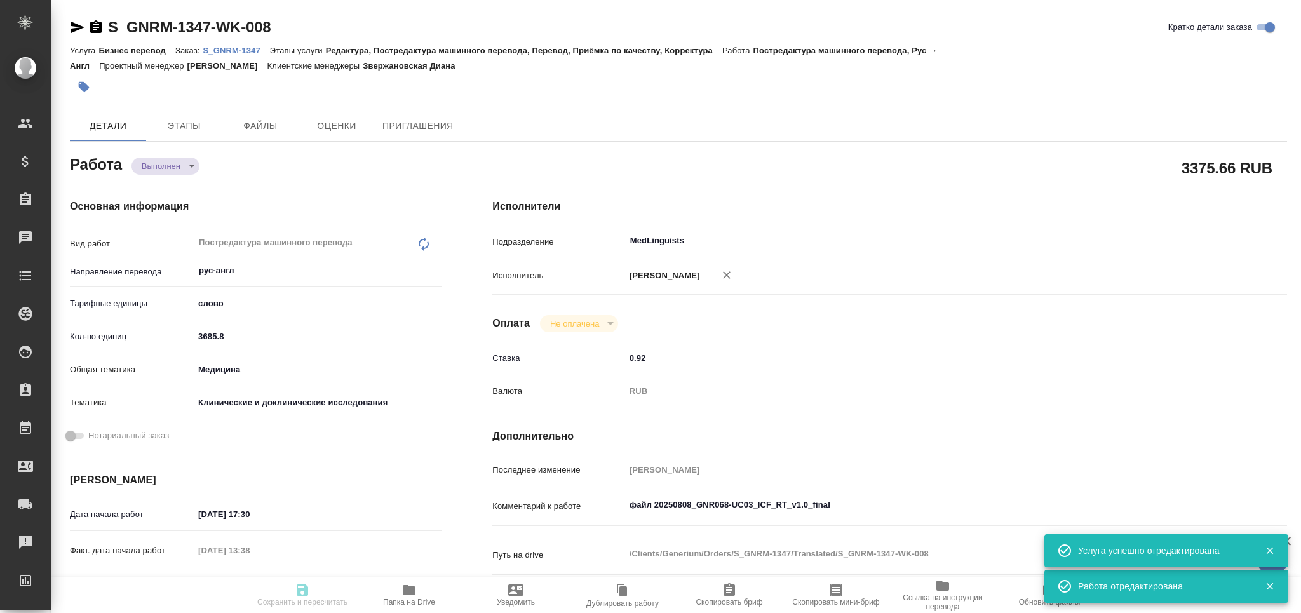
type input "0.92"
type input "RUB"
type input "[PERSON_NAME]"
type textarea "файл 20250808_GNR068-UC03_ICF_RT_v1.0_final"
type textarea "x"
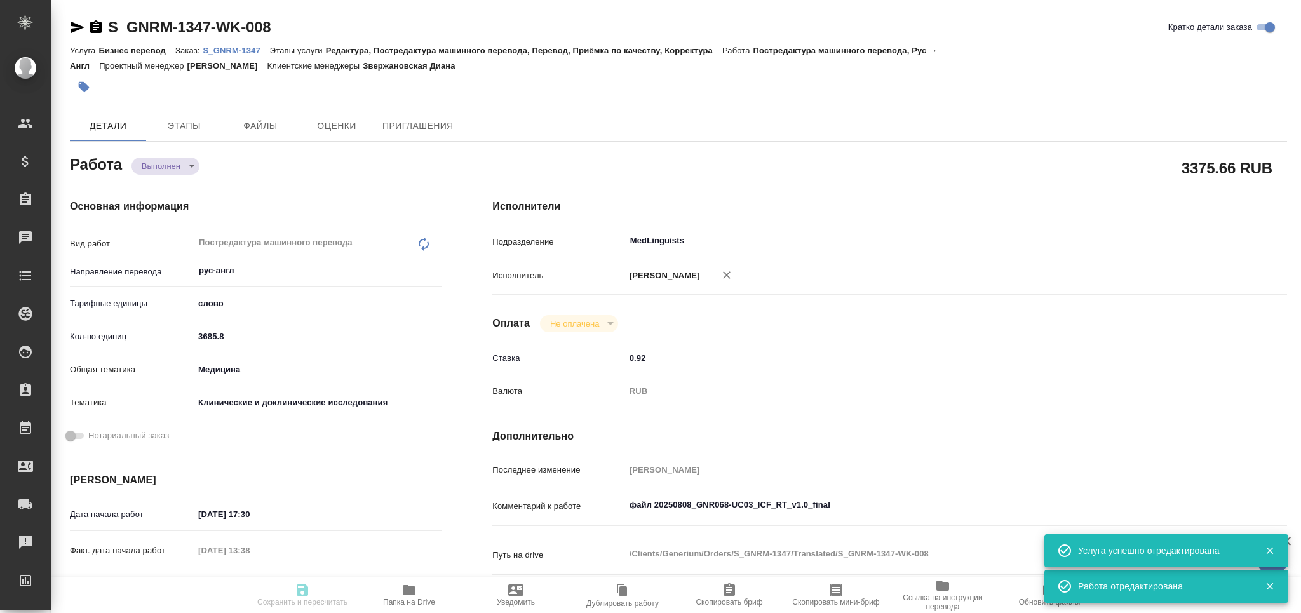
type textarea "/Clients/Generium/Orders/S_GNRM-1347/Translated/S_GNRM-1347-WK-008"
type textarea "x"
type input "S_GNRM-1347"
type input "Бизнес перевод"
type input "Редактура, Постредактура машинного перевода, Перевод, Приёмка по качеству, Корр…"
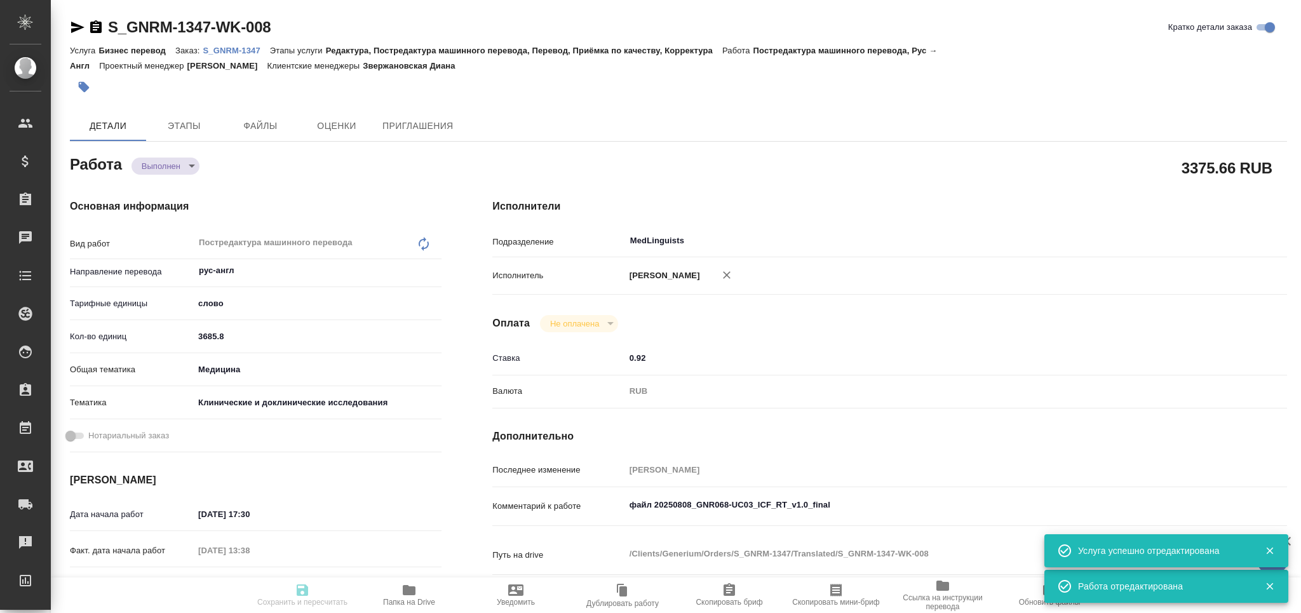
type input "Звержановская Диана"
type input "Петрова Валерия"
type input "/Clients/Generium/Orders/S_GNRM-1347"
type textarea "x"
type textarea "перевод с русского языка на английский ФИС основной и ФИС беременной партнерши …"
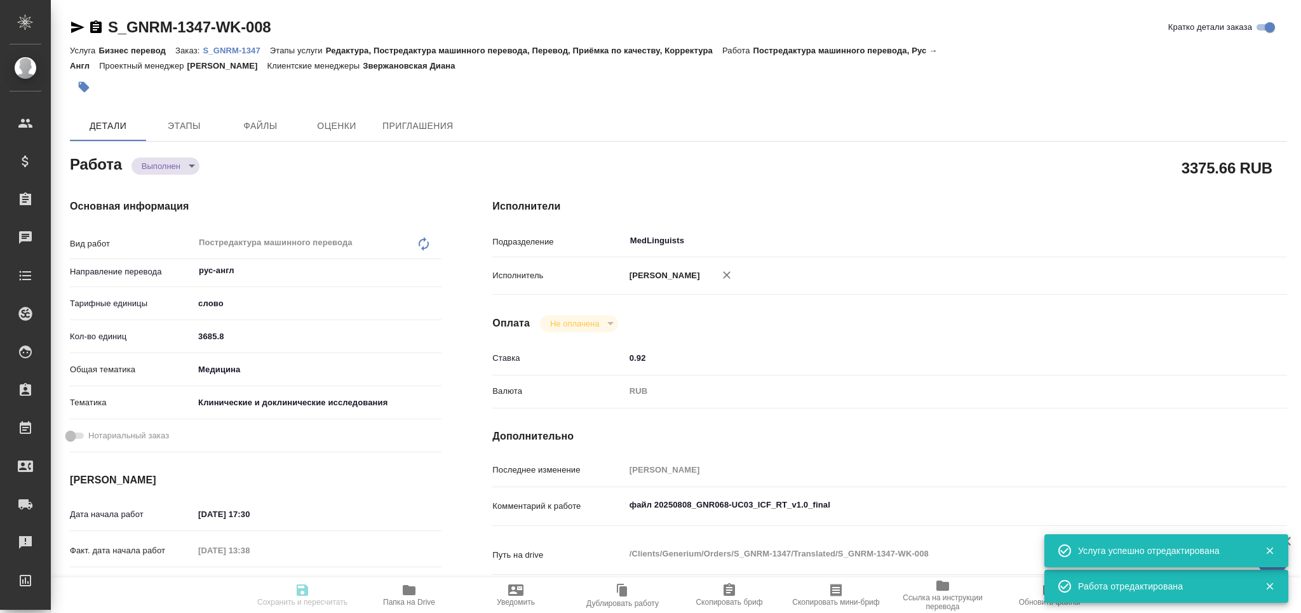
type textarea "x"
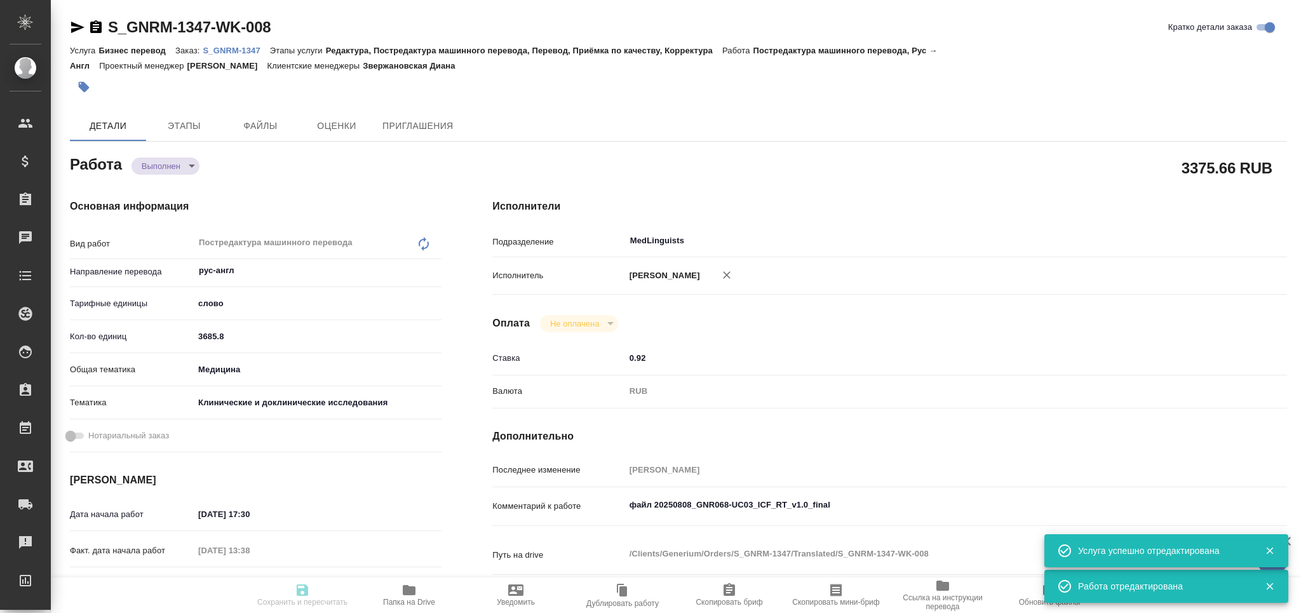
type textarea "x"
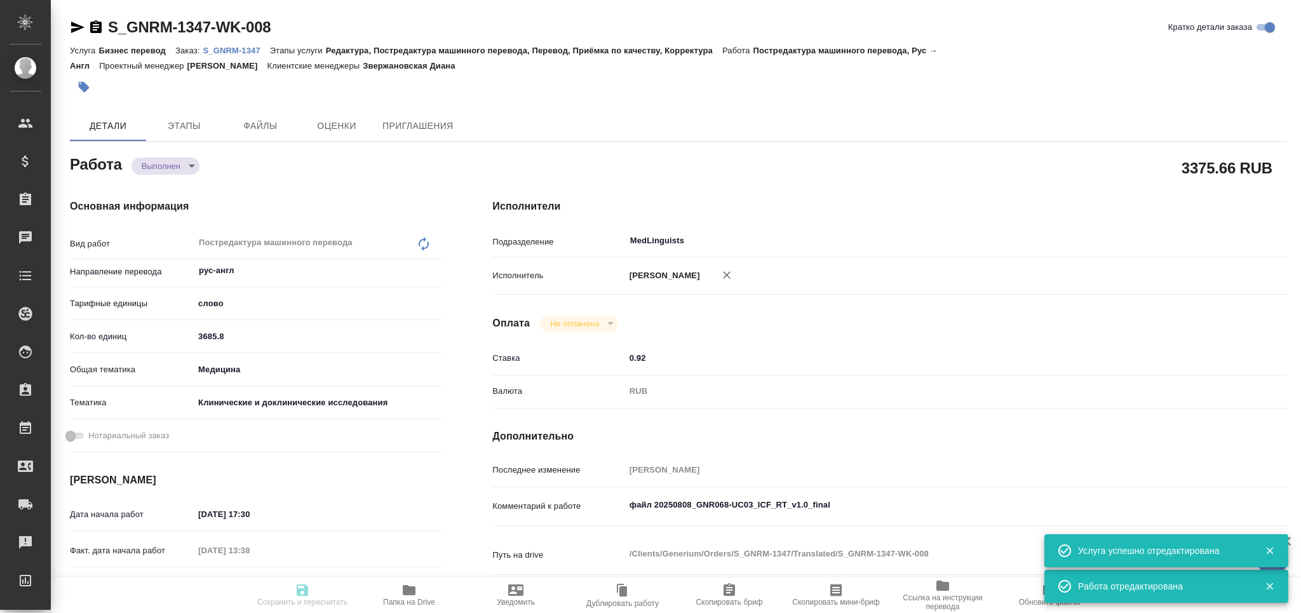
type textarea "x"
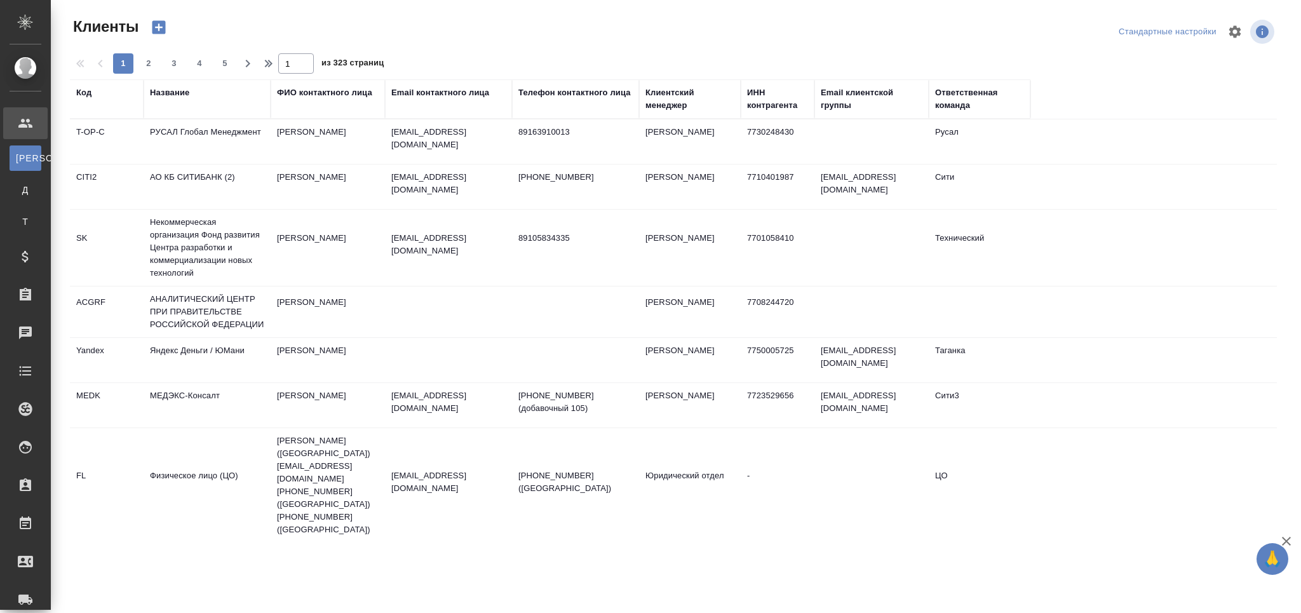
select select "RU"
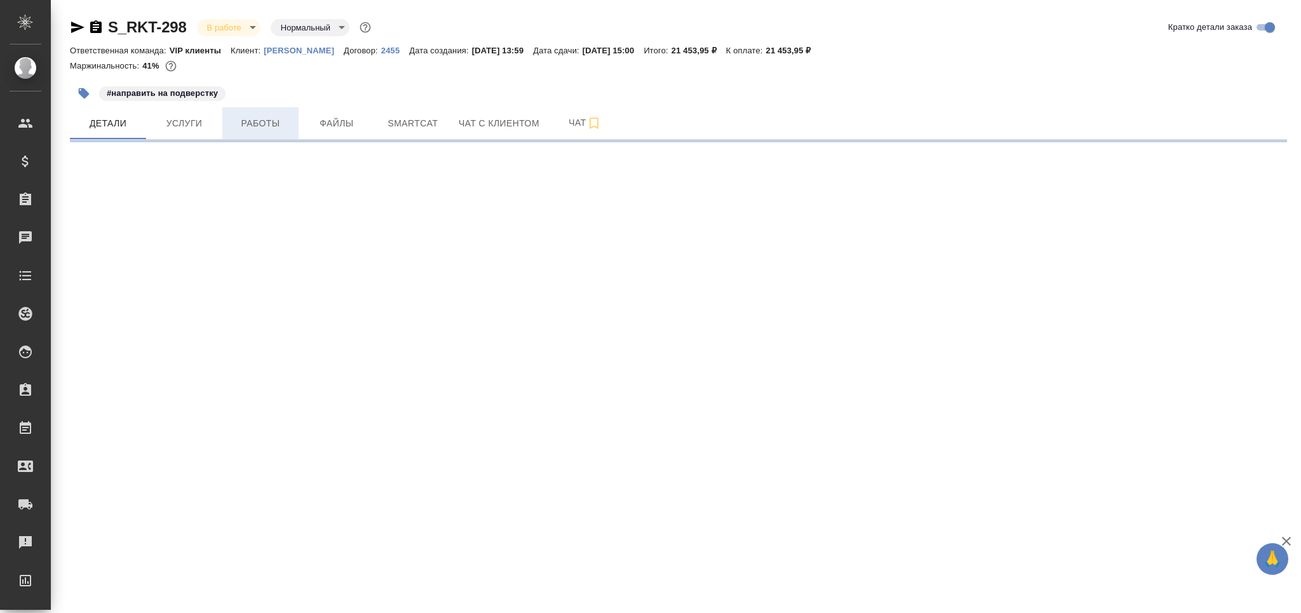
select select "RU"
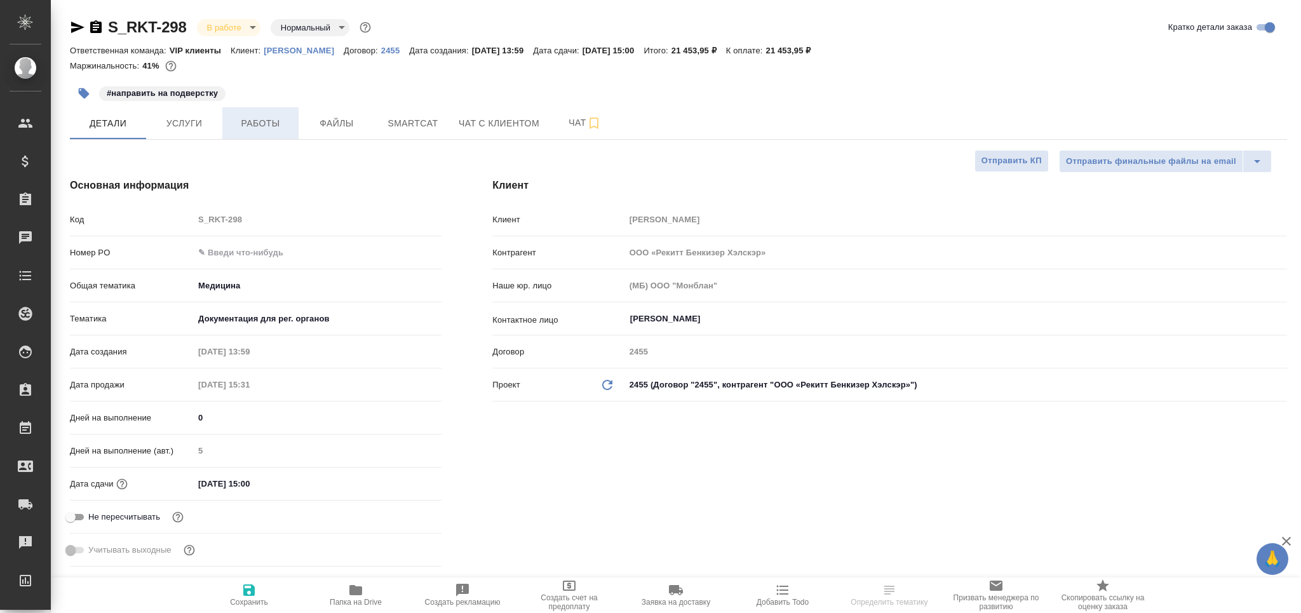
click at [259, 130] on span "Работы" at bounding box center [260, 124] width 61 height 16
type textarea "x"
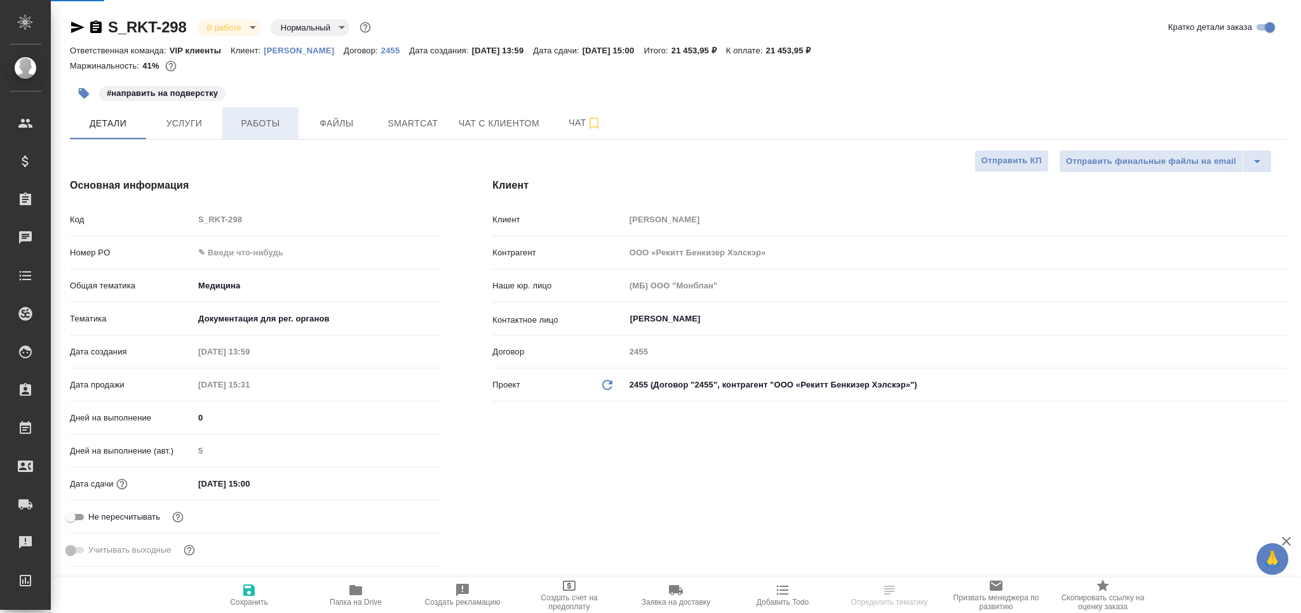
type textarea "x"
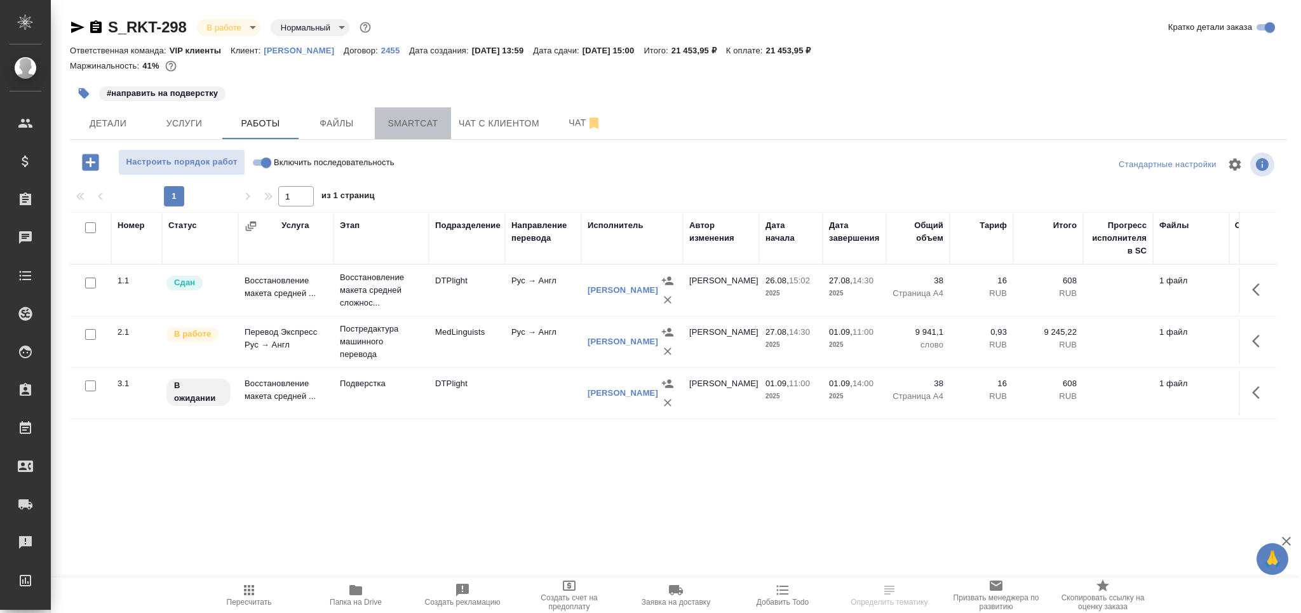
click at [415, 130] on span "Smartcat" at bounding box center [413, 124] width 61 height 16
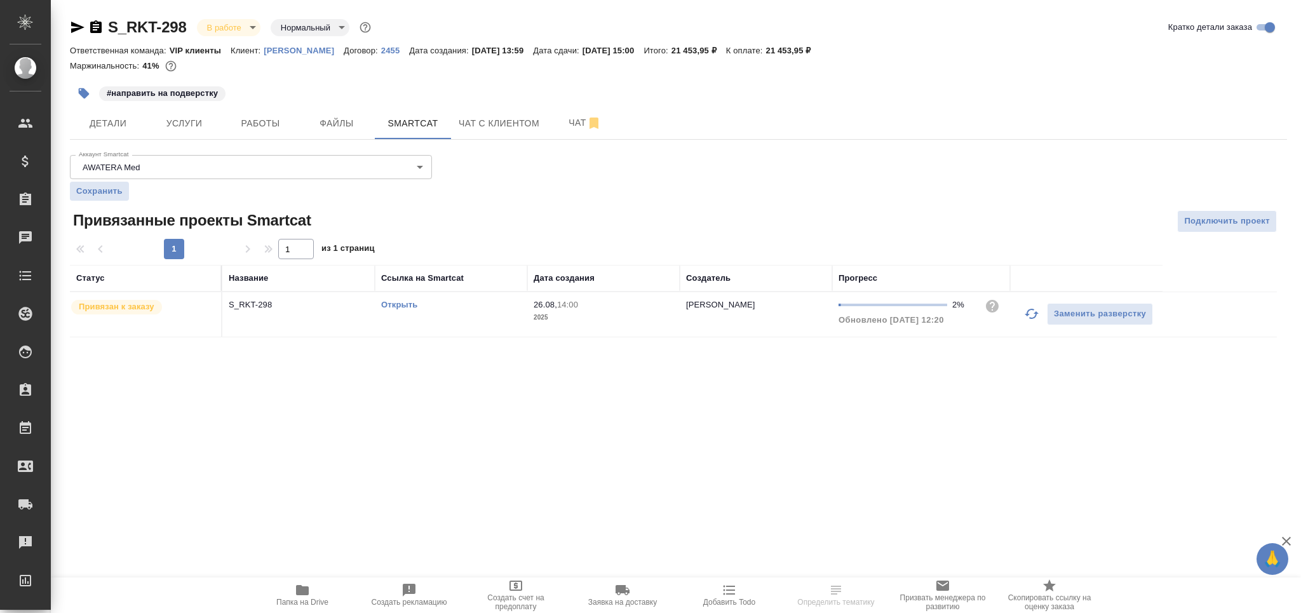
click at [1031, 315] on icon "button" at bounding box center [1031, 313] width 15 height 15
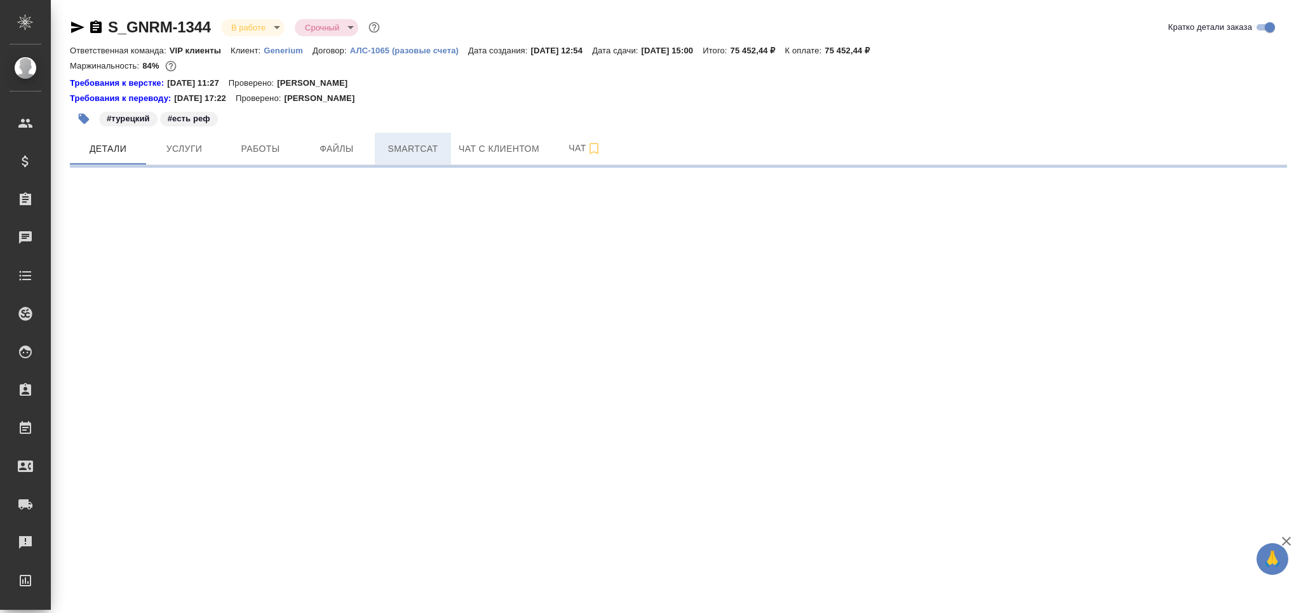
select select "RU"
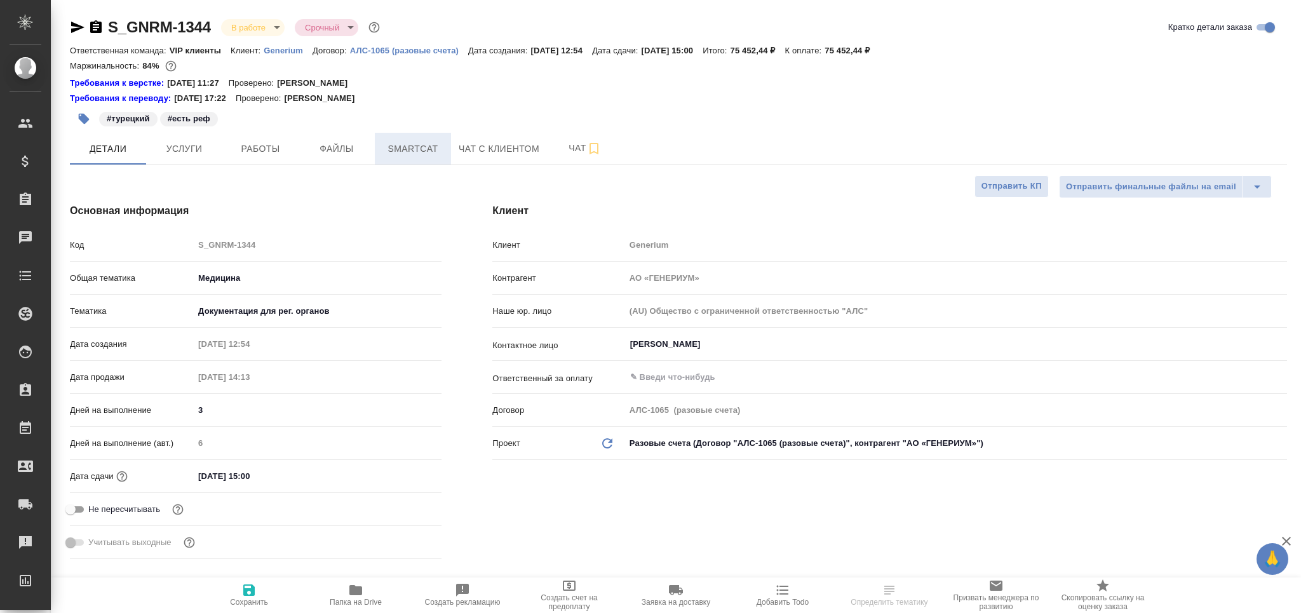
click at [405, 149] on span "Smartcat" at bounding box center [413, 149] width 61 height 16
type textarea "x"
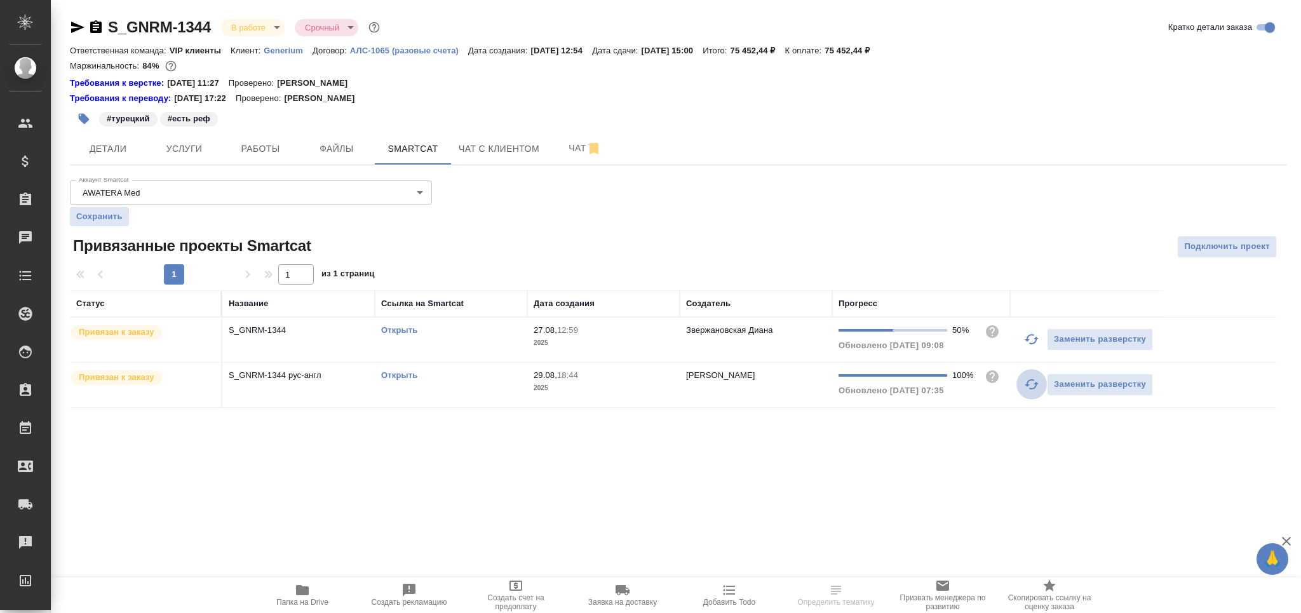
click at [1035, 384] on icon "button" at bounding box center [1031, 384] width 15 height 15
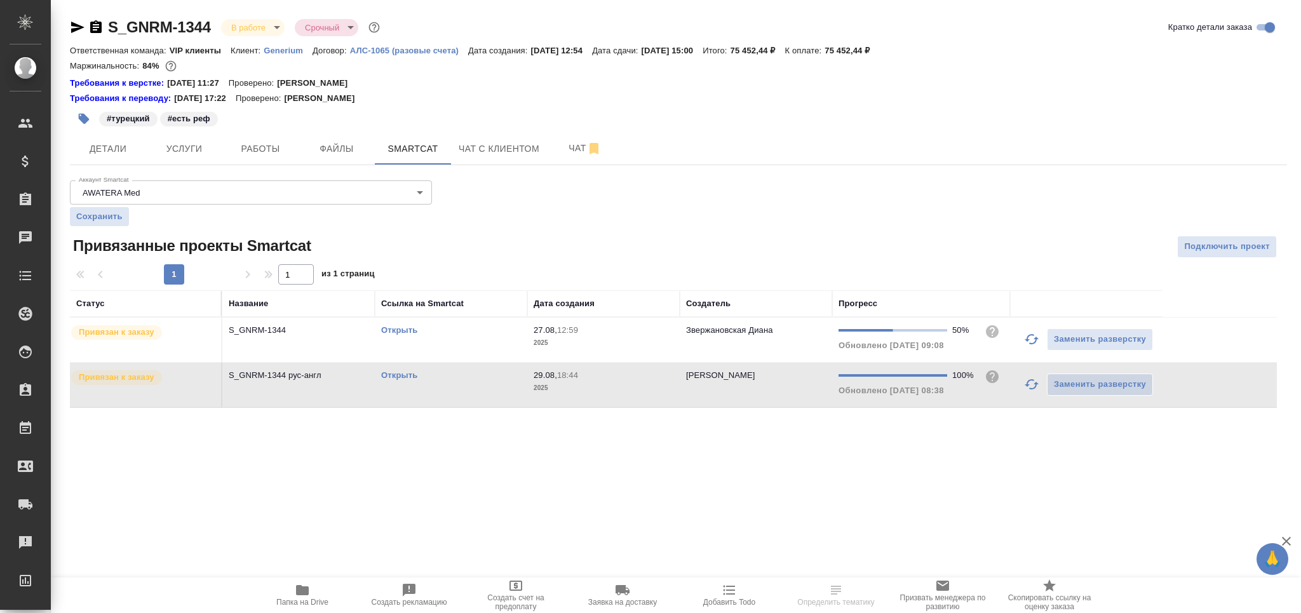
click at [1029, 342] on icon "button" at bounding box center [1031, 339] width 15 height 15
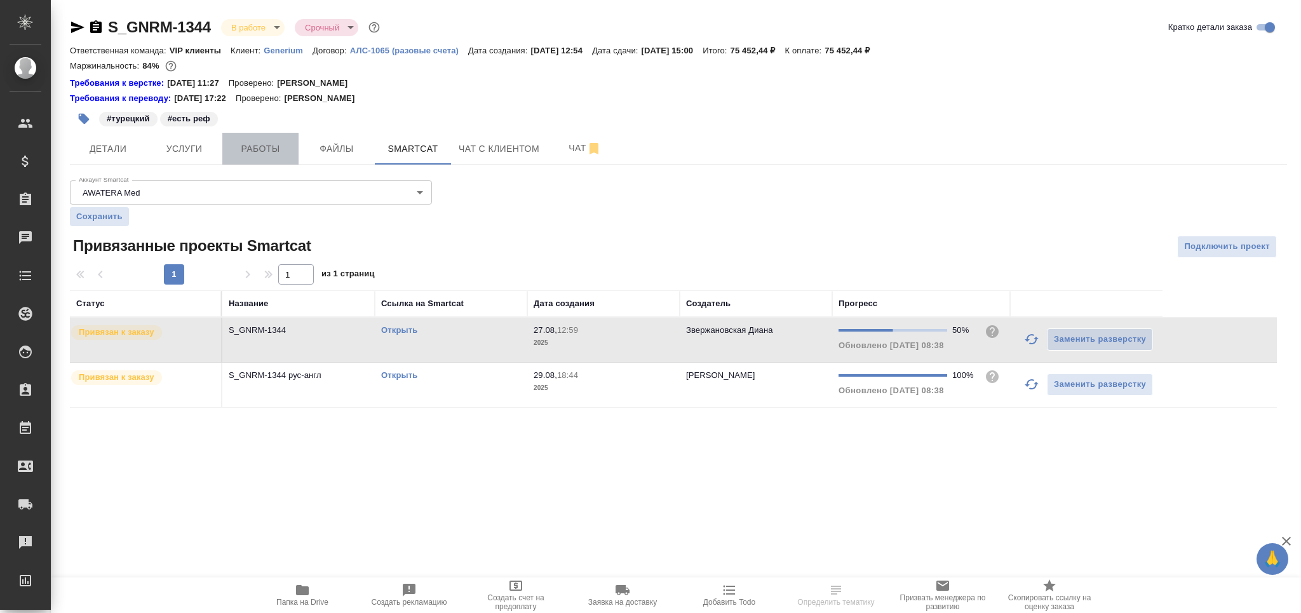
click at [268, 146] on span "Работы" at bounding box center [260, 149] width 61 height 16
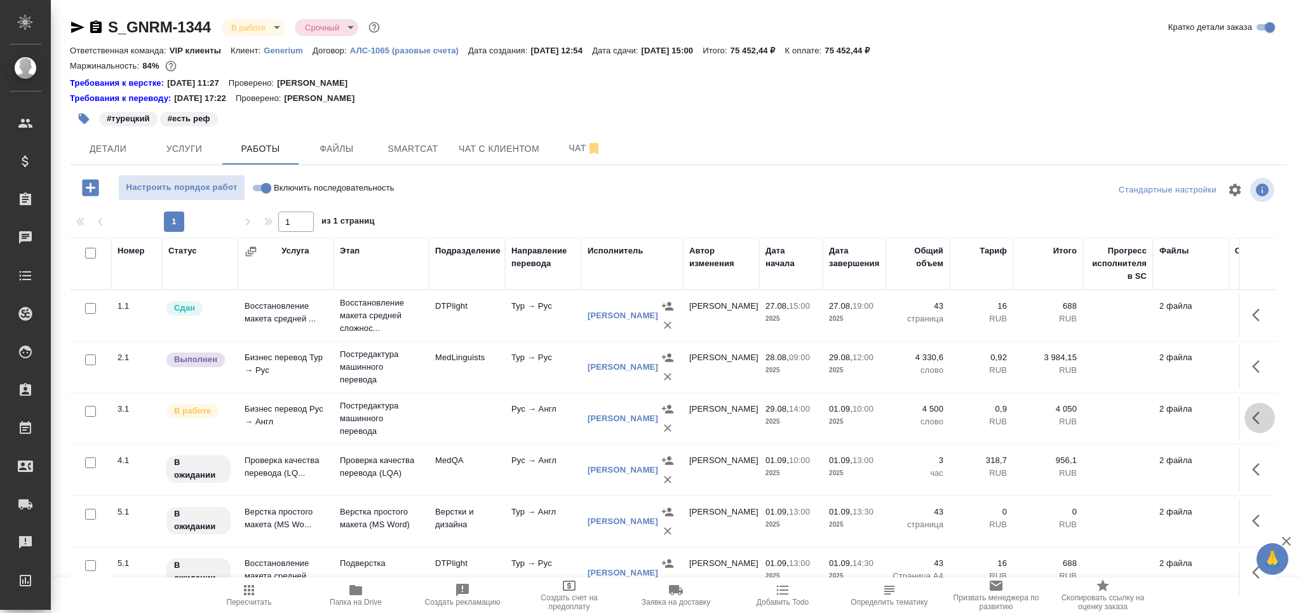
click at [1255, 425] on icon "button" at bounding box center [1260, 418] width 15 height 15
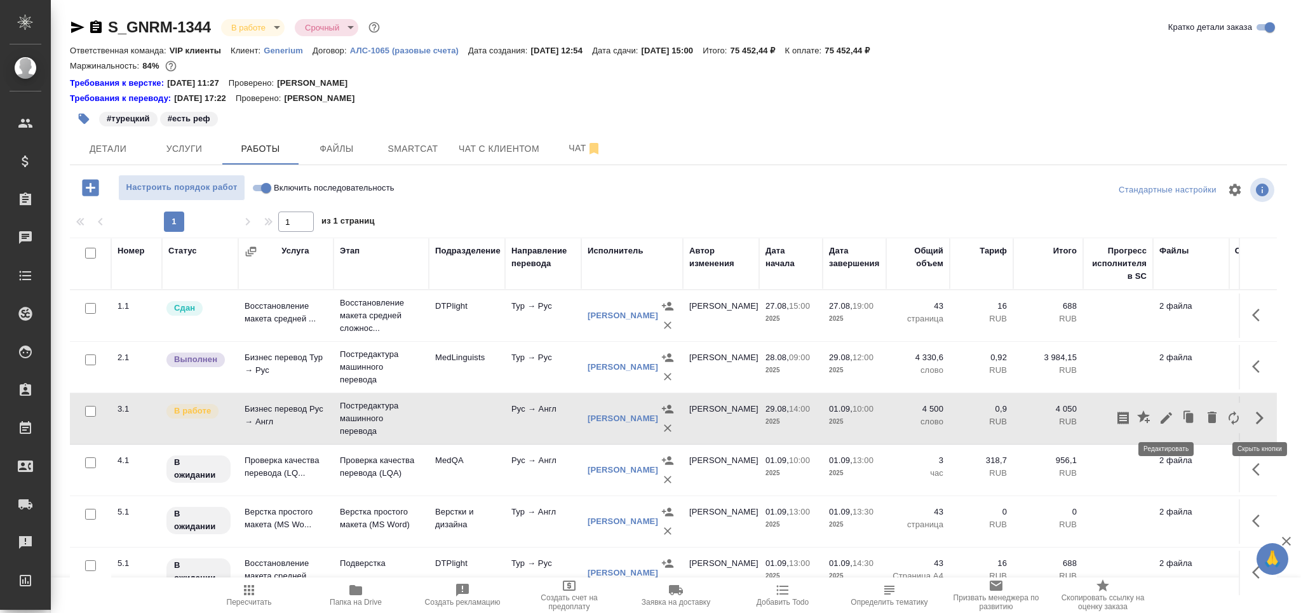
click at [1172, 426] on button "button" at bounding box center [1167, 418] width 22 height 31
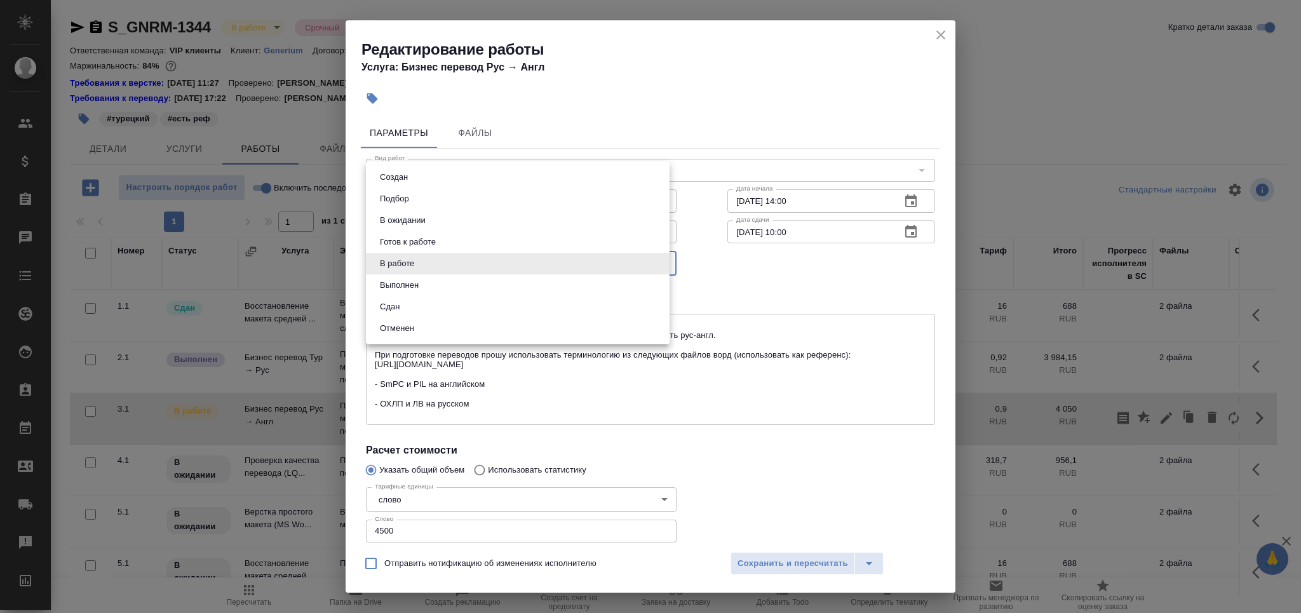
click at [412, 275] on body "🙏 .cls-1 fill:#fff; AWATERA Grabko [PERSON_NAME] Спецификации Заказы 0 Чаты Tod…" at bounding box center [650, 306] width 1301 height 613
click at [412, 291] on button "Выполнен" at bounding box center [399, 285] width 46 height 14
type input "completed"
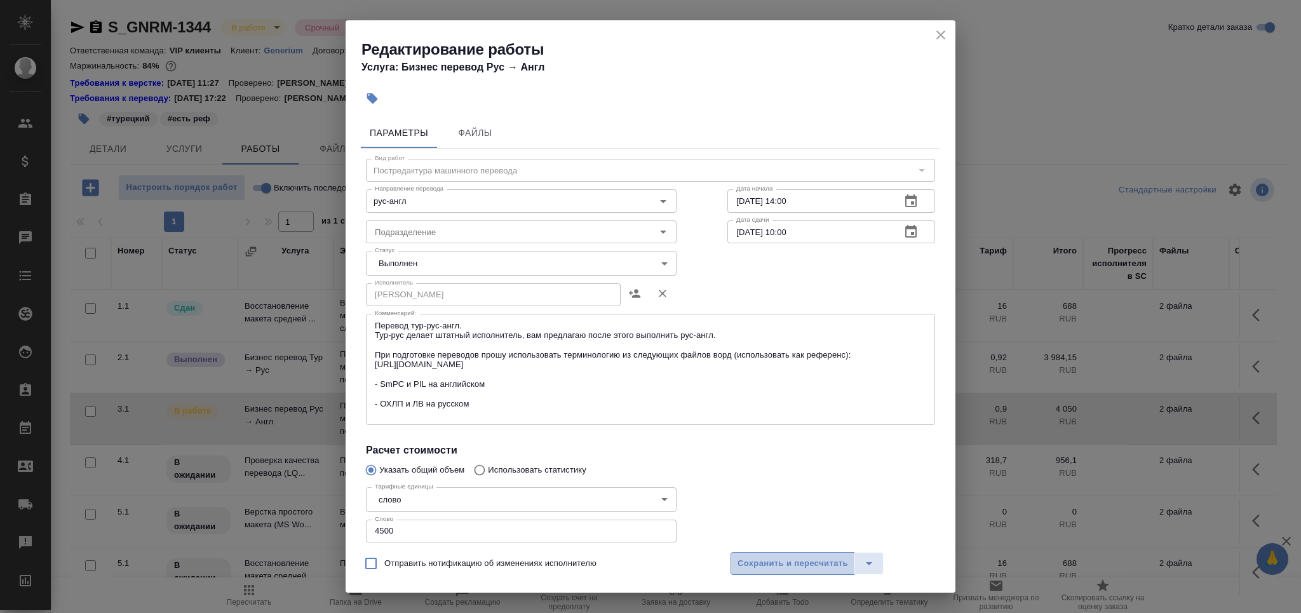
click at [775, 567] on span "Сохранить и пересчитать" at bounding box center [793, 564] width 111 height 15
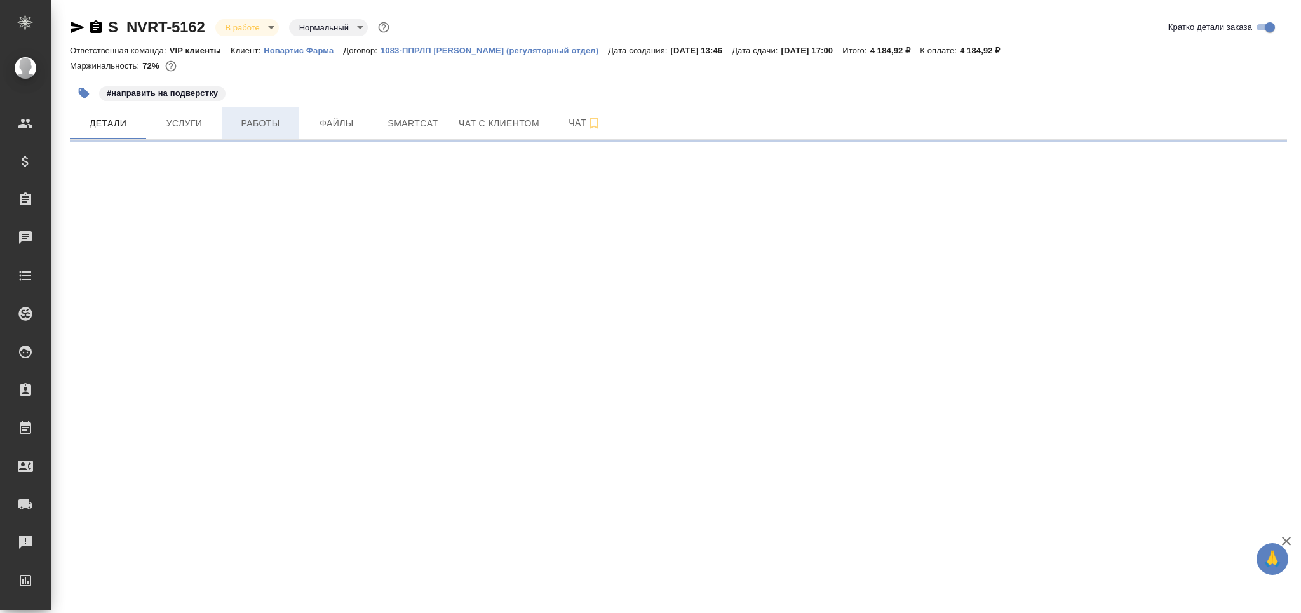
select select "RU"
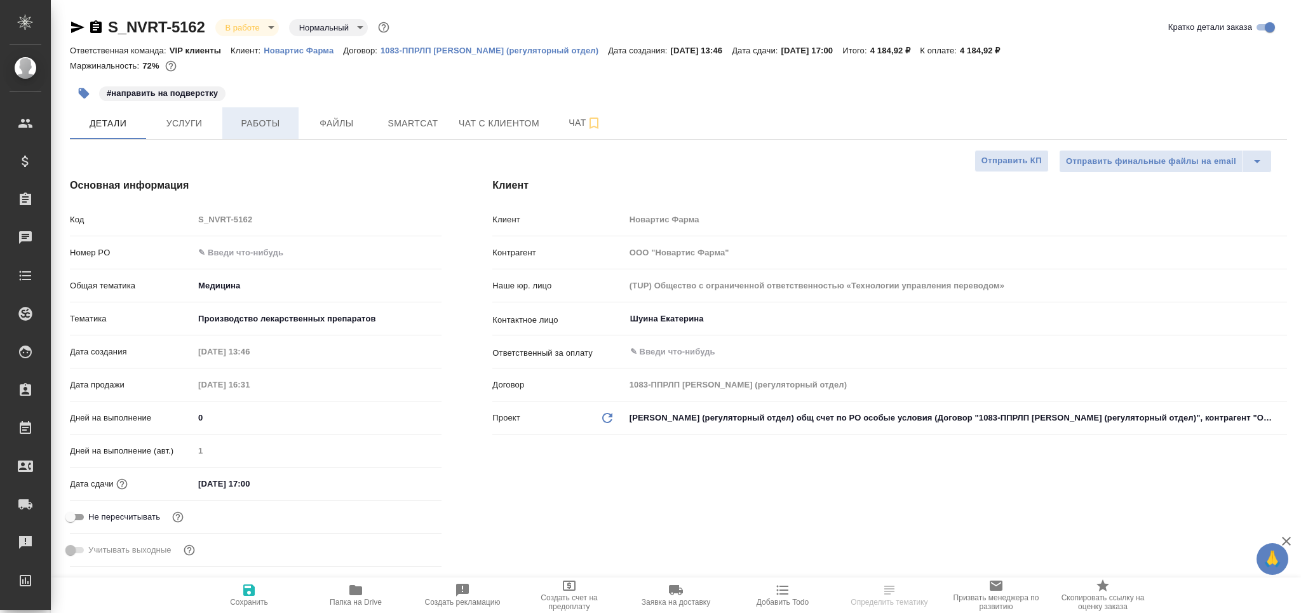
type textarea "x"
click at [264, 125] on span "Работы" at bounding box center [260, 124] width 61 height 16
type textarea "x"
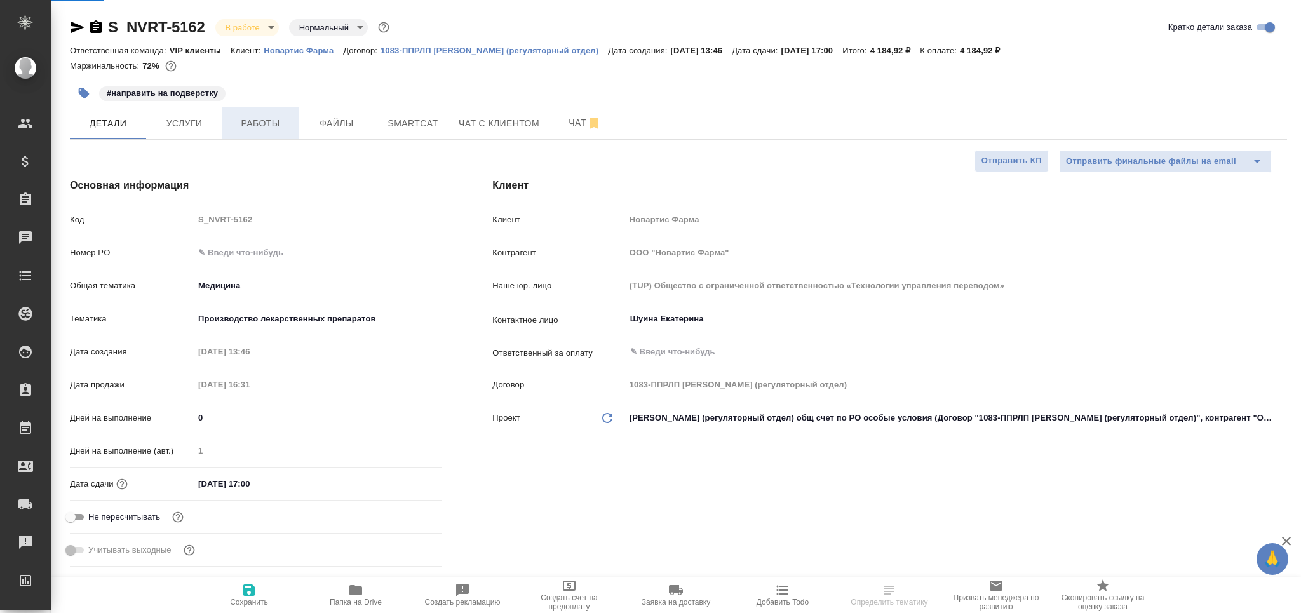
type textarea "x"
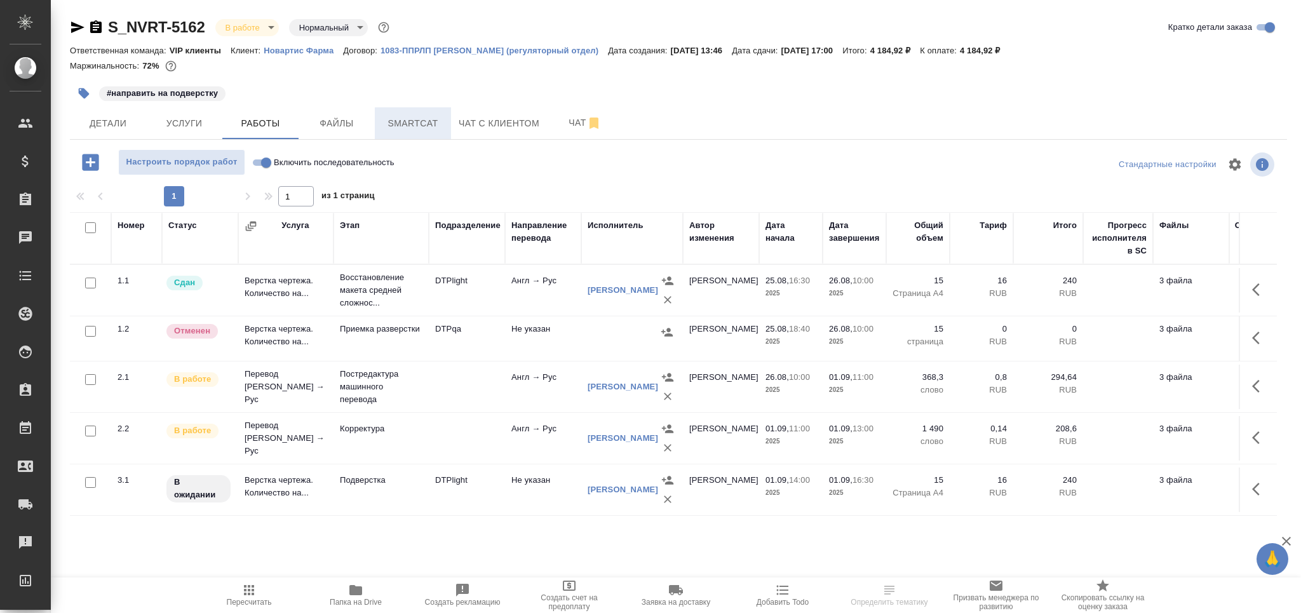
click at [414, 113] on button "Smartcat" at bounding box center [413, 123] width 76 height 32
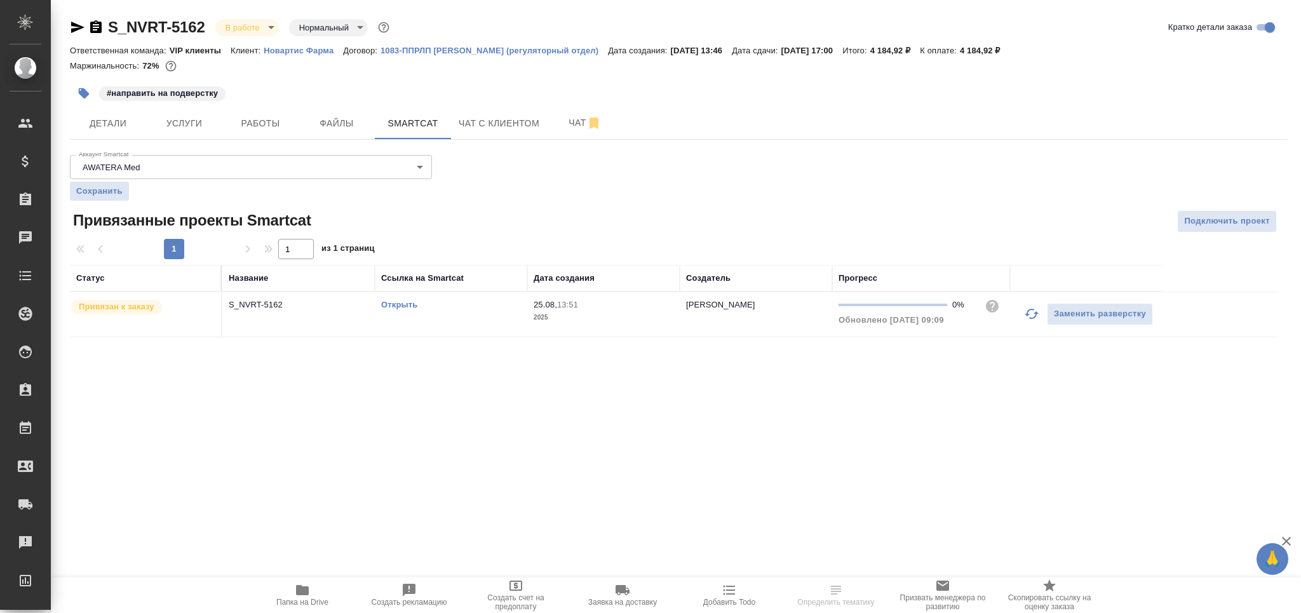
drag, startPoint x: 1033, startPoint y: 311, endPoint x: 1003, endPoint y: 320, distance: 31.8
click at [1033, 311] on icon "button" at bounding box center [1031, 313] width 15 height 15
click at [266, 119] on span "Работы" at bounding box center [260, 124] width 61 height 16
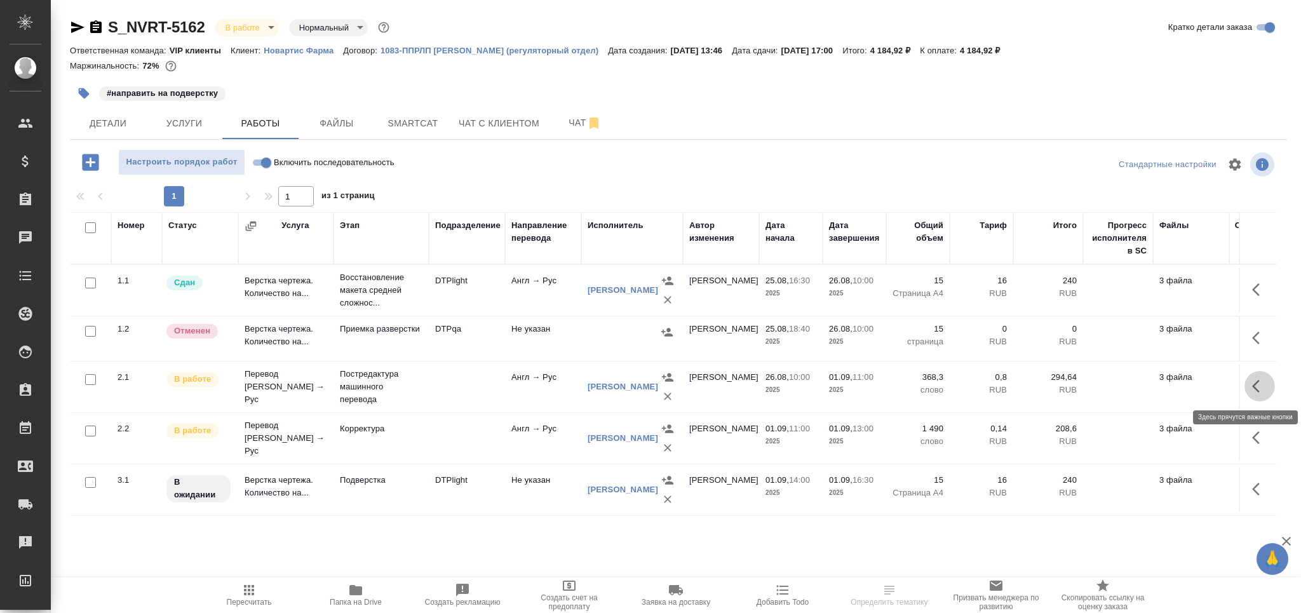
click at [1253, 395] on button "button" at bounding box center [1260, 386] width 31 height 31
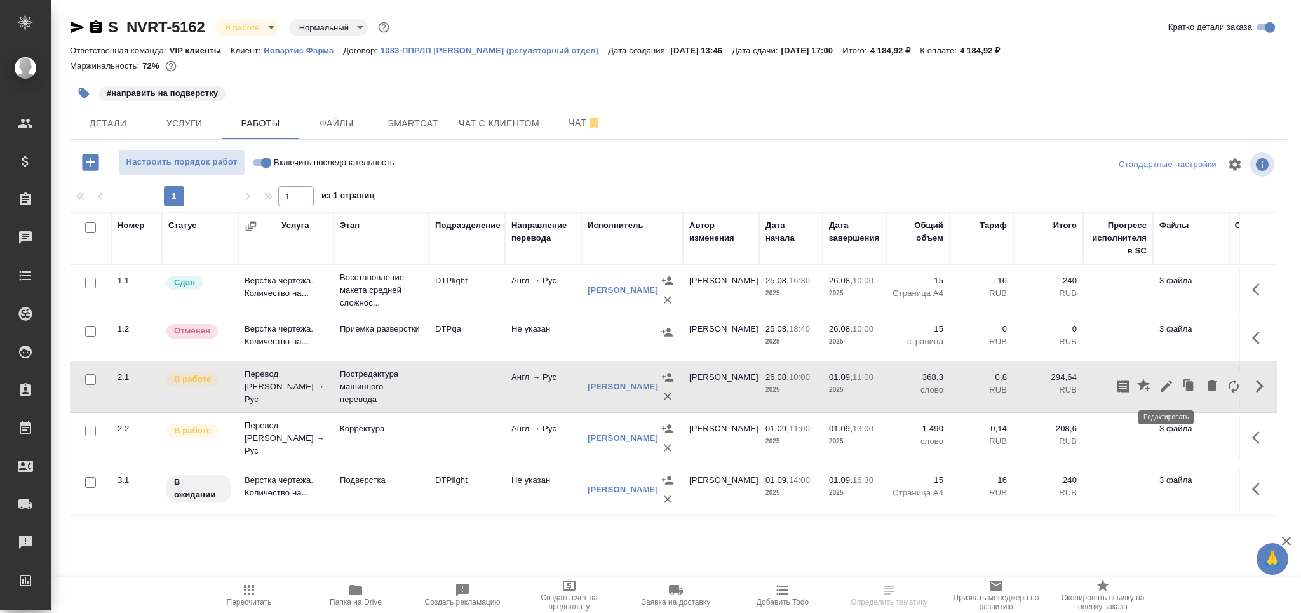
click at [1171, 383] on icon "button" at bounding box center [1166, 386] width 11 height 11
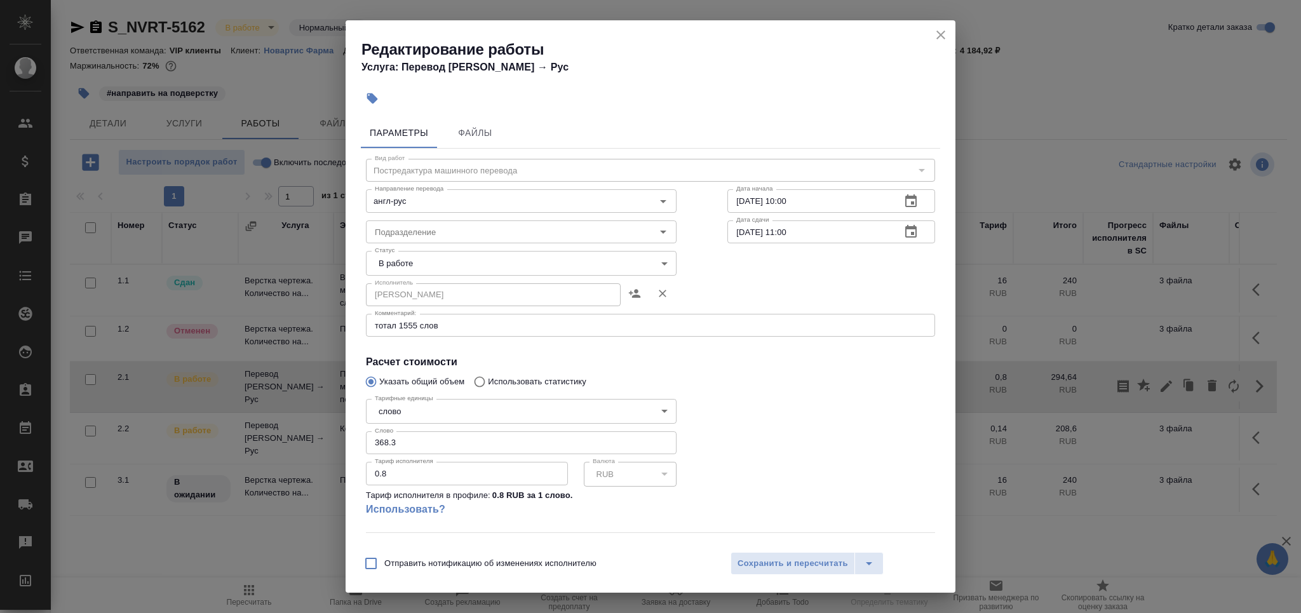
click at [456, 262] on body "🙏 .cls-1 fill:#fff; AWATERA Grabko [PERSON_NAME] Спецификации Заказы 0 Чаты Tod…" at bounding box center [650, 306] width 1301 height 613
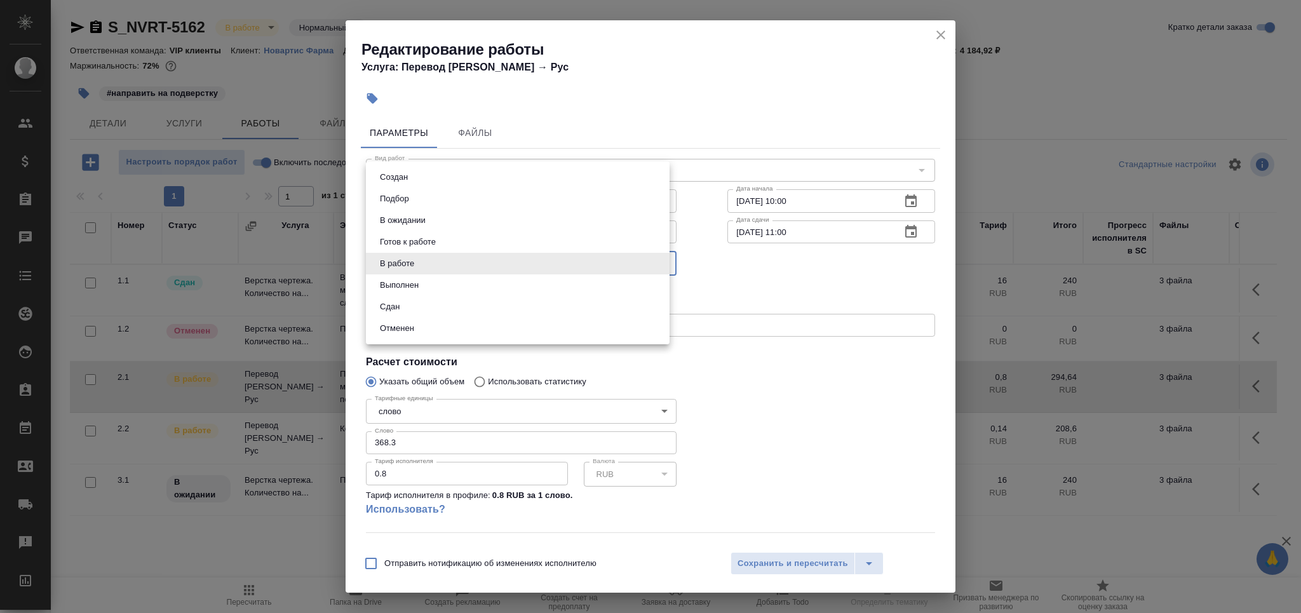
click at [426, 283] on li "Выполнен" at bounding box center [518, 286] width 304 height 22
type input "completed"
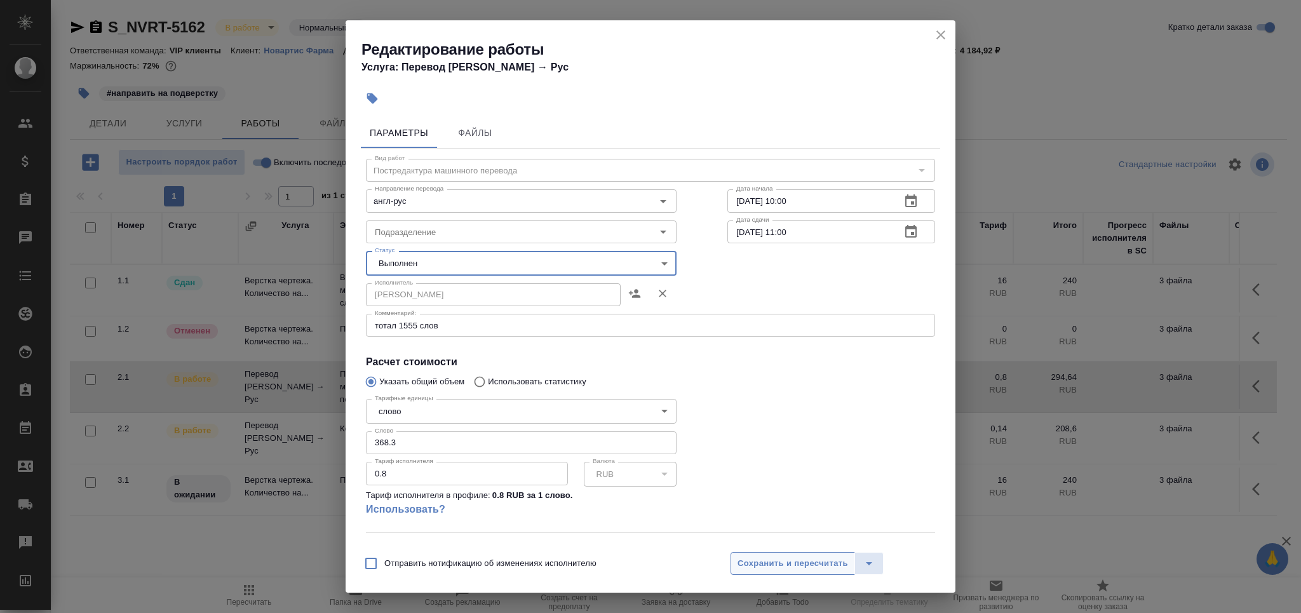
click at [785, 565] on span "Сохранить и пересчитать" at bounding box center [793, 564] width 111 height 15
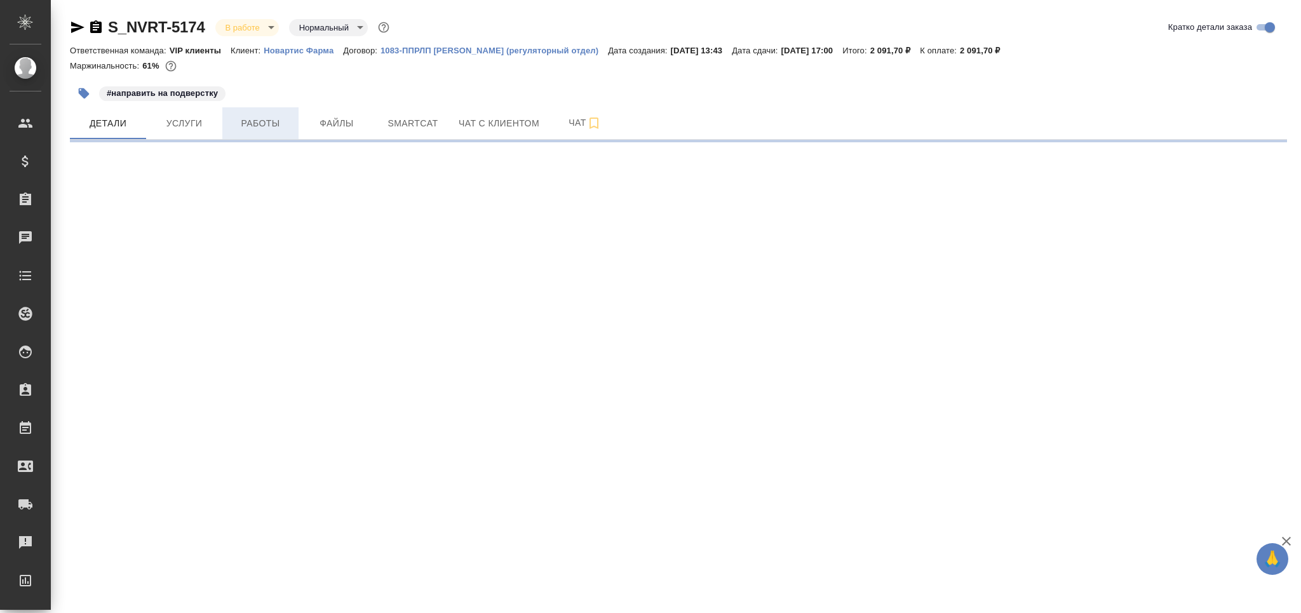
select select "RU"
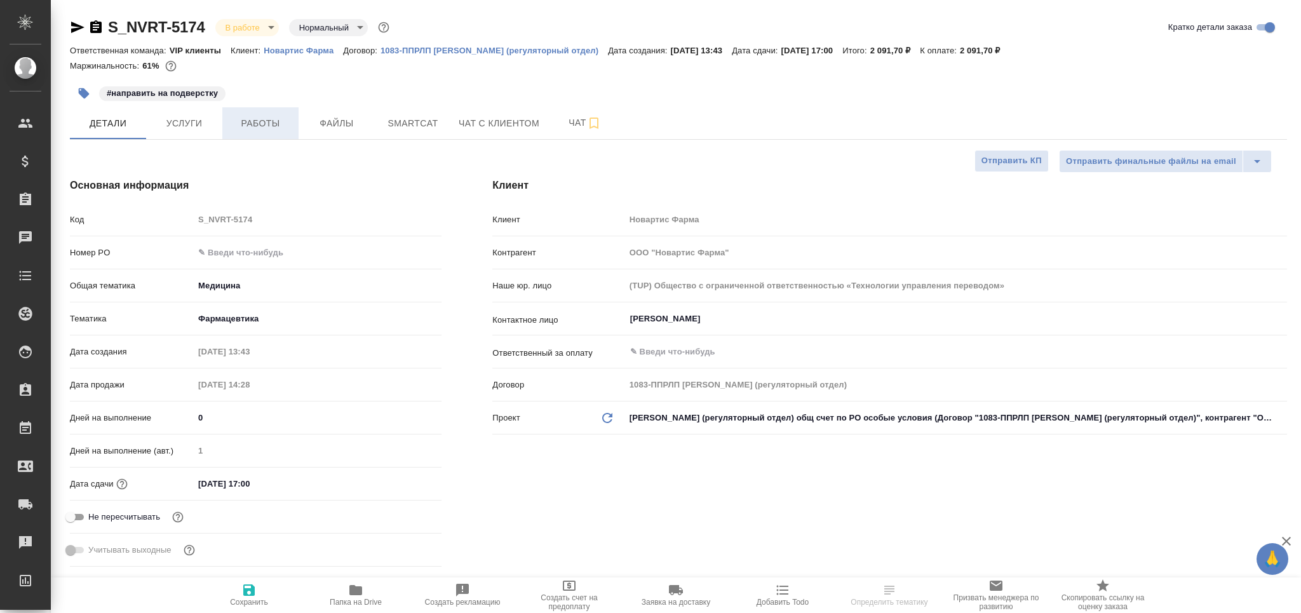
type textarea "x"
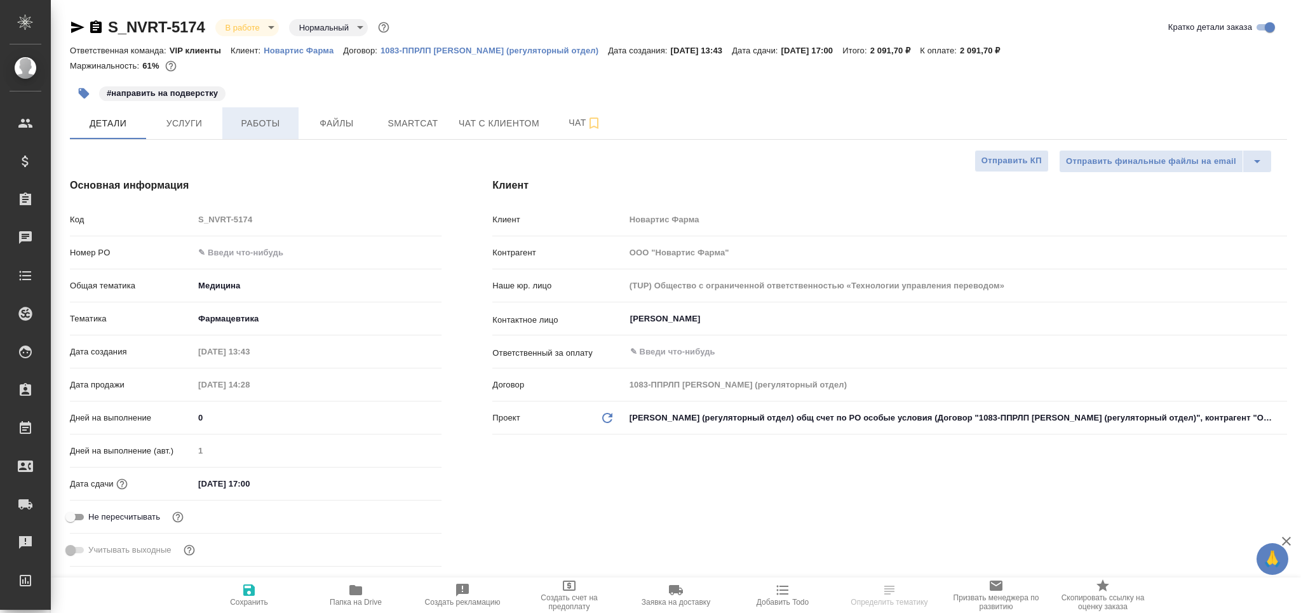
type textarea "x"
click at [246, 114] on button "Работы" at bounding box center [260, 123] width 76 height 32
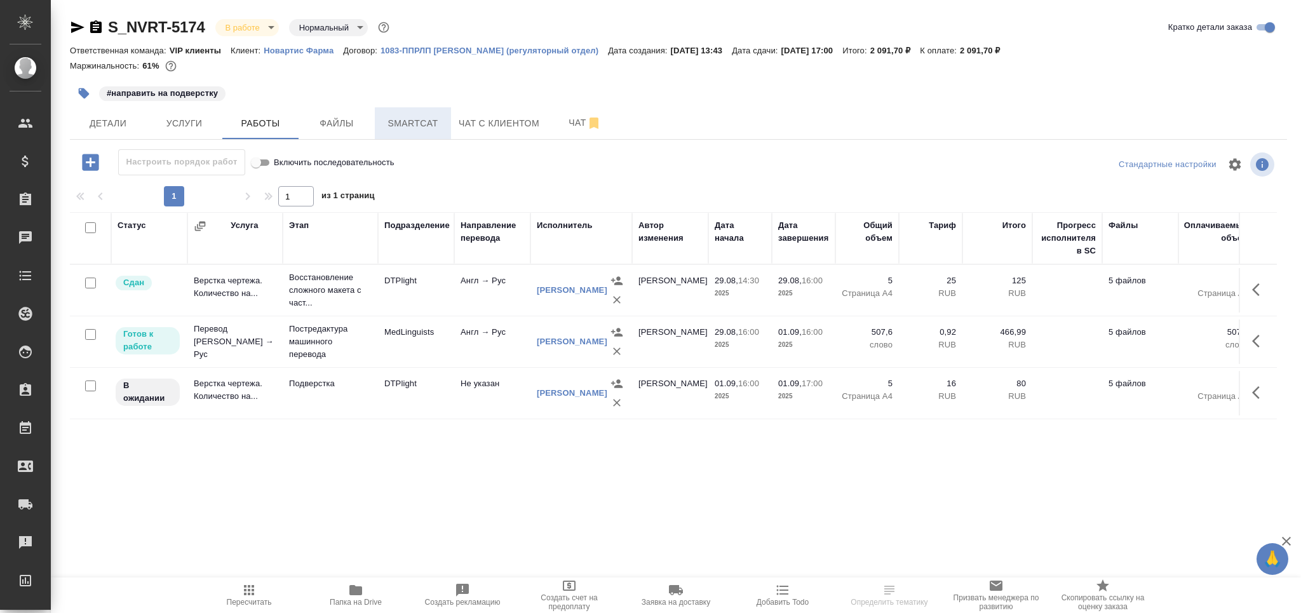
drag, startPoint x: 420, startPoint y: 119, endPoint x: 446, endPoint y: 116, distance: 26.2
click at [421, 118] on span "Smartcat" at bounding box center [413, 124] width 61 height 16
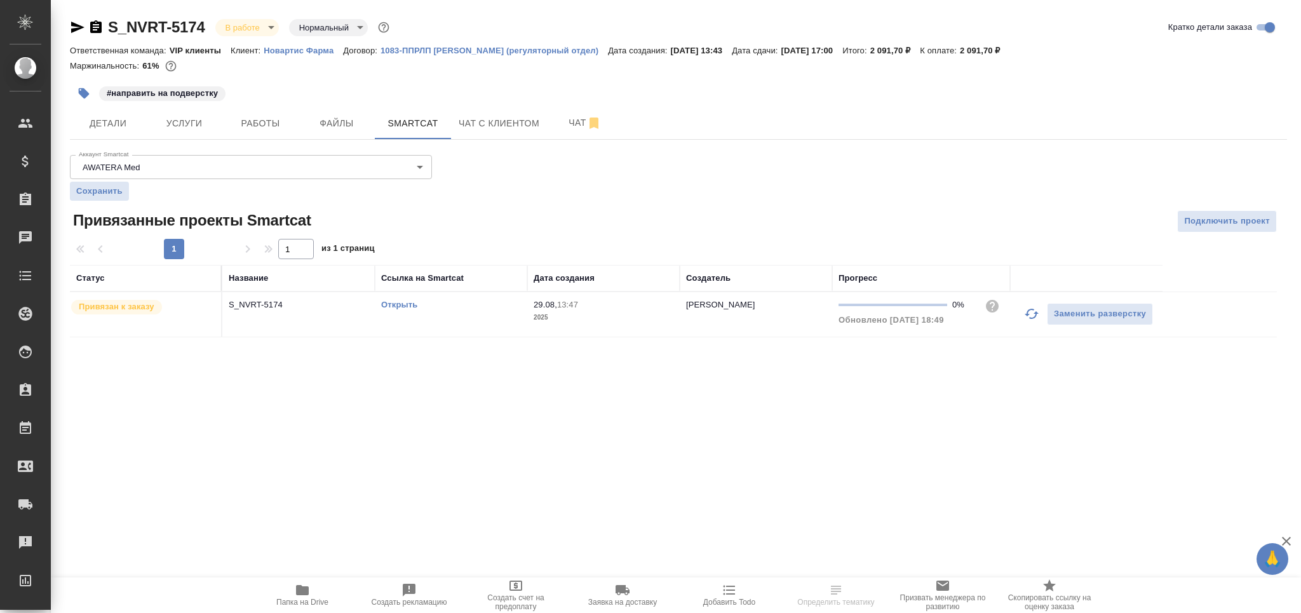
click at [1029, 318] on icon "button" at bounding box center [1031, 313] width 15 height 15
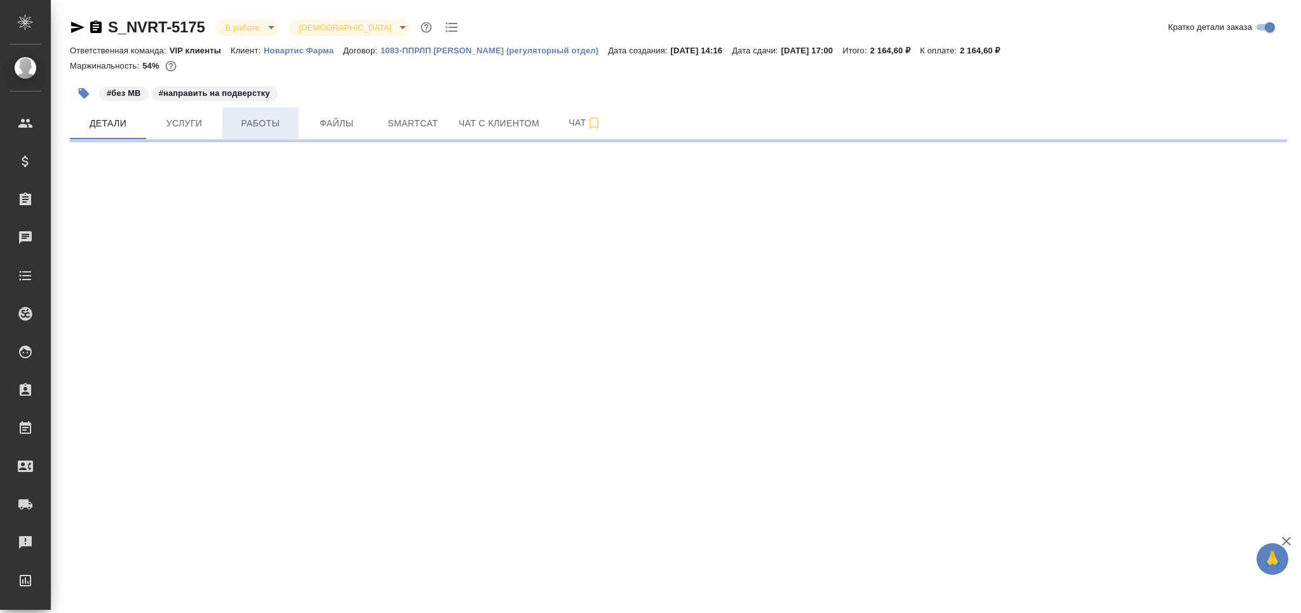
select select "RU"
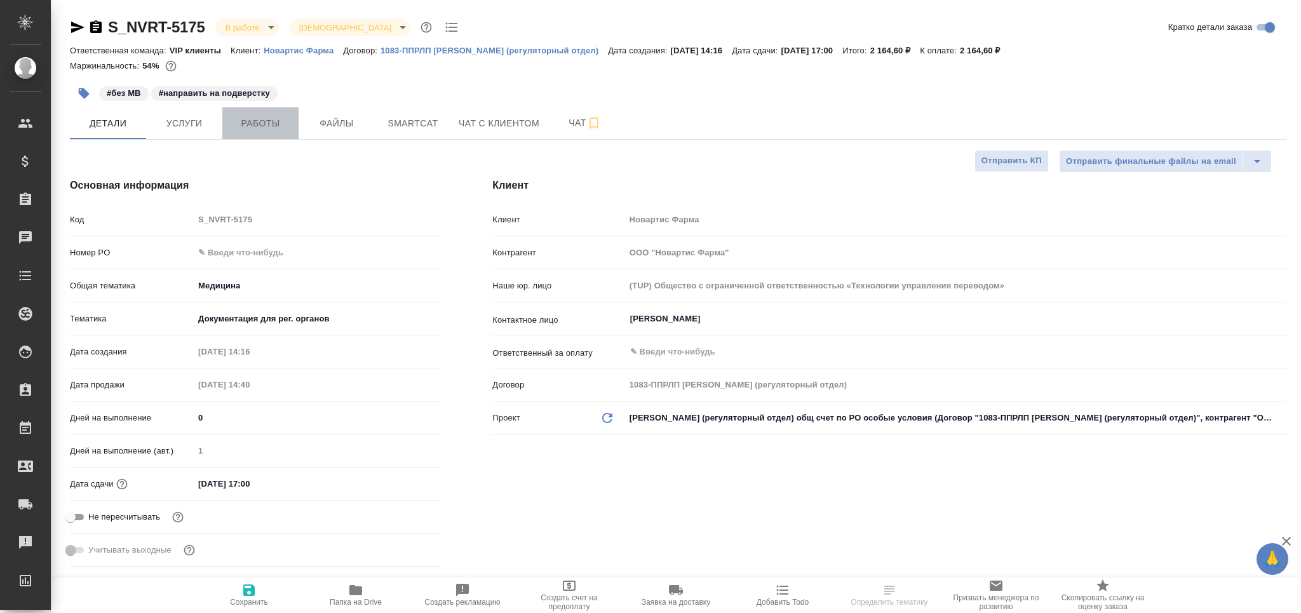
click at [273, 128] on span "Работы" at bounding box center [260, 124] width 61 height 16
type textarea "x"
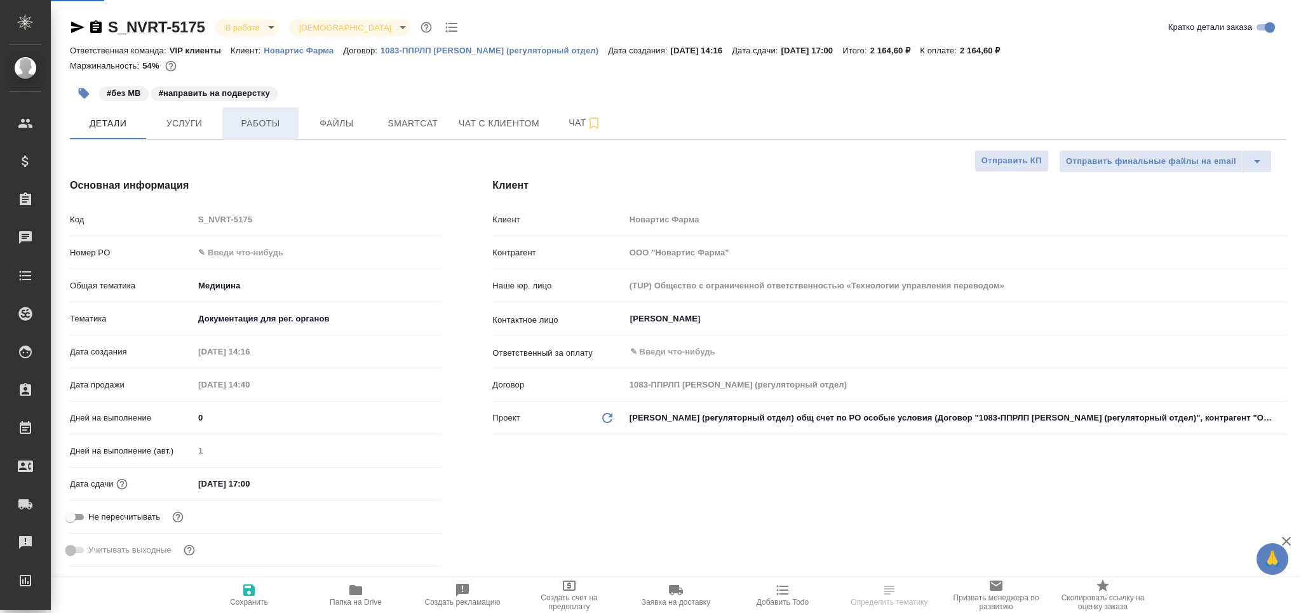
type textarea "x"
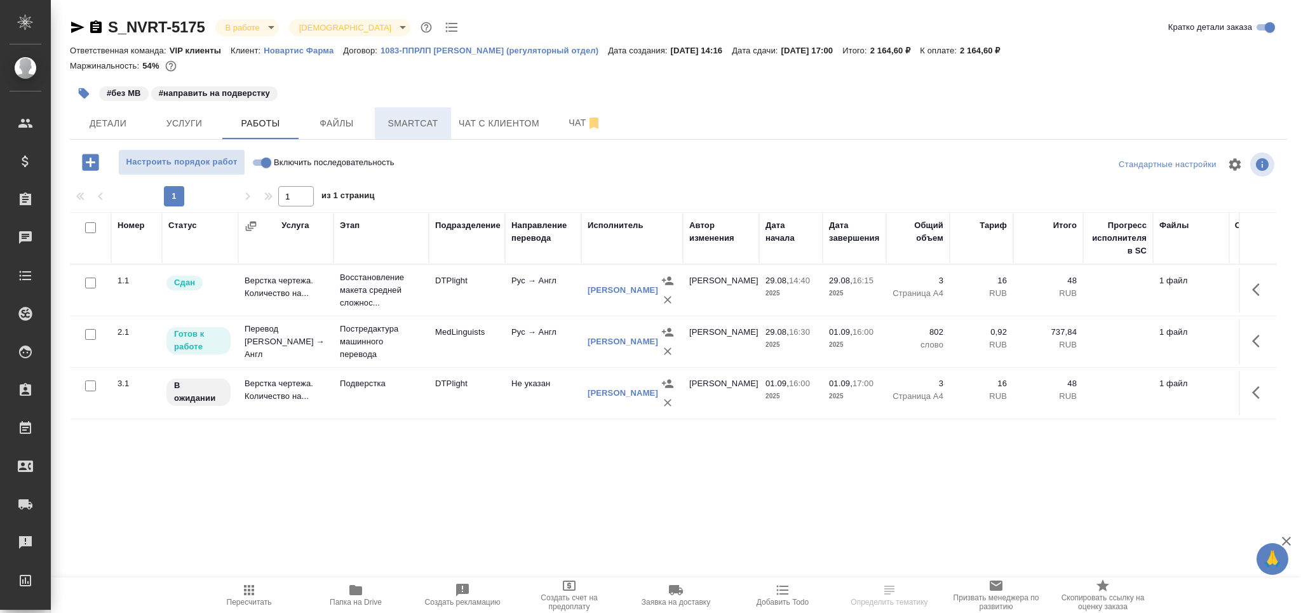
click at [418, 125] on span "Smartcat" at bounding box center [413, 124] width 61 height 16
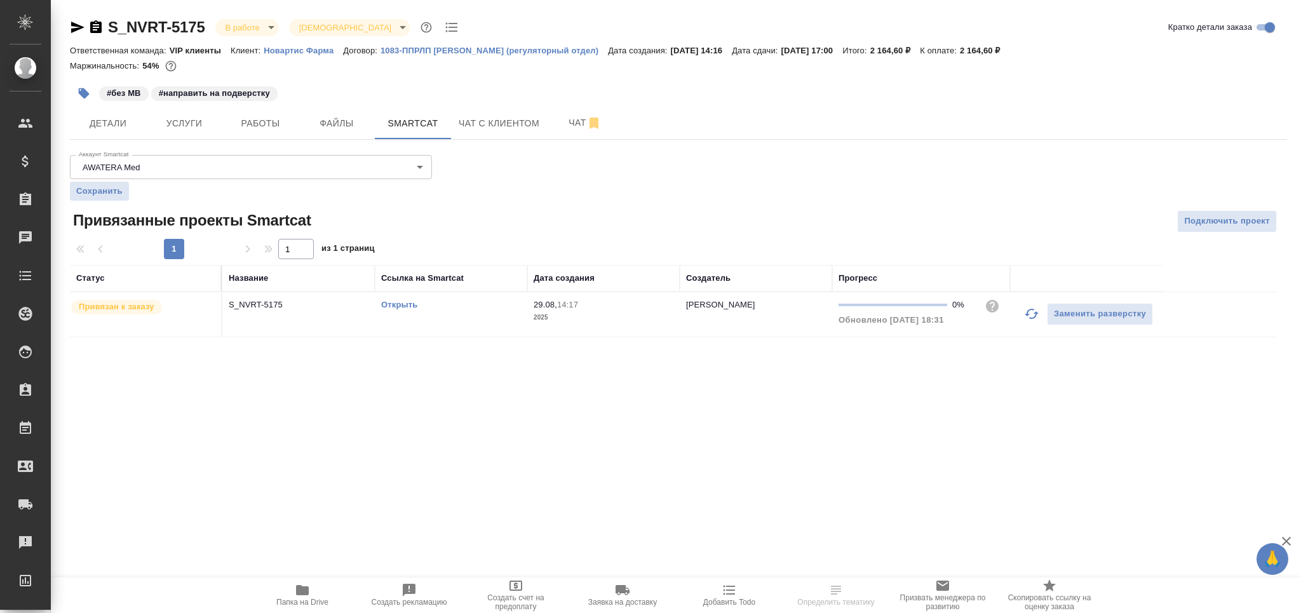
click at [1033, 313] on icon "button" at bounding box center [1031, 313] width 15 height 15
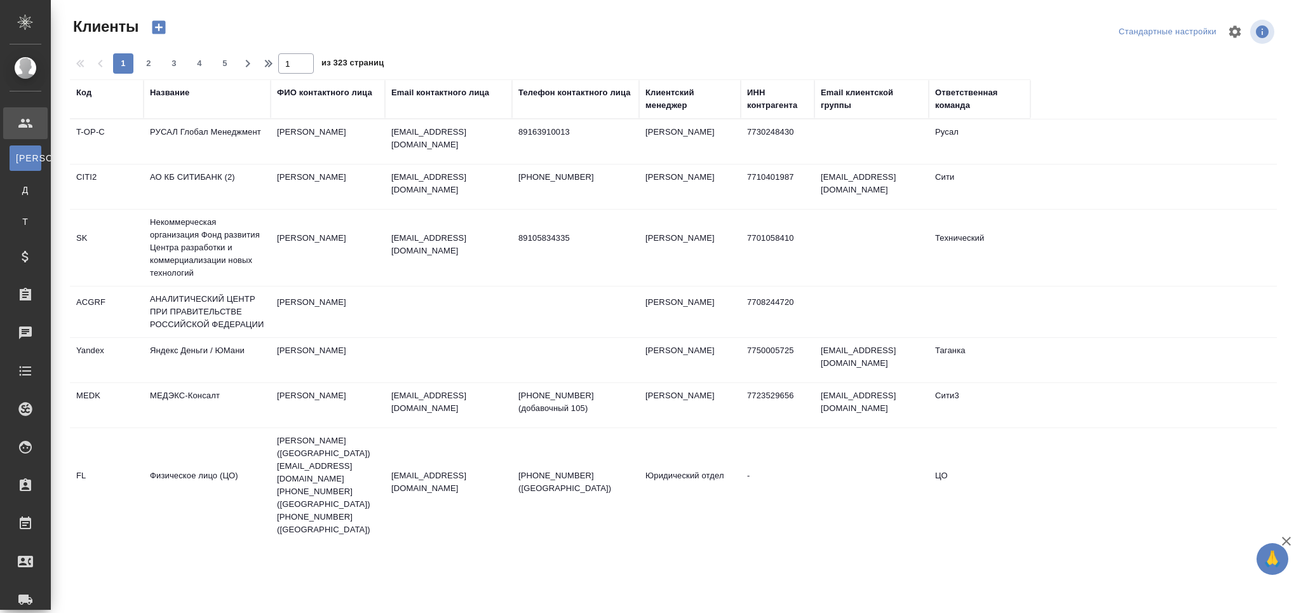
select select "RU"
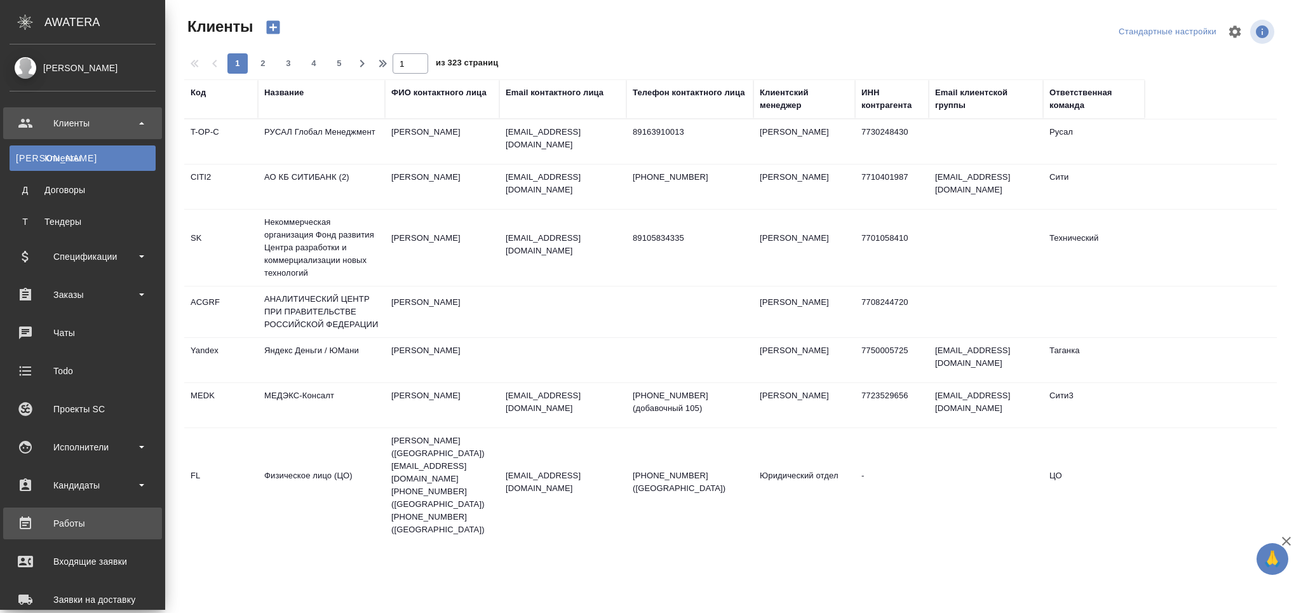
click at [104, 521] on div "Работы" at bounding box center [83, 523] width 146 height 19
select select "RU"
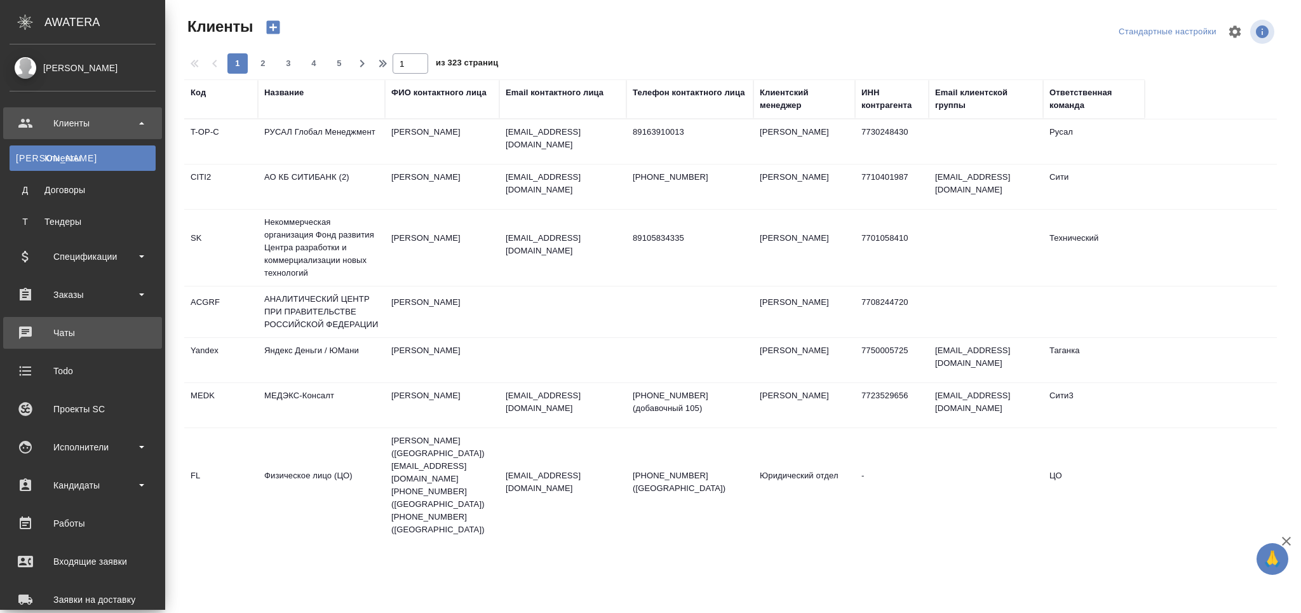
click at [38, 322] on link "Чаты" at bounding box center [82, 333] width 159 height 32
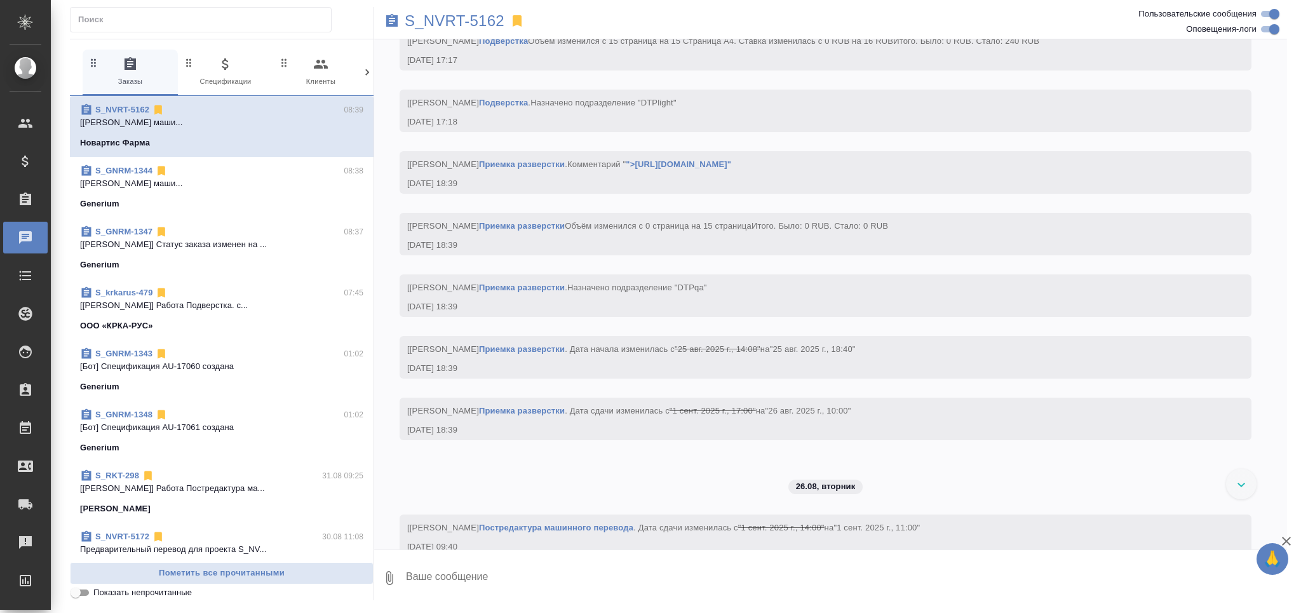
scroll to position [5014, 0]
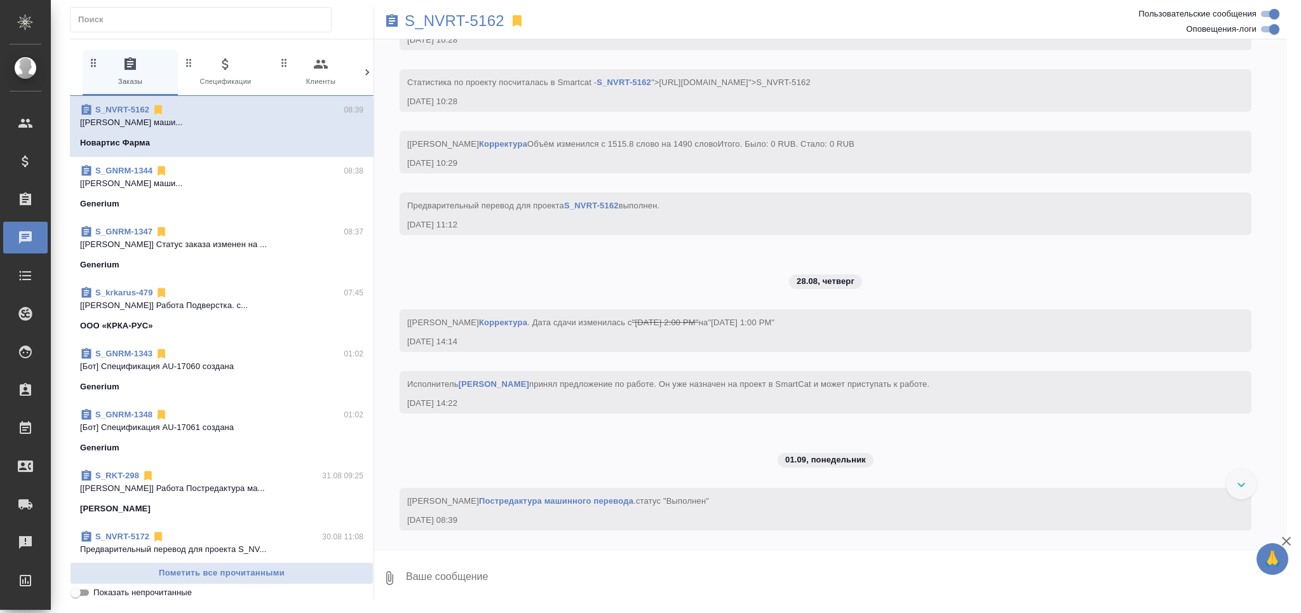
click at [80, 595] on input "Показать непрочитанные" at bounding box center [76, 592] width 46 height 15
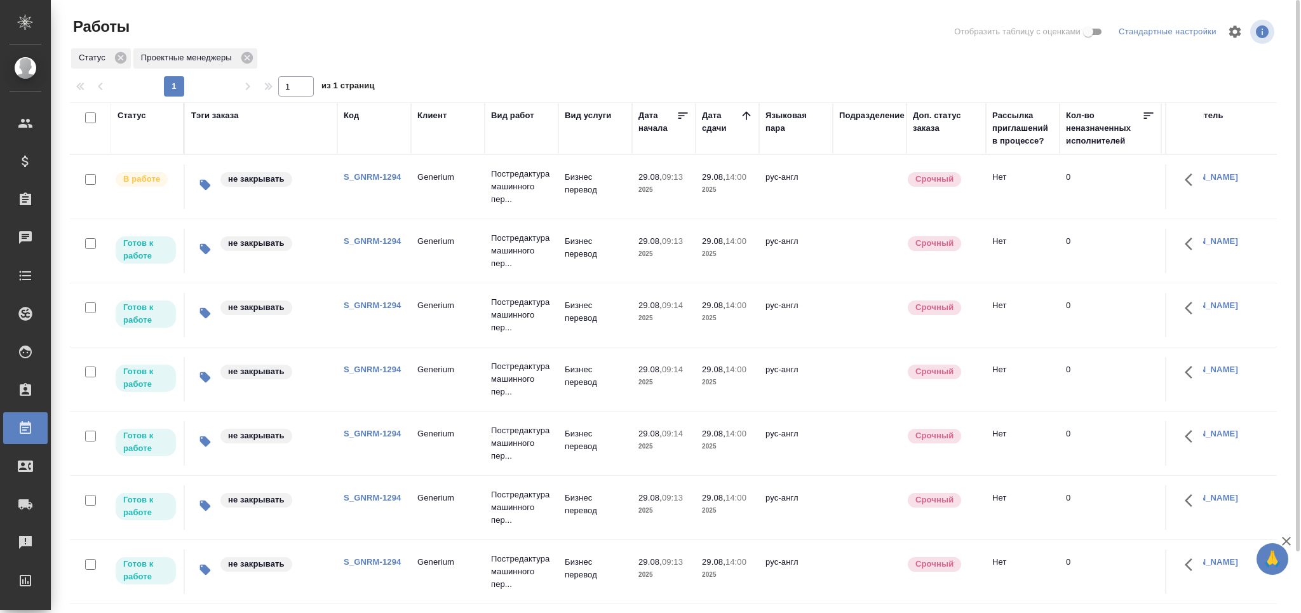
click at [381, 236] on link "S_GNRM-1294" at bounding box center [372, 241] width 57 height 10
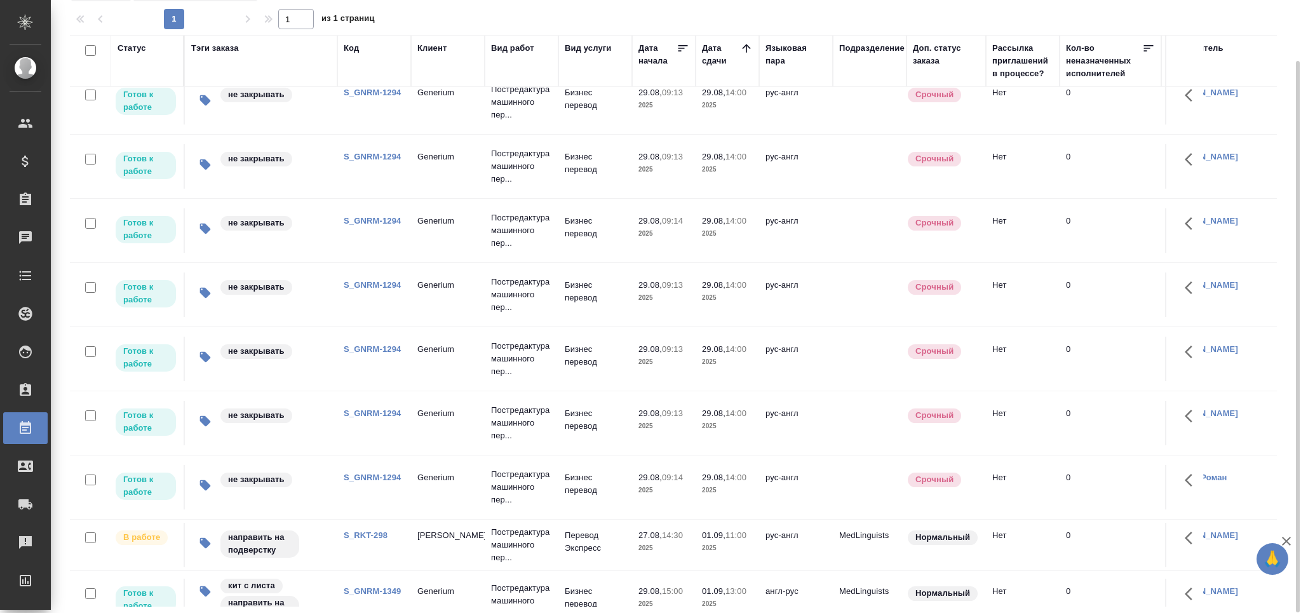
scroll to position [405, 0]
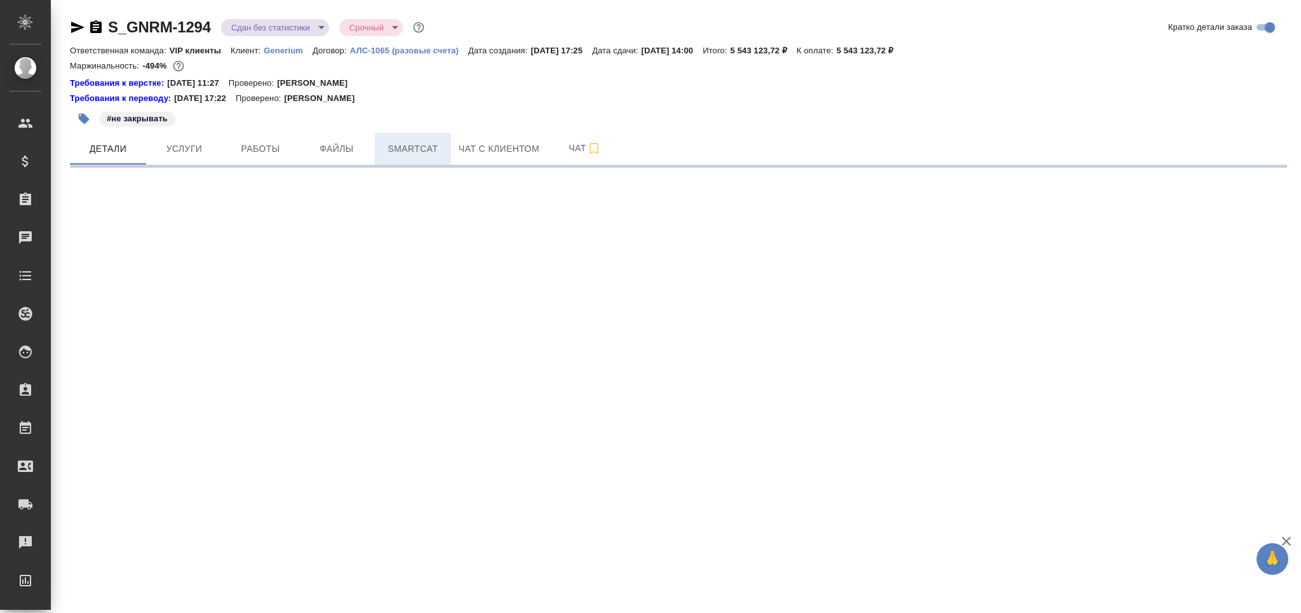
select select "RU"
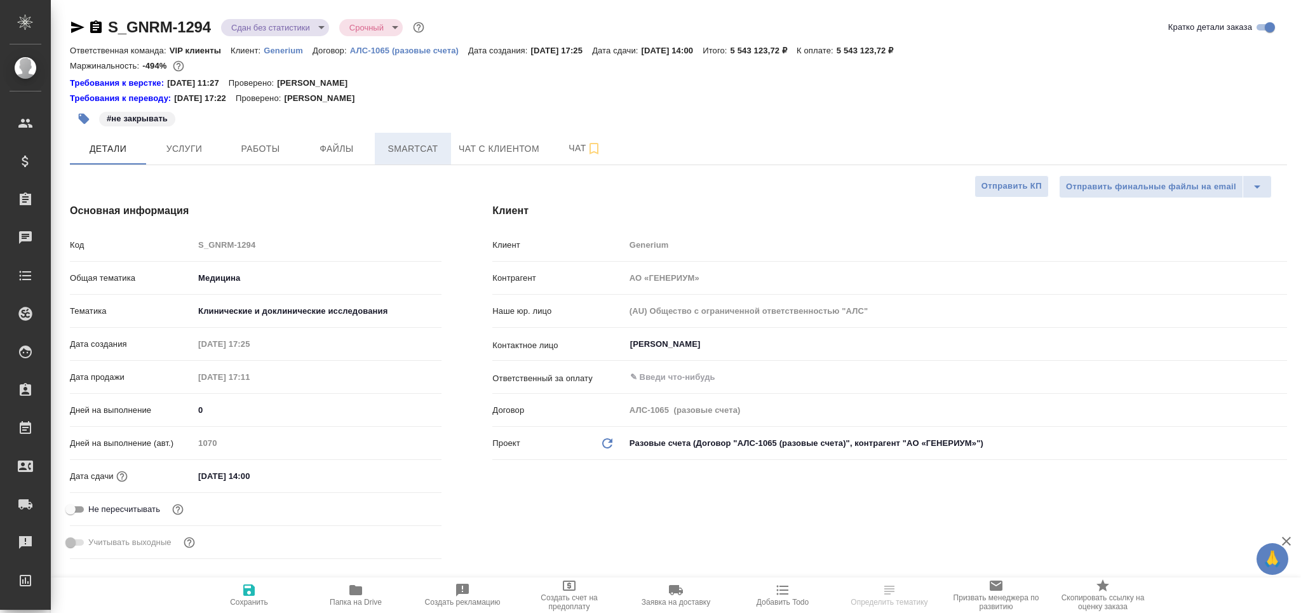
type textarea "x"
click at [409, 149] on span "Smartcat" at bounding box center [413, 149] width 61 height 16
type textarea "x"
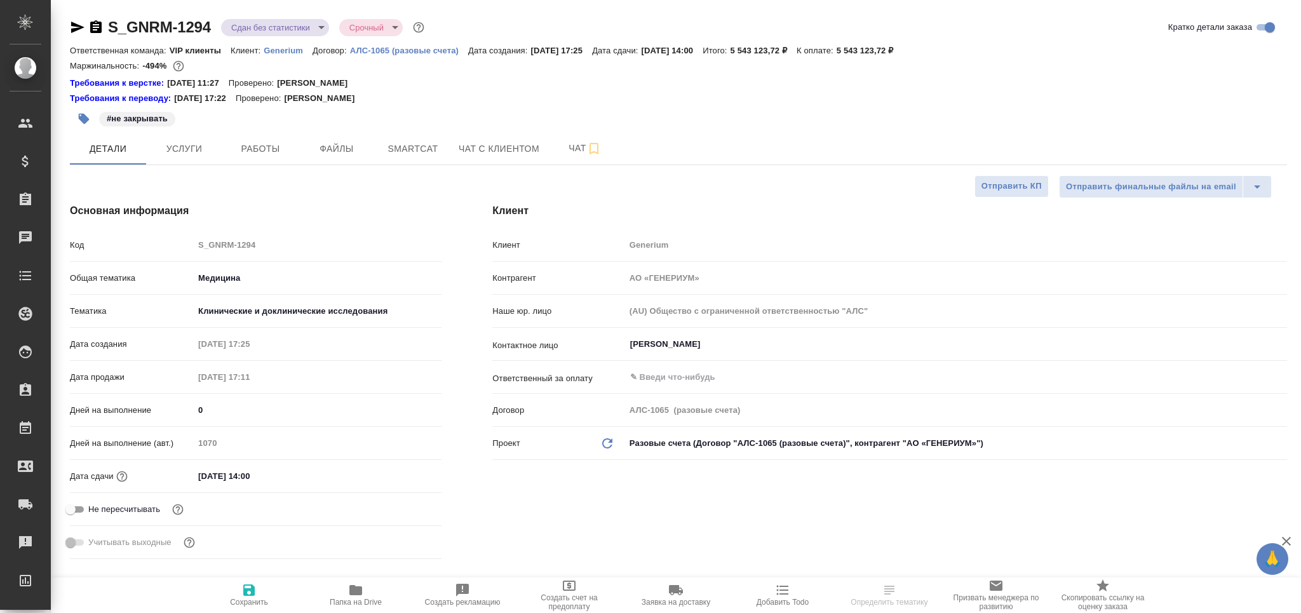
type textarea "x"
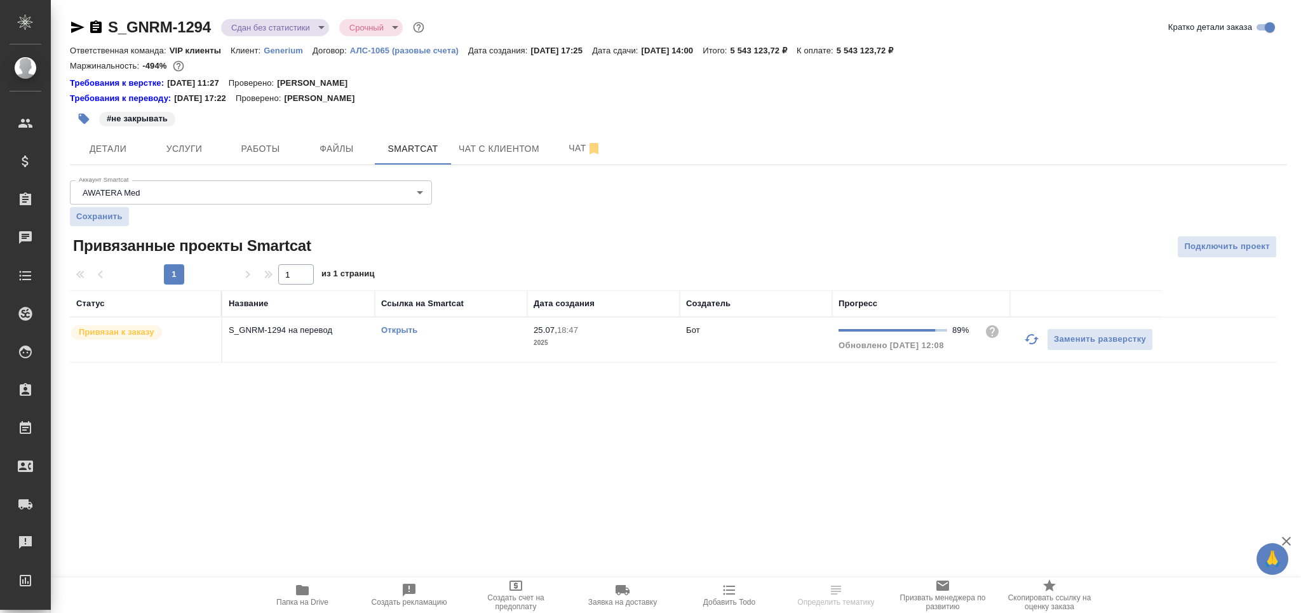
click at [507, 358] on td "Открыть" at bounding box center [451, 340] width 153 height 44
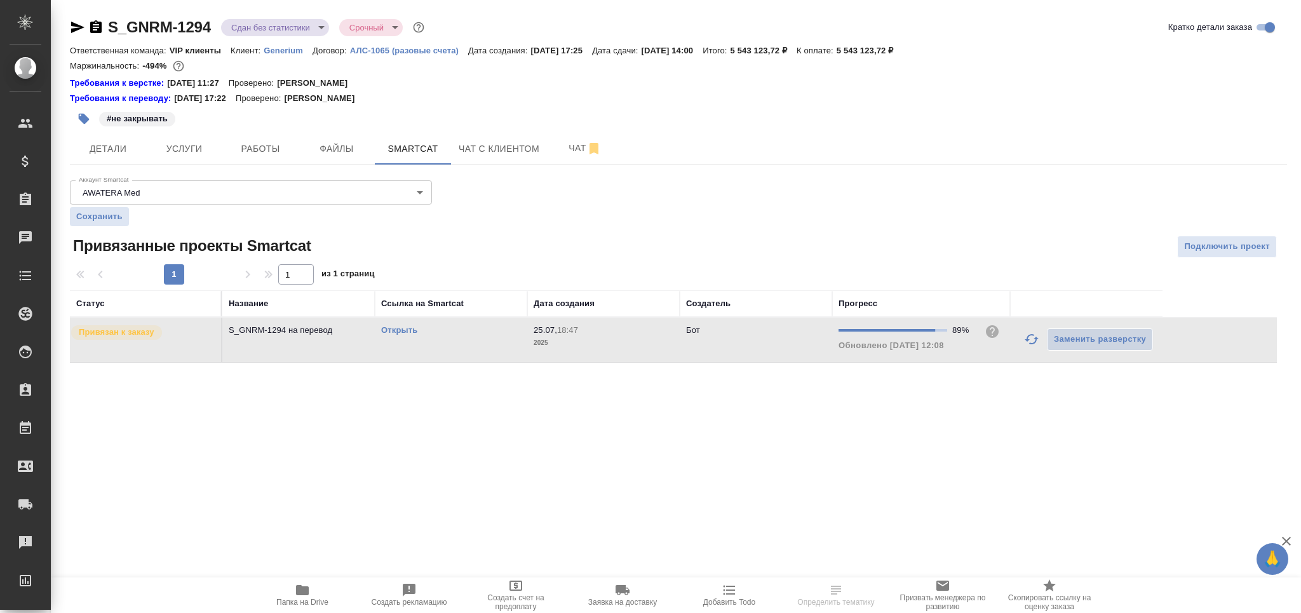
click at [507, 358] on td "Открыть" at bounding box center [451, 340] width 153 height 44
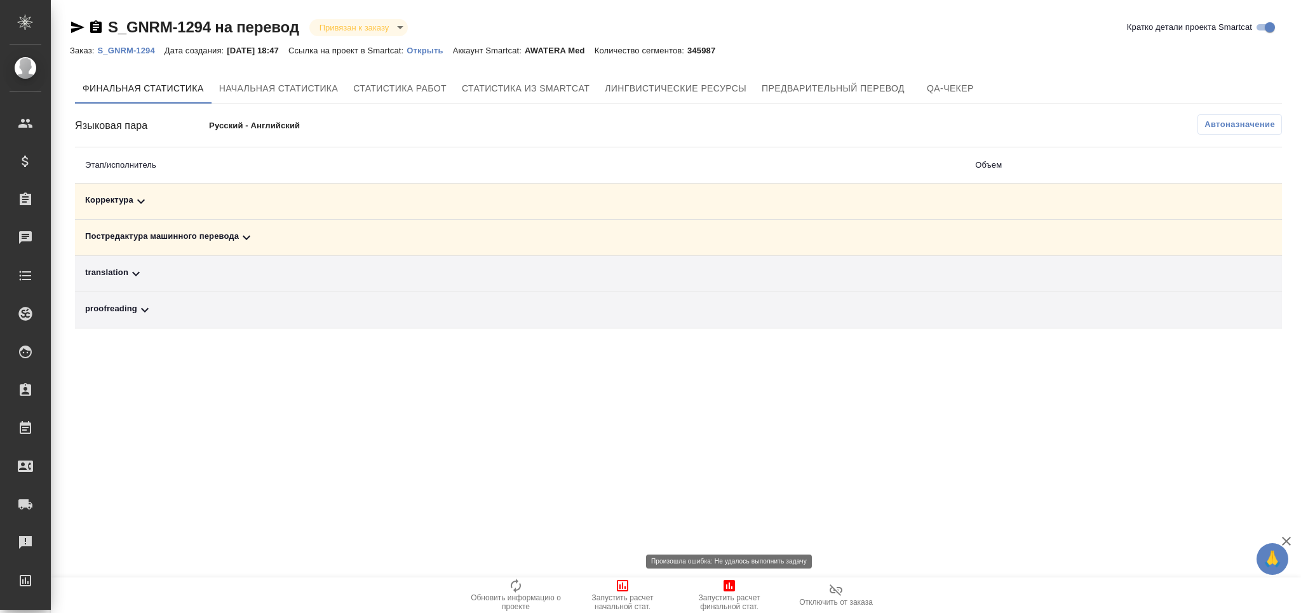
click at [732, 601] on span "Запустить расчет финальной стат." at bounding box center [730, 603] width 92 height 18
